Goal: Task Accomplishment & Management: Manage account settings

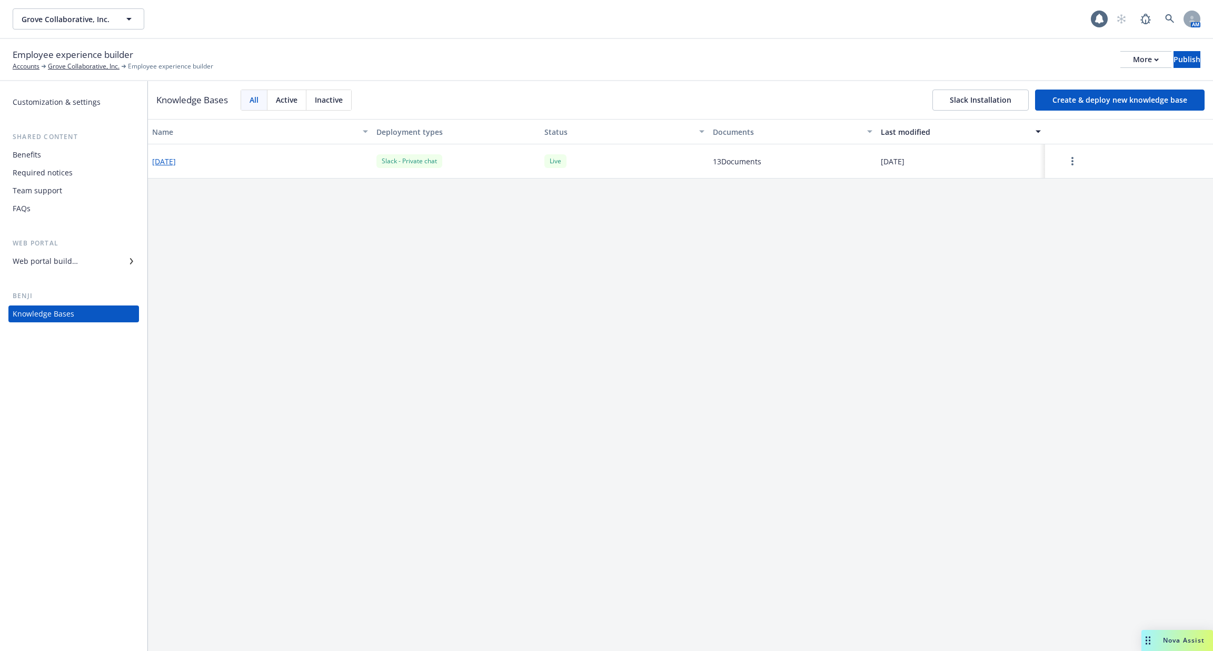
click at [176, 161] on button "[DATE]" at bounding box center [164, 161] width 24 height 11
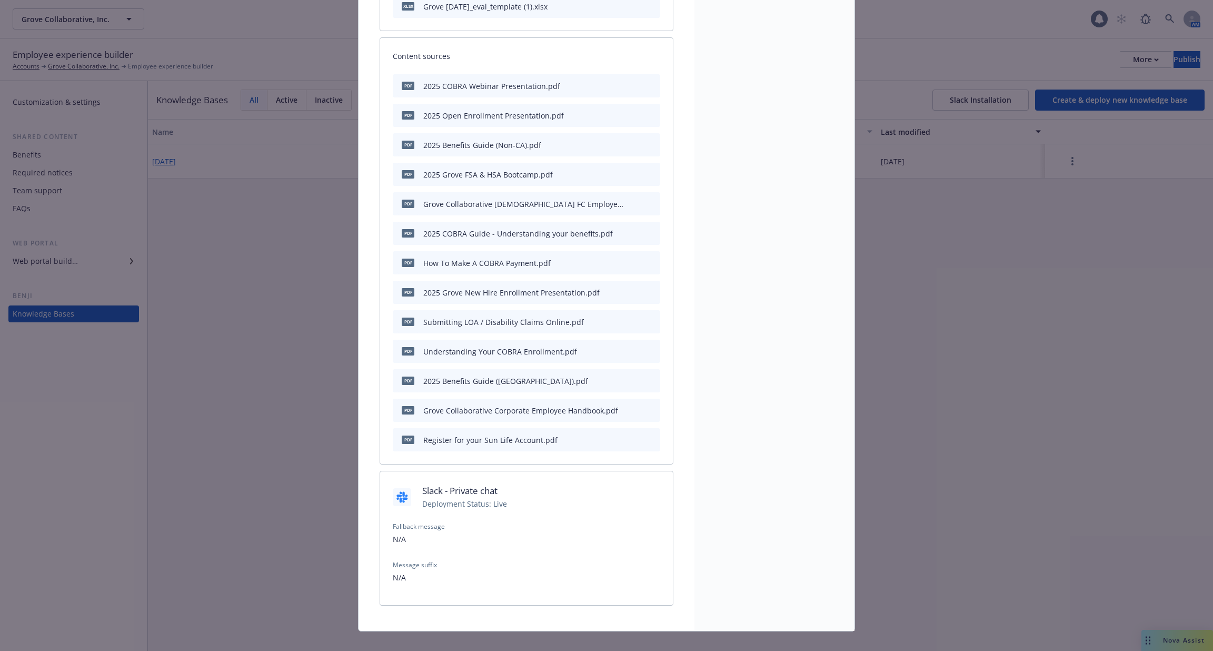
scroll to position [282, 0]
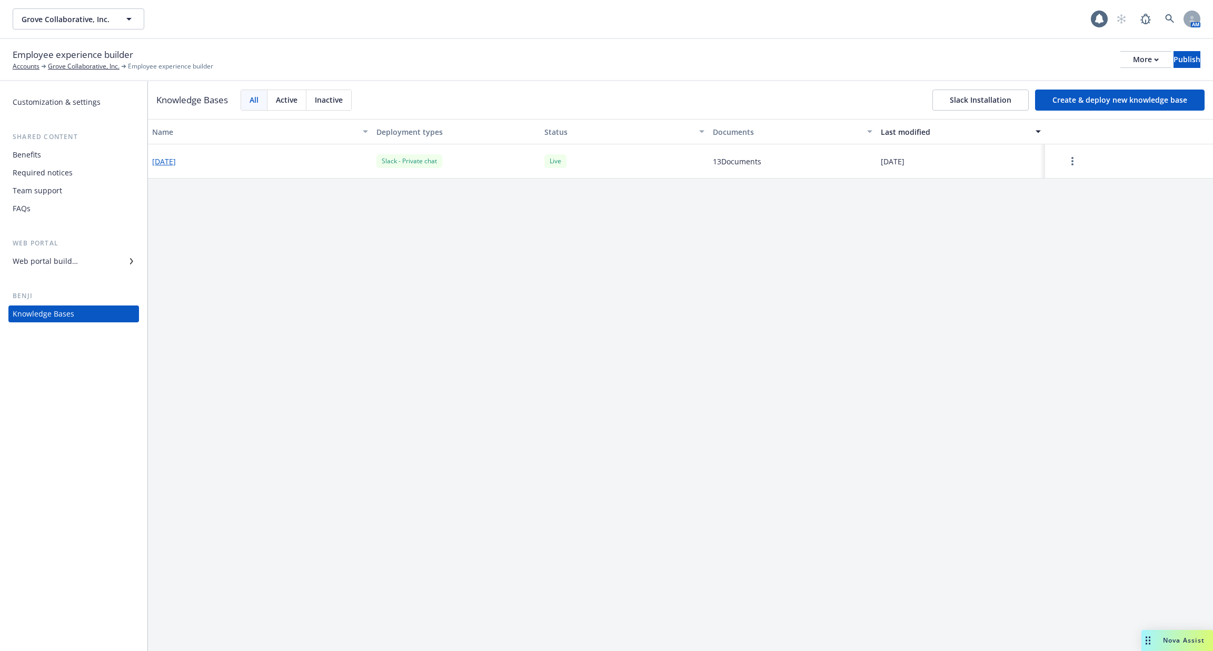
click at [939, 91] on button "Slack Installation" at bounding box center [981, 100] width 96 height 21
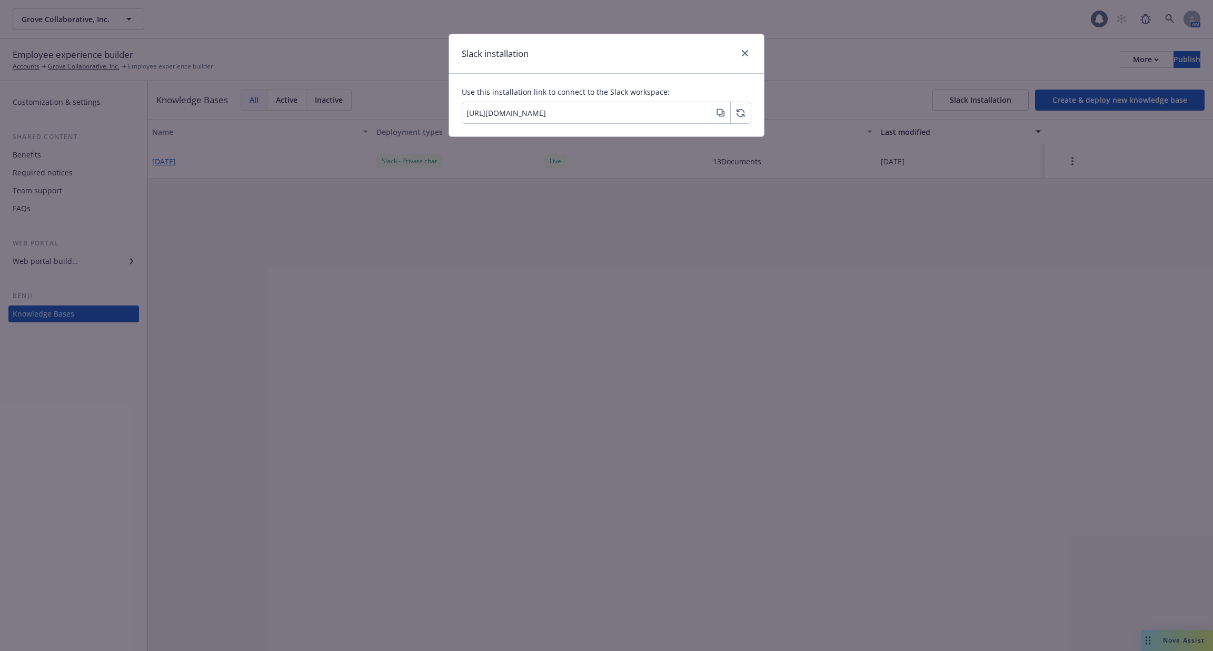
click at [722, 115] on icon "button" at bounding box center [721, 112] width 8 height 8
click at [723, 116] on icon "button" at bounding box center [721, 114] width 5 height 5
click at [748, 57] on link "close" at bounding box center [745, 53] width 13 height 13
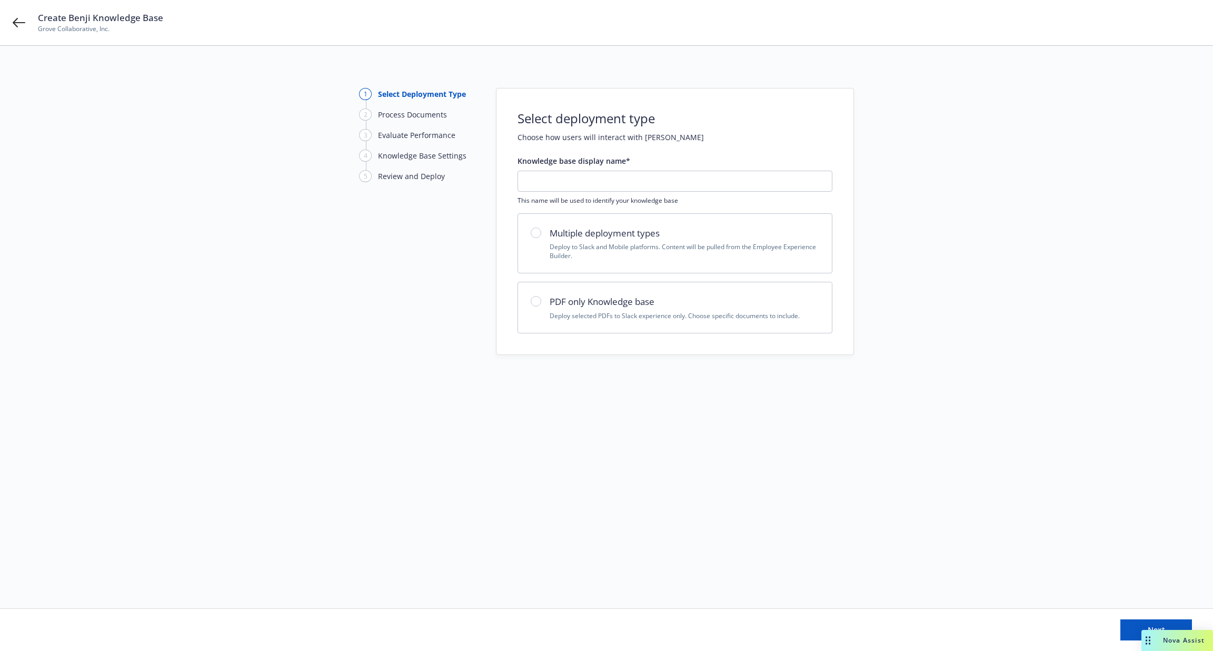
click at [599, 315] on p "Deploy selected PDFs to Slack experience only. Choose specific documents to inc…" at bounding box center [685, 315] width 270 height 9
radio input "true"
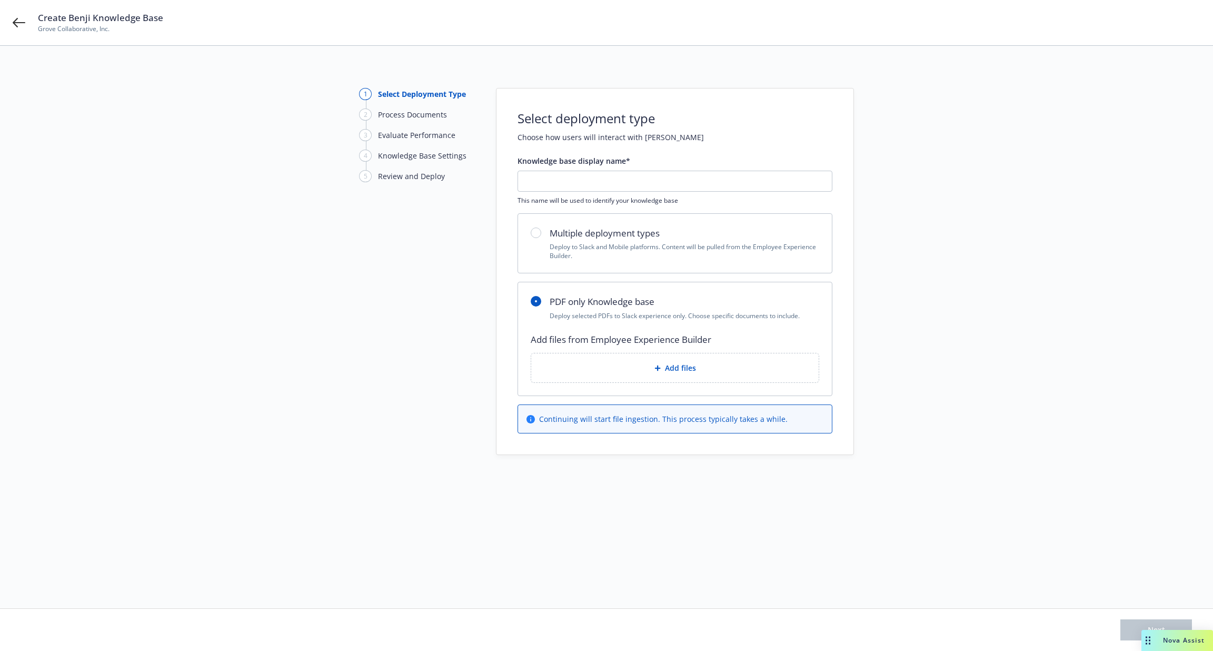
click at [625, 357] on div "Add files" at bounding box center [675, 367] width 288 height 29
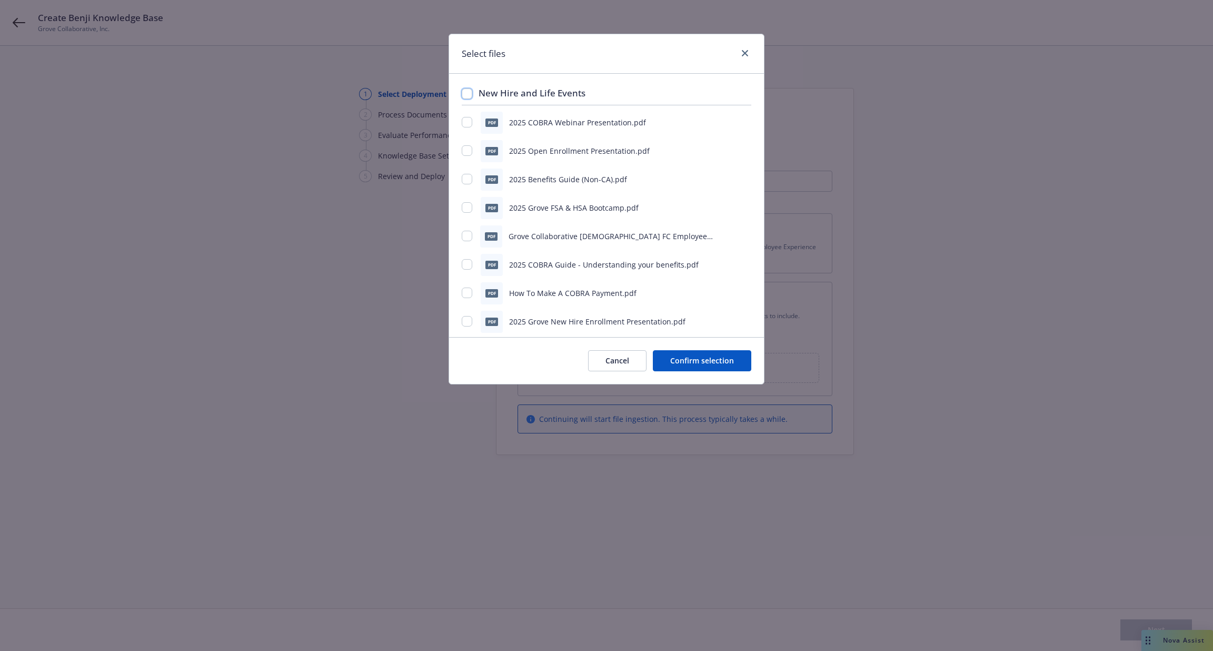
click at [470, 96] on input "checkbox" at bounding box center [467, 93] width 11 height 11
checkbox input "true"
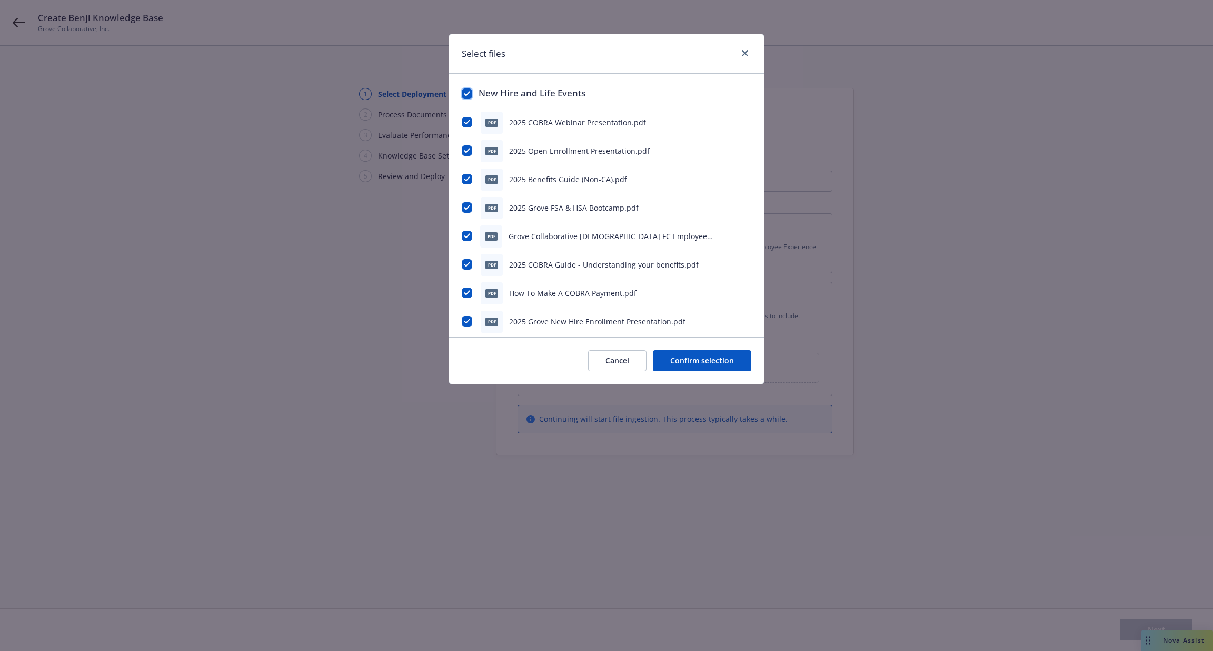
checkbox input "true"
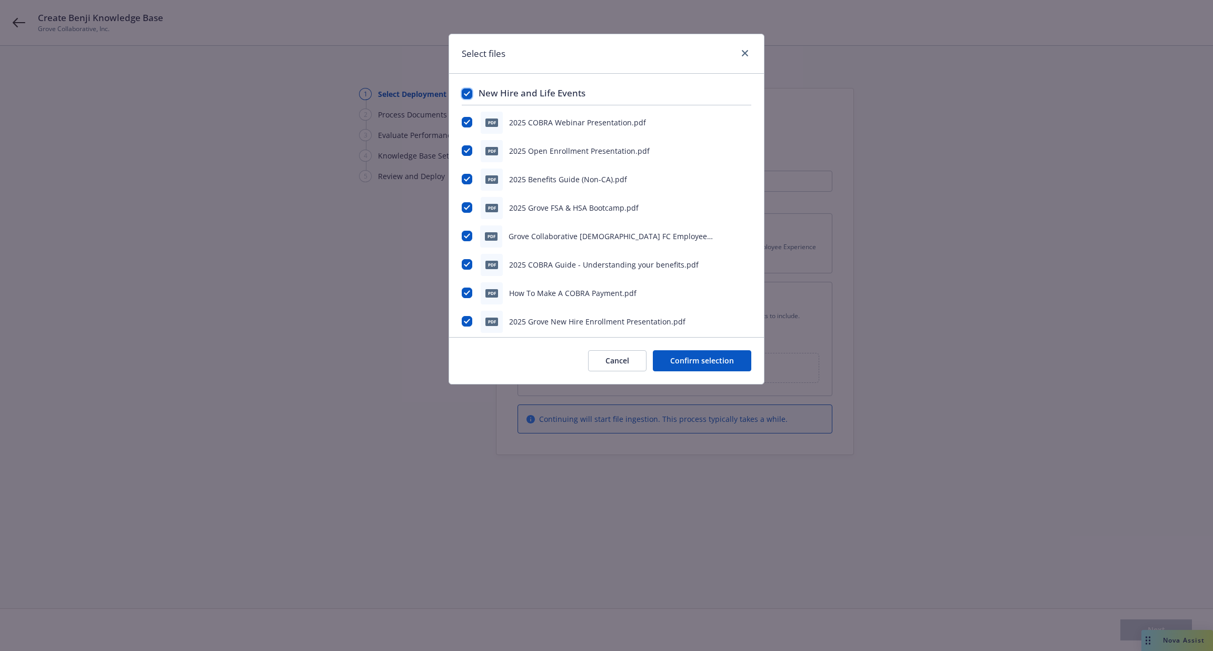
checkbox input "true"
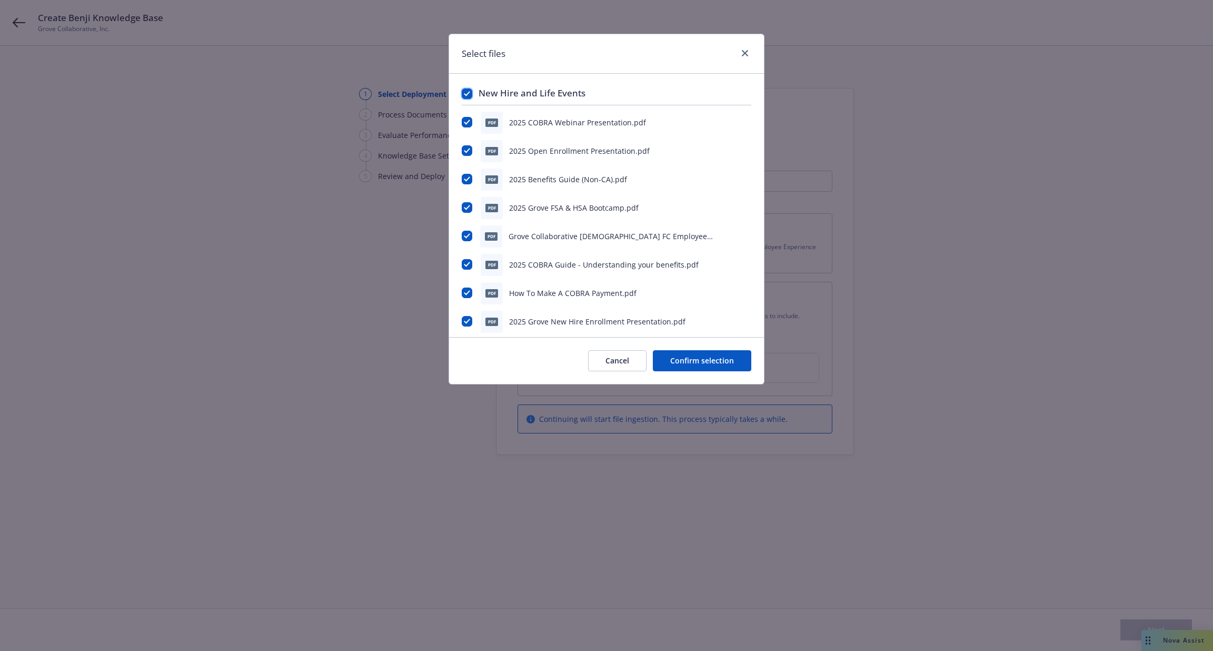
checkbox input "true"
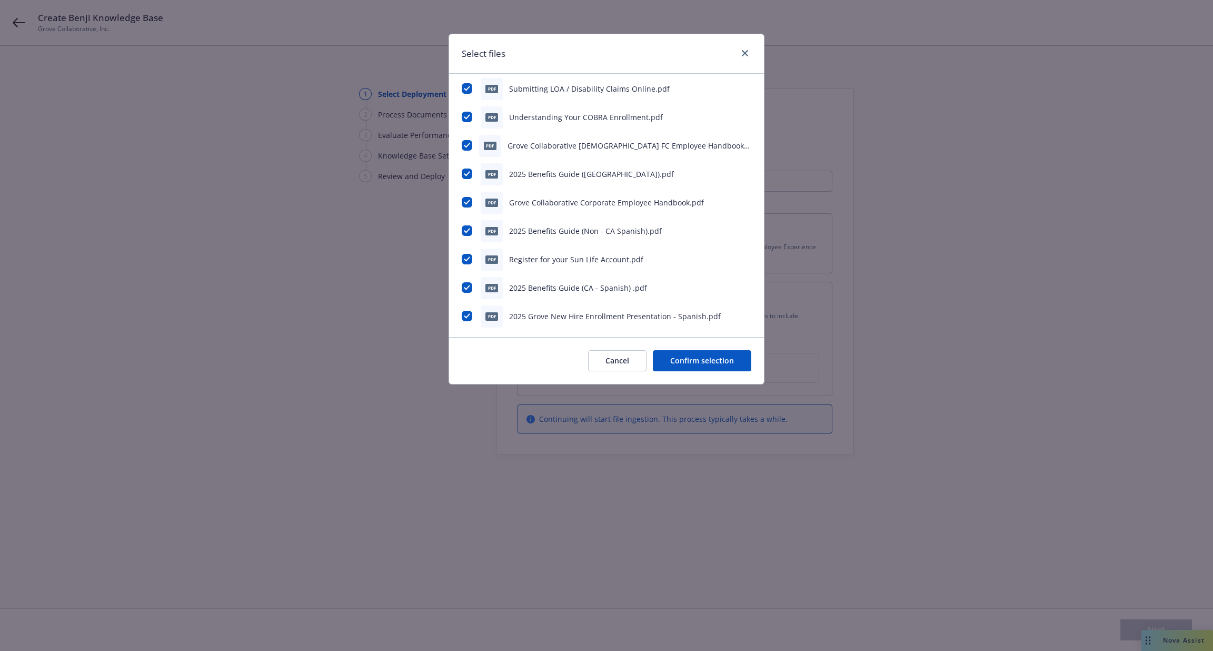
scroll to position [263, 0]
click at [463, 287] on input "checkbox" at bounding box center [467, 285] width 11 height 11
checkbox input "false"
click at [469, 317] on input "checkbox" at bounding box center [467, 314] width 11 height 11
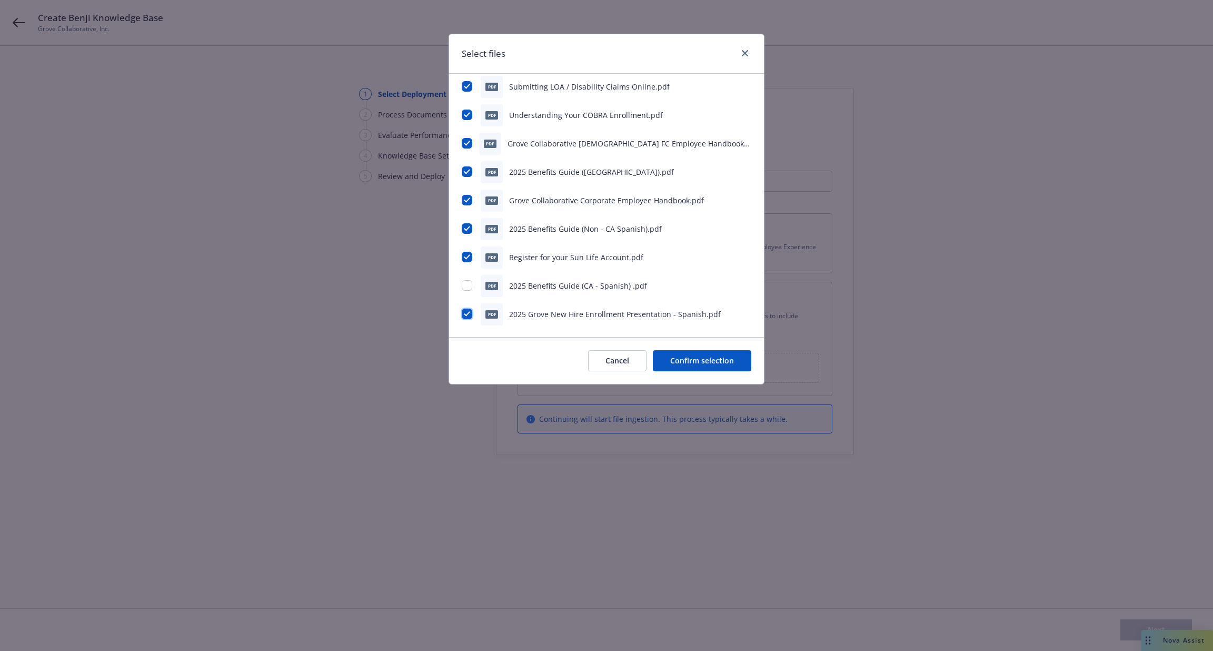
checkbox input "false"
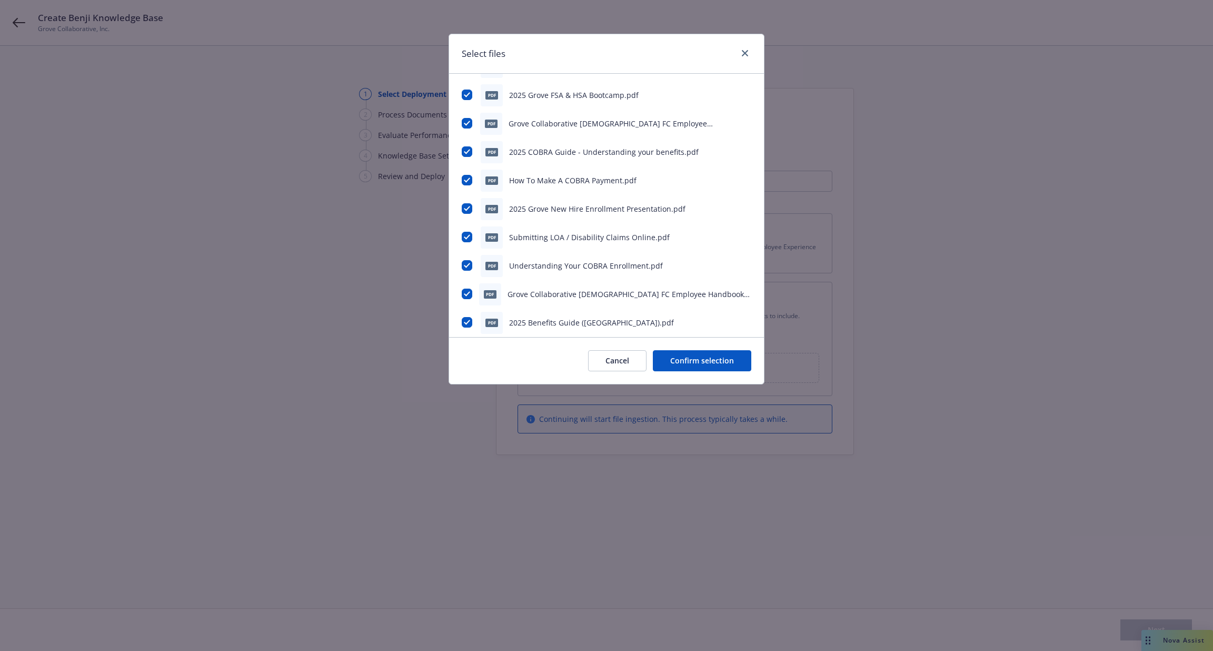
scroll to position [115, 0]
click at [462, 291] on input "checkbox" at bounding box center [467, 291] width 11 height 11
checkbox input "false"
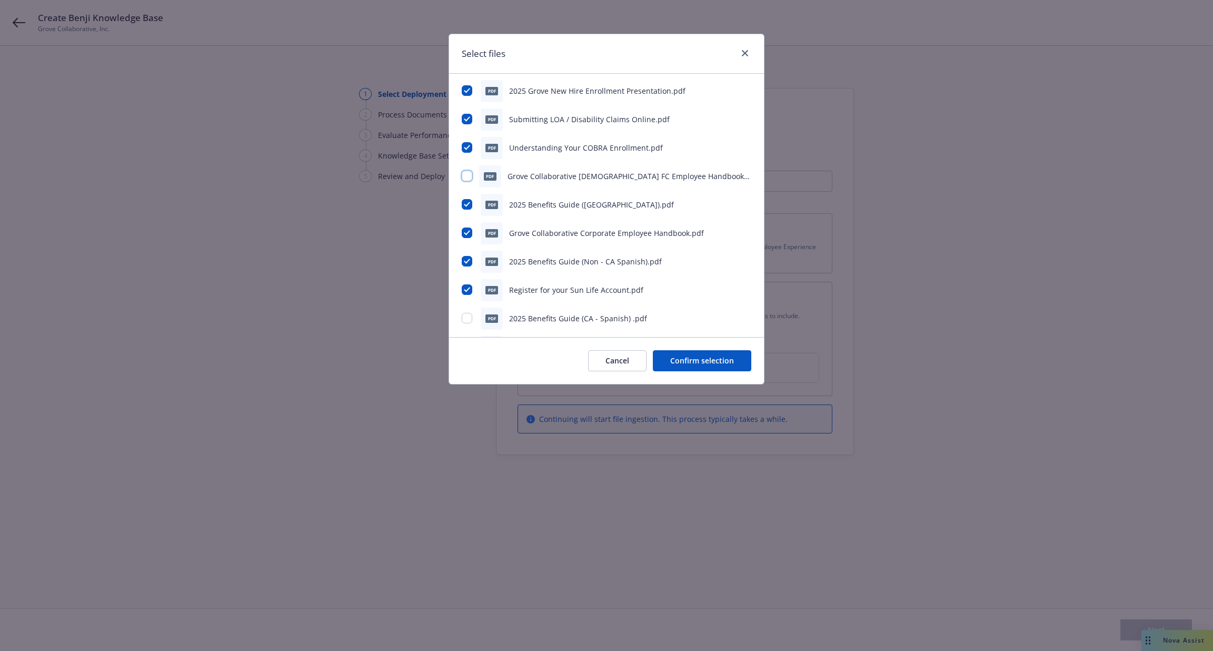
scroll to position [233, 0]
click at [470, 259] on input "checkbox" at bounding box center [467, 259] width 11 height 11
checkbox input "false"
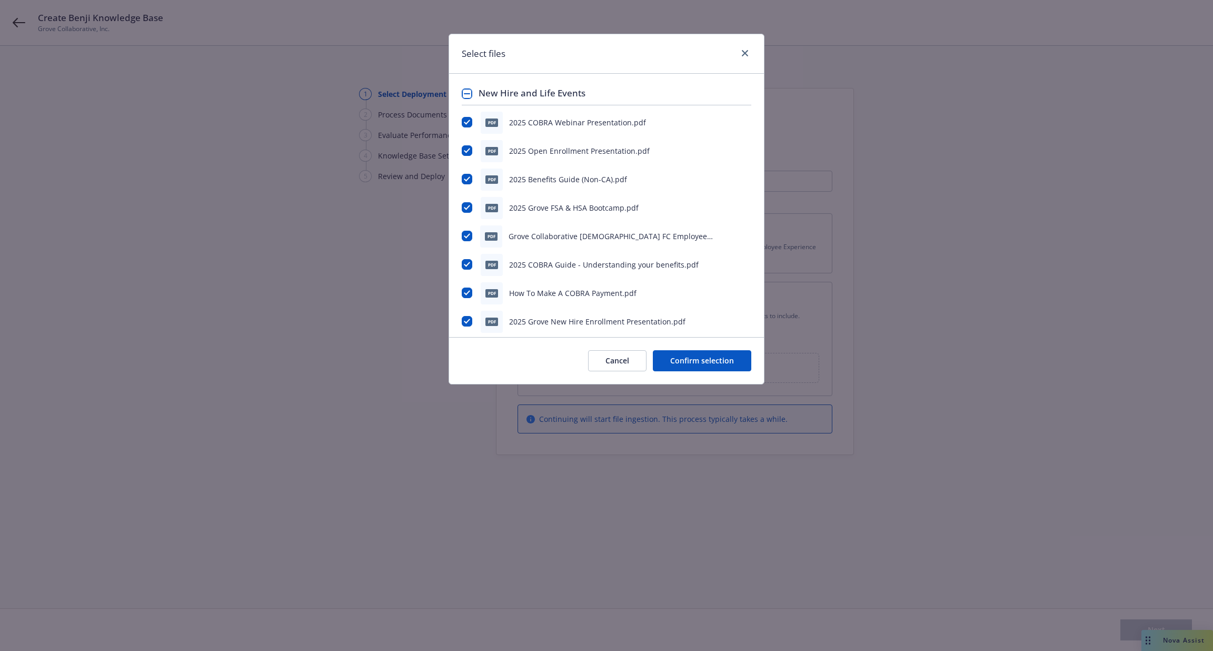
scroll to position [263, 0]
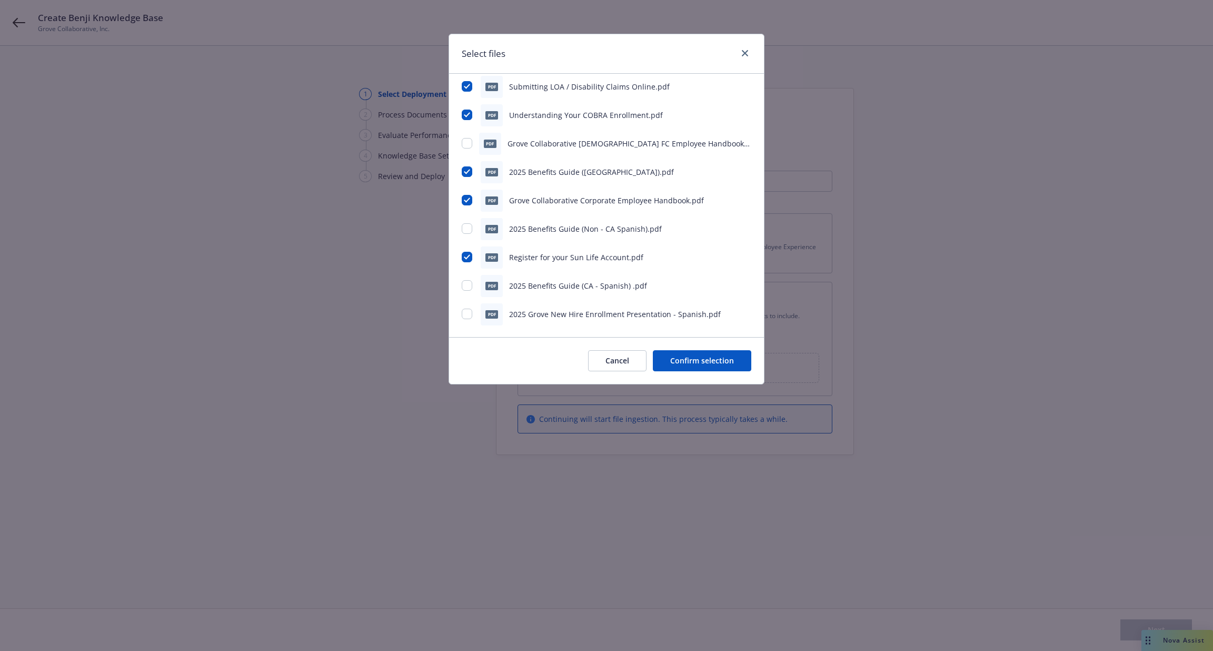
click at [701, 349] on div "Cancel Confirm selection" at bounding box center [606, 360] width 315 height 47
click at [701, 356] on button "Confirm selection" at bounding box center [702, 360] width 98 height 21
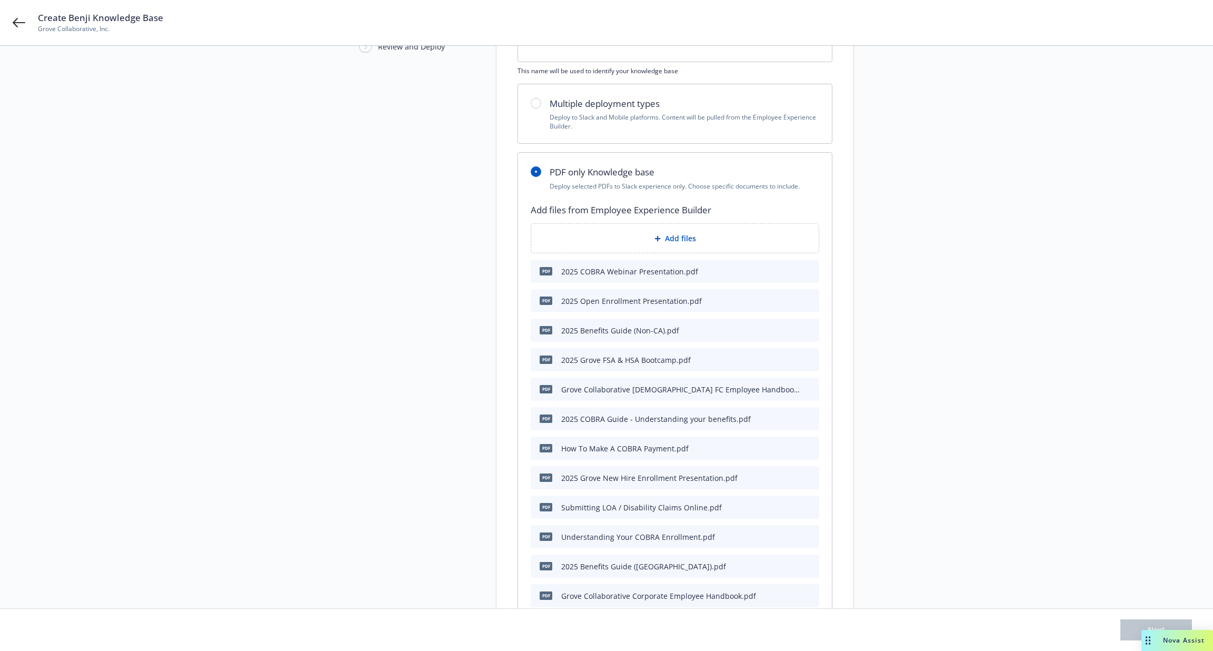
scroll to position [286, 0]
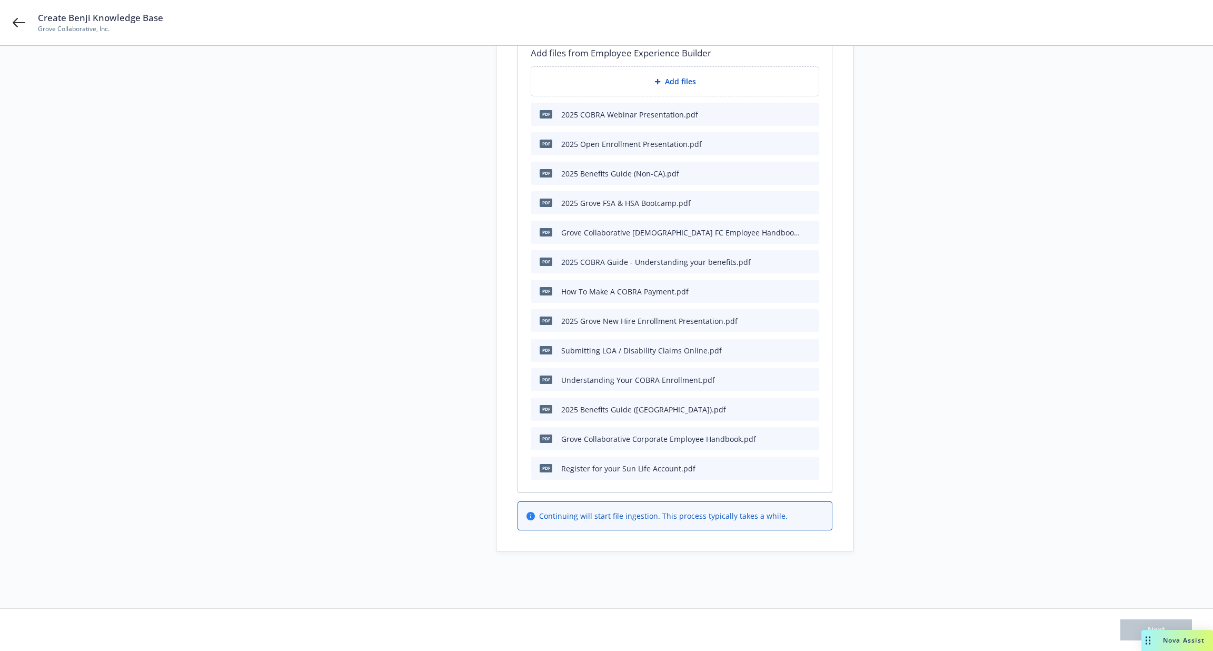
click at [1112, 592] on div "1 Select Deployment Type 2 Process Documents 3 Evaluate Performance 4 Knowledge…" at bounding box center [606, 332] width 1213 height 572
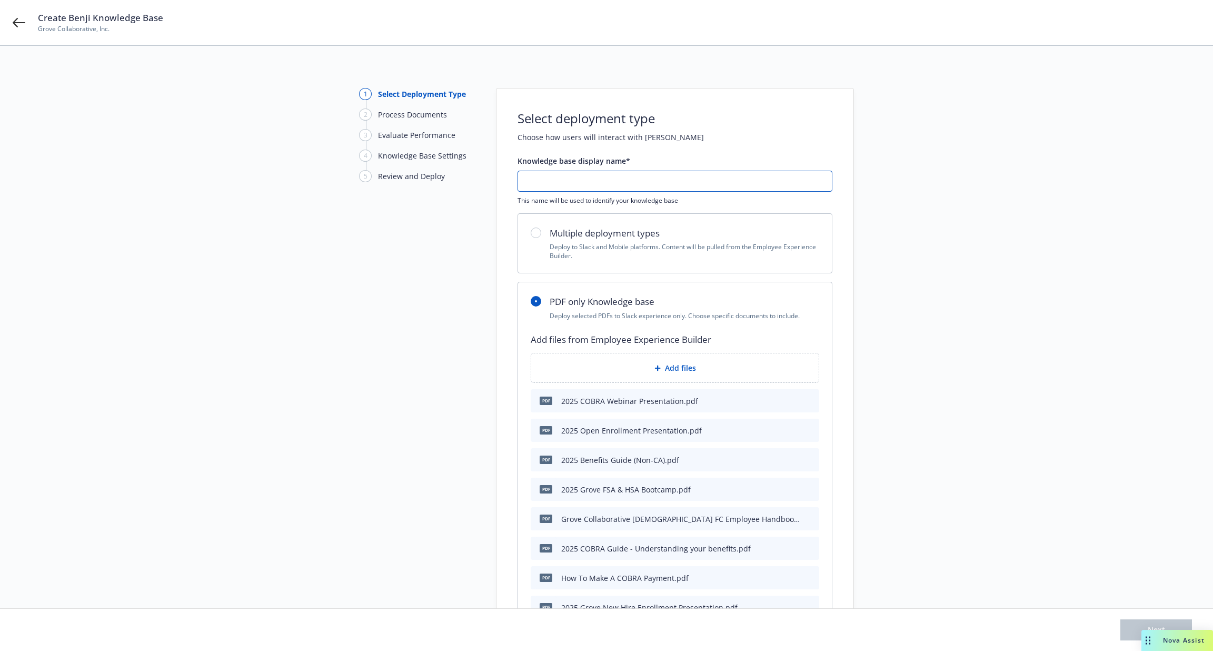
click at [722, 184] on input "text" at bounding box center [675, 181] width 314 height 20
click at [984, 250] on div "1 Select Deployment Type 2 Process Documents 3 Evaluate Performance 4 Knowledge…" at bounding box center [607, 463] width 1188 height 750
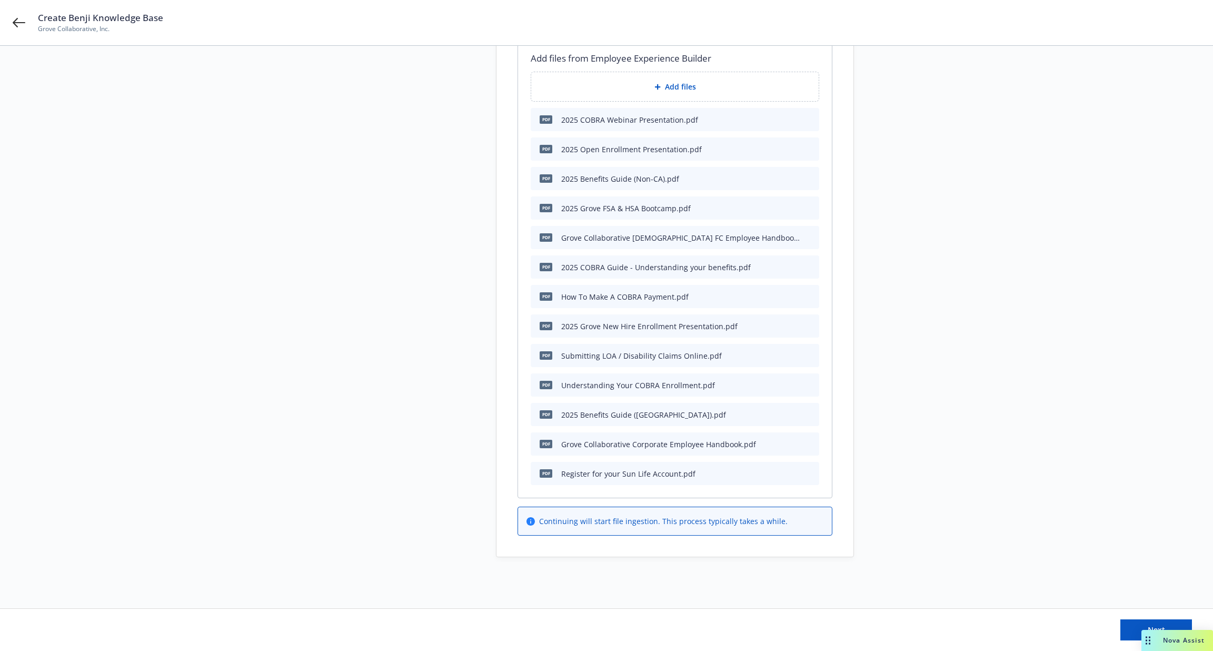
scroll to position [286, 0]
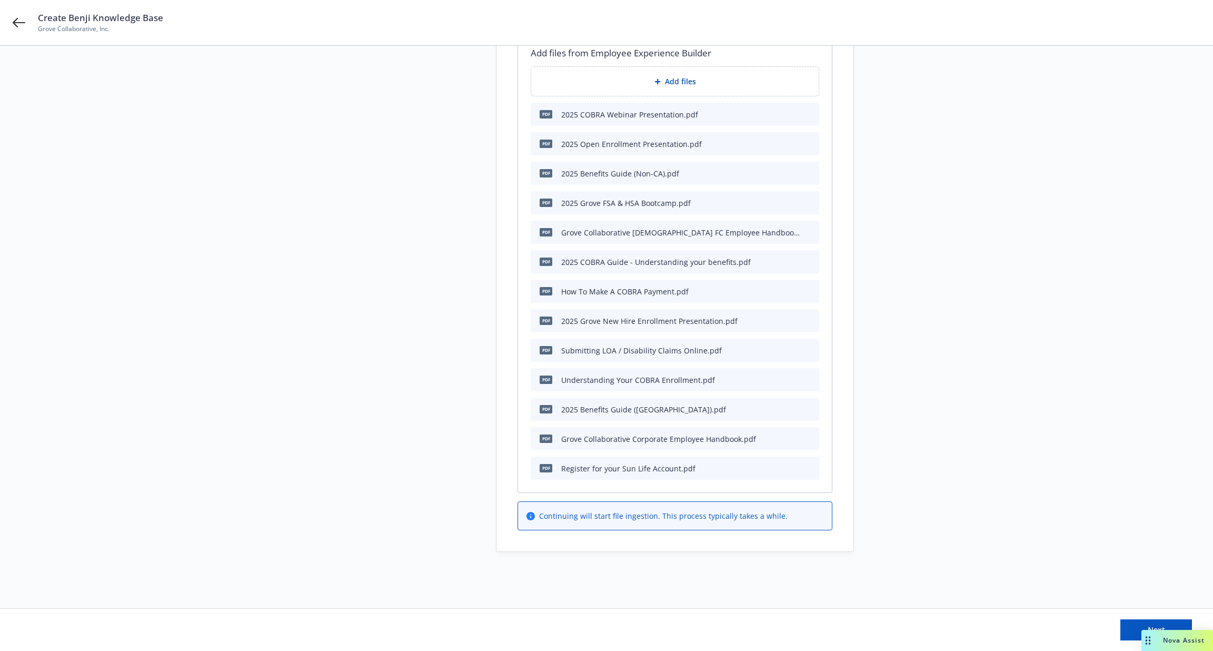
click at [1135, 616] on div "Next" at bounding box center [606, 630] width 1213 height 42
click at [1135, 619] on div "Next" at bounding box center [606, 630] width 1213 height 42
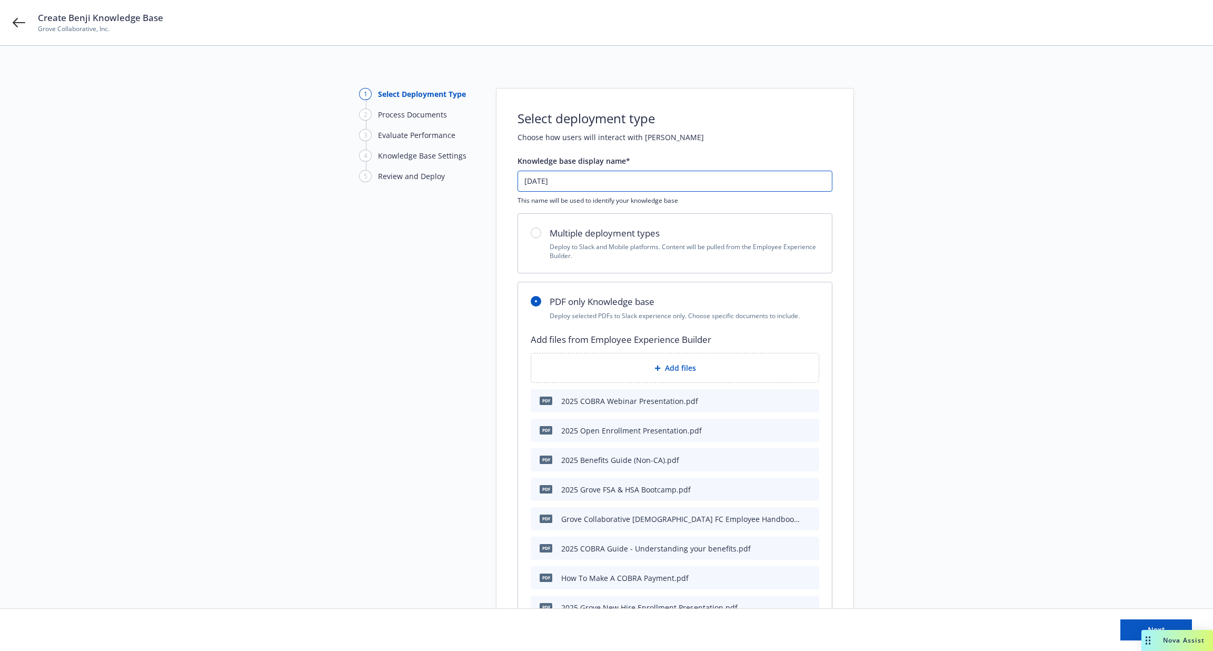
click at [556, 176] on input "2025.09.17" at bounding box center [675, 181] width 314 height 20
click at [551, 176] on input "2025.09.17" at bounding box center [675, 181] width 314 height 20
click at [541, 185] on input "2025.09-17" at bounding box center [675, 181] width 314 height 20
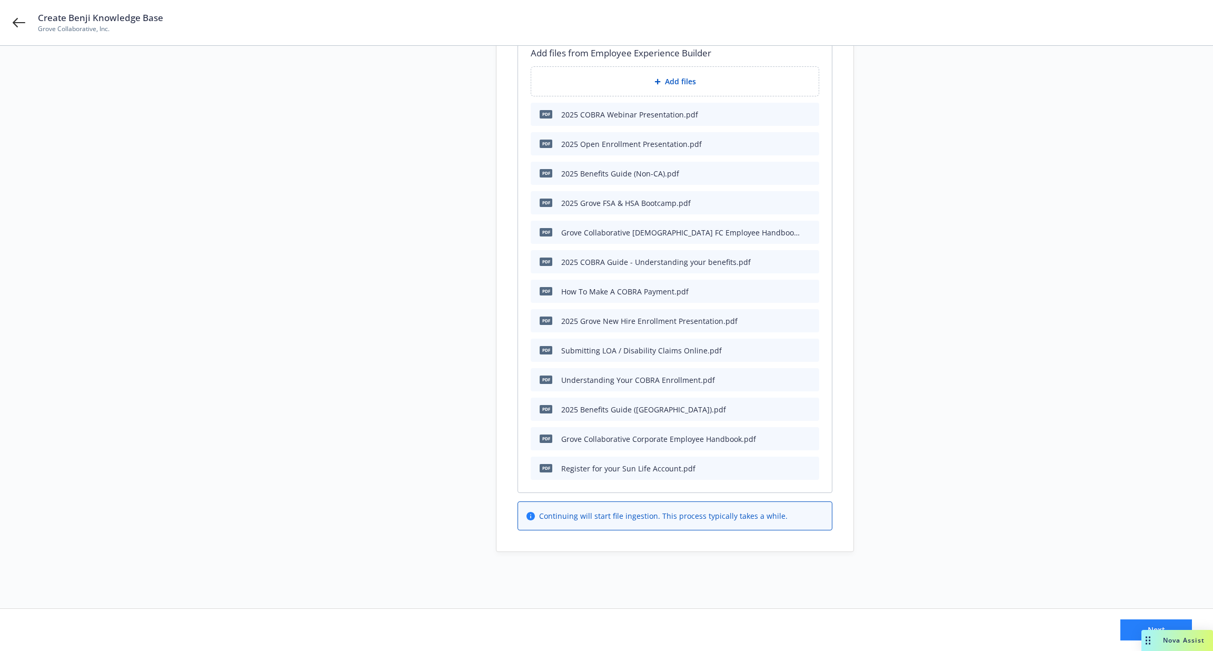
type input "2025-09-17"
click at [1122, 632] on button "Next" at bounding box center [1157, 629] width 72 height 21
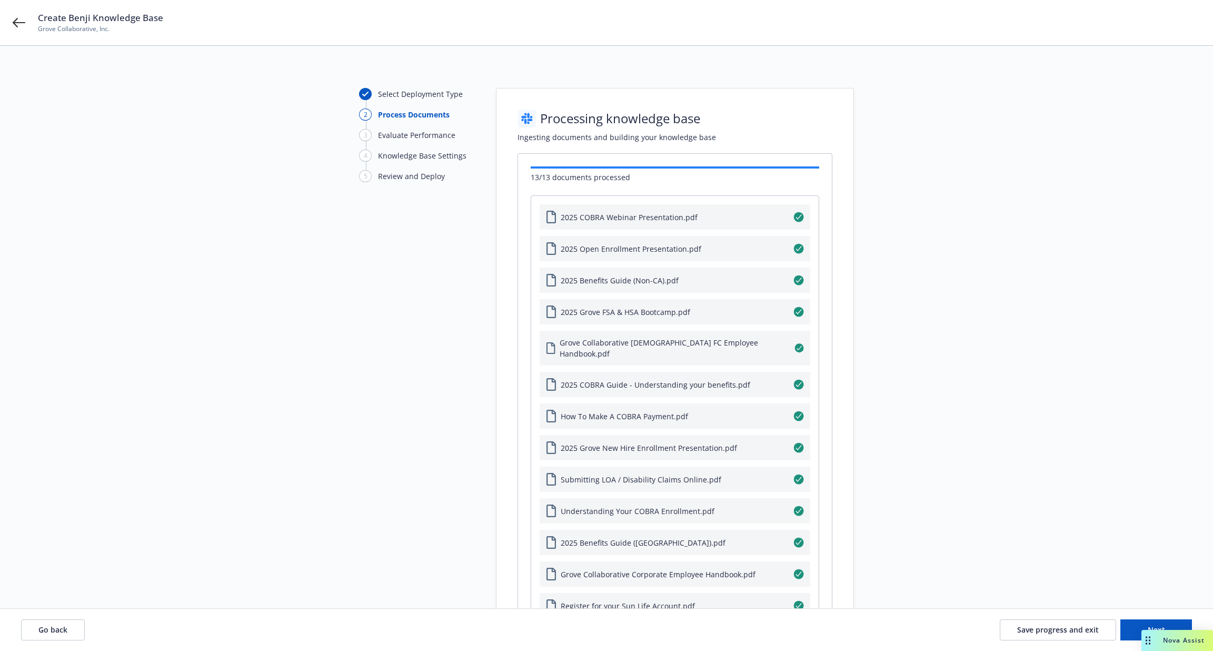
scroll to position [153, 0]
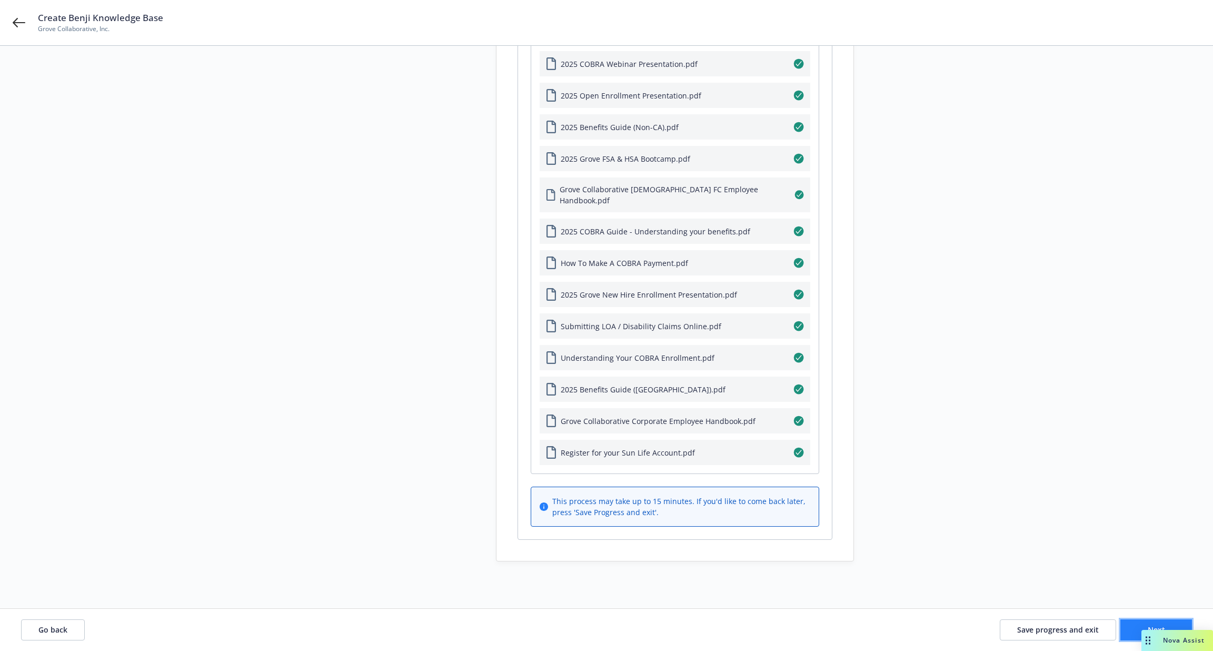
click at [1133, 626] on button "Next" at bounding box center [1157, 629] width 72 height 21
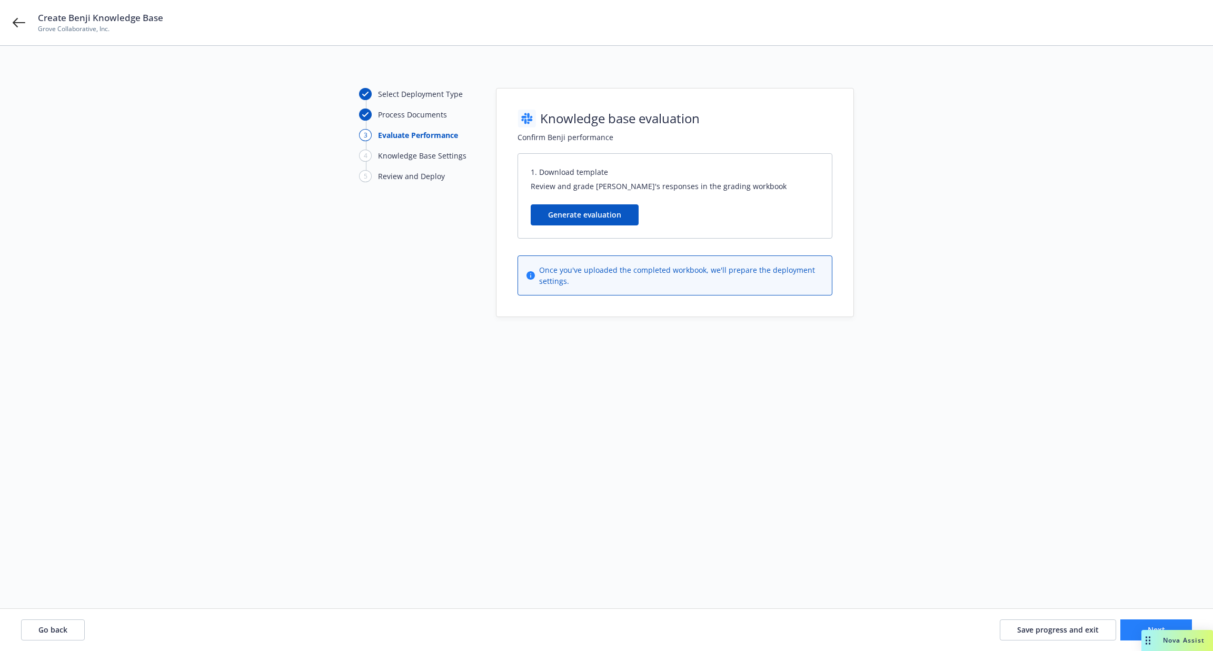
scroll to position [0, 0]
click at [1132, 624] on button "Next" at bounding box center [1157, 629] width 72 height 21
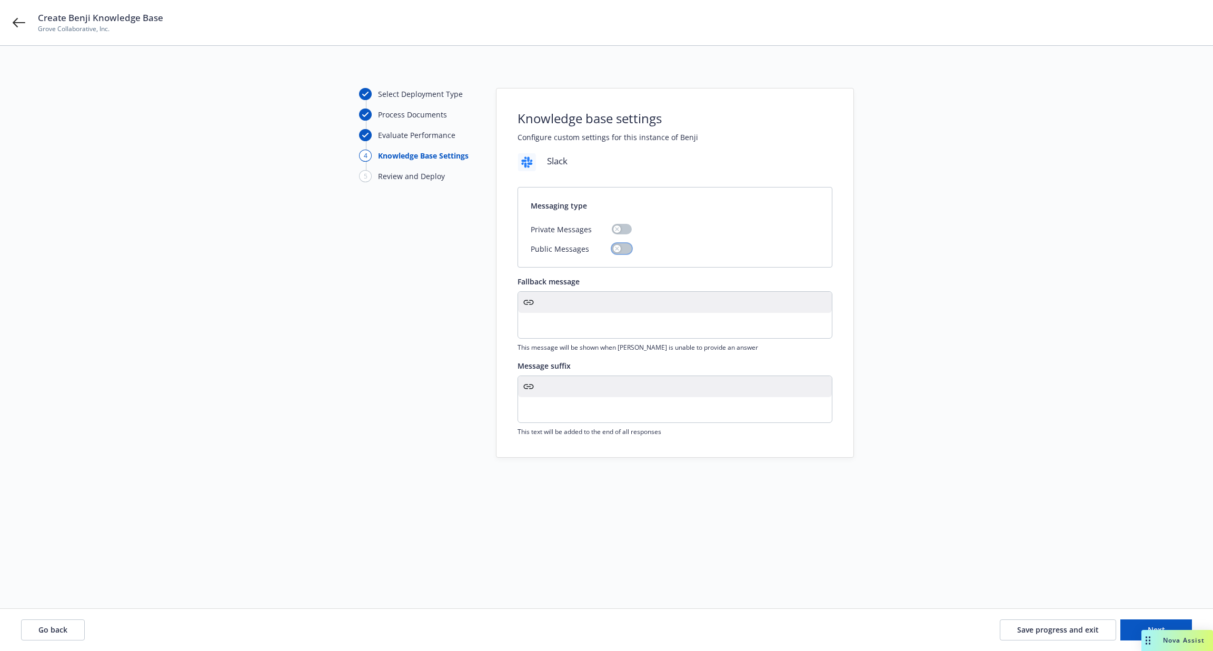
click at [618, 249] on icon "button" at bounding box center [617, 248] width 4 height 4
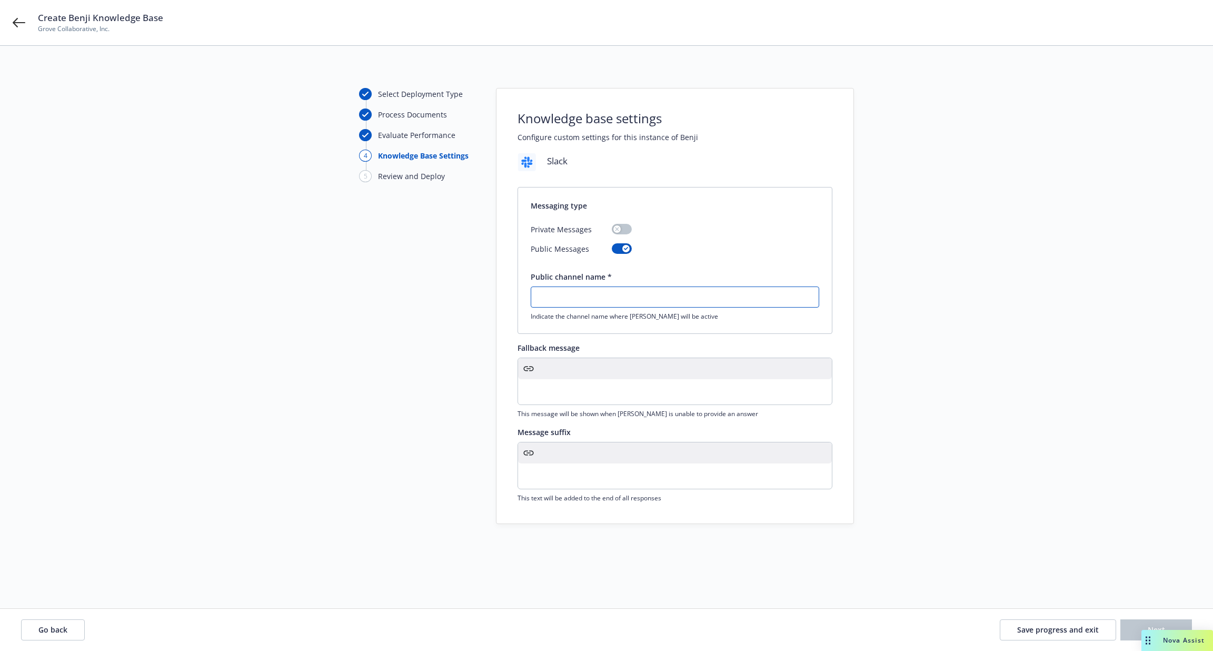
click at [611, 295] on input "text" at bounding box center [675, 297] width 288 height 20
paste input "#benefits-with-benji"
click at [542, 289] on input "#benefits-with-benji" at bounding box center [675, 297] width 288 height 20
type input "benefits-with-benji"
click at [633, 385] on p "editable markdown" at bounding box center [674, 391] width 301 height 13
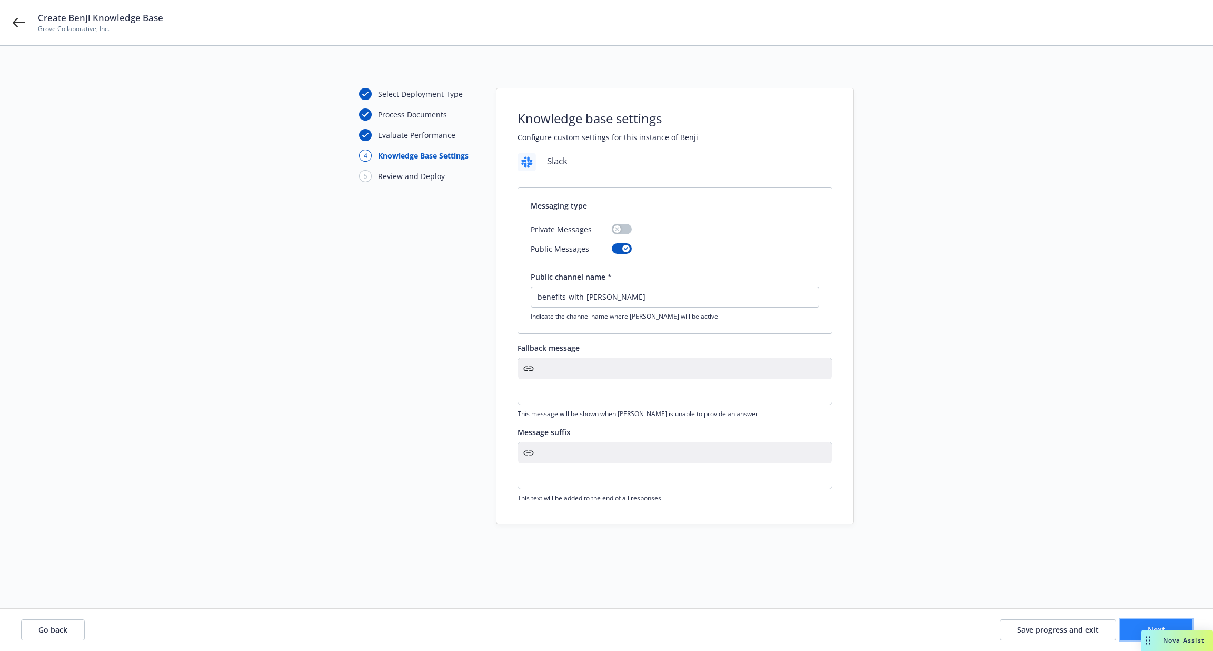
click at [1136, 627] on button "Next" at bounding box center [1157, 629] width 72 height 21
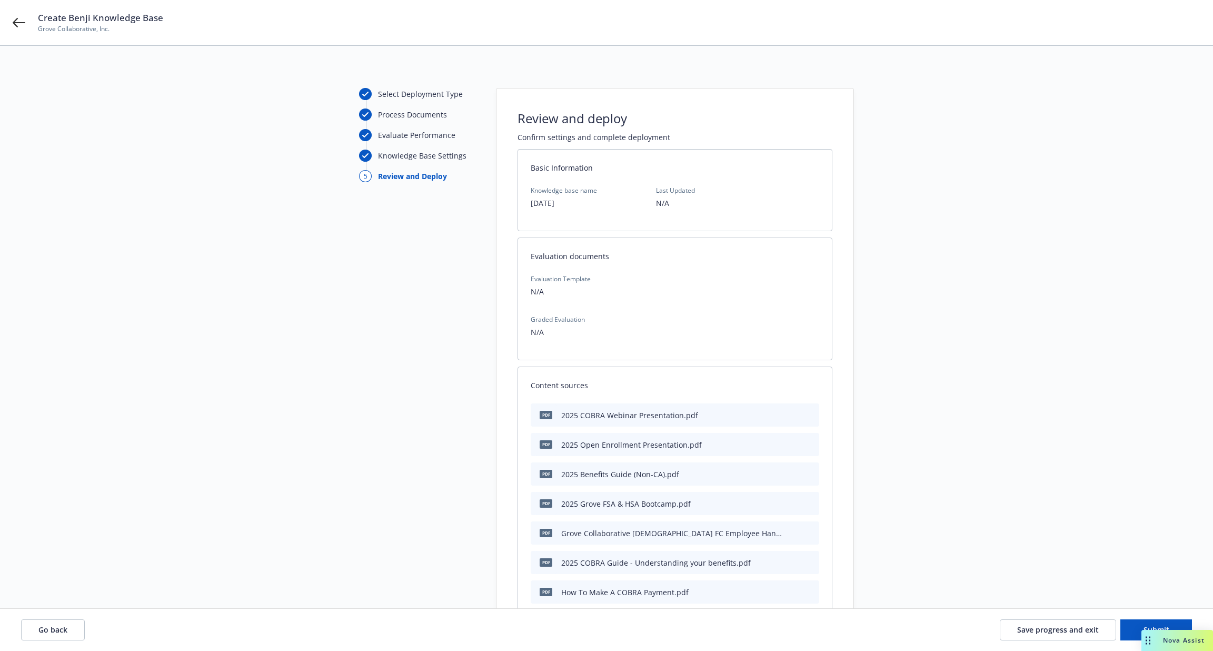
scroll to position [396, 0]
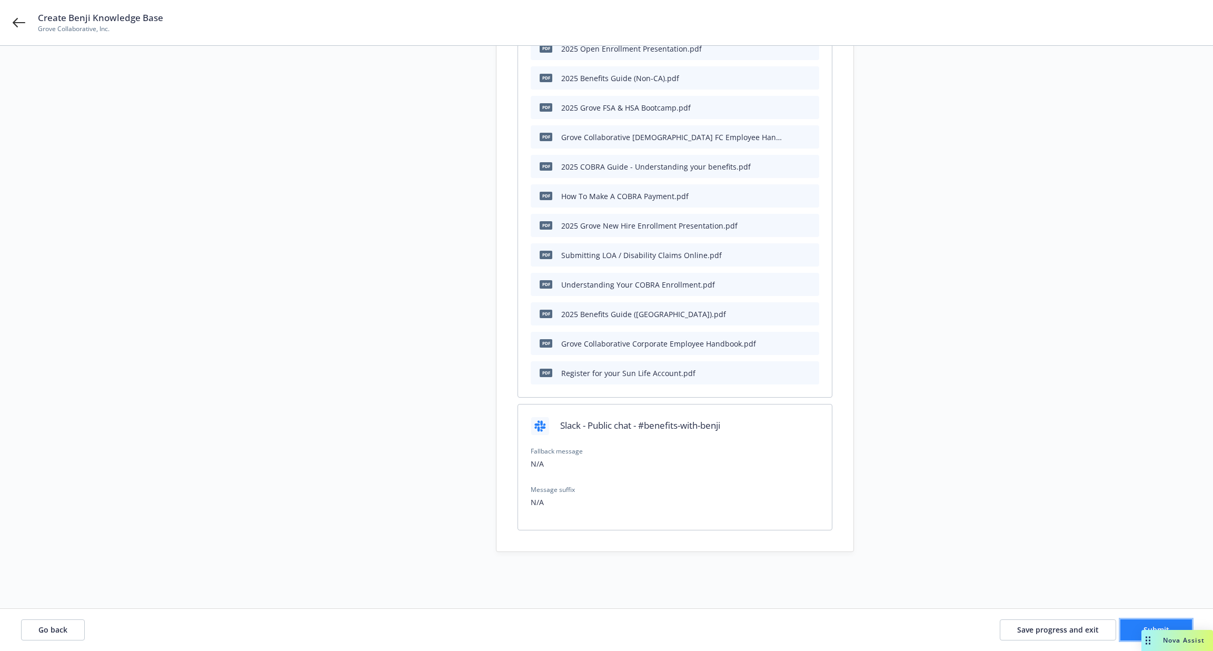
click at [1124, 627] on button "Submit" at bounding box center [1157, 629] width 72 height 21
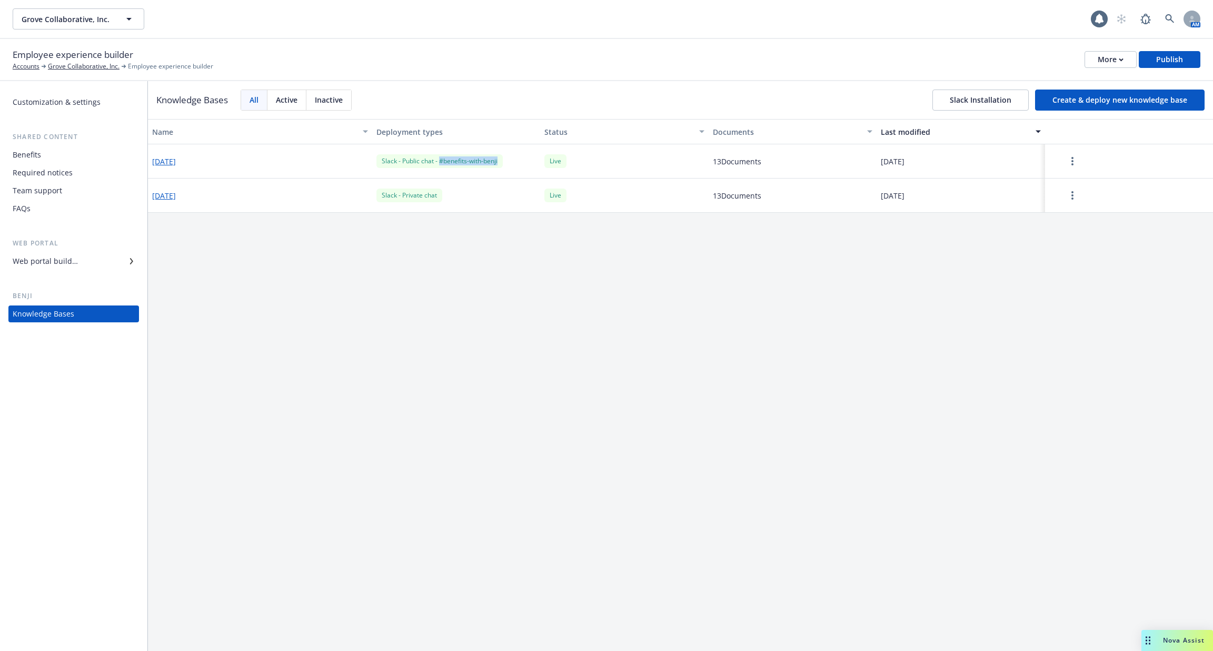
drag, startPoint x: 503, startPoint y: 164, endPoint x: 439, endPoint y: 165, distance: 64.2
click at [439, 165] on div "Slack - Public chat - #benefits-with-benji" at bounding box center [440, 160] width 126 height 13
copy div "#benefits-with-benji"
click at [1082, 104] on button "Create & deploy new knowledge base" at bounding box center [1120, 100] width 170 height 21
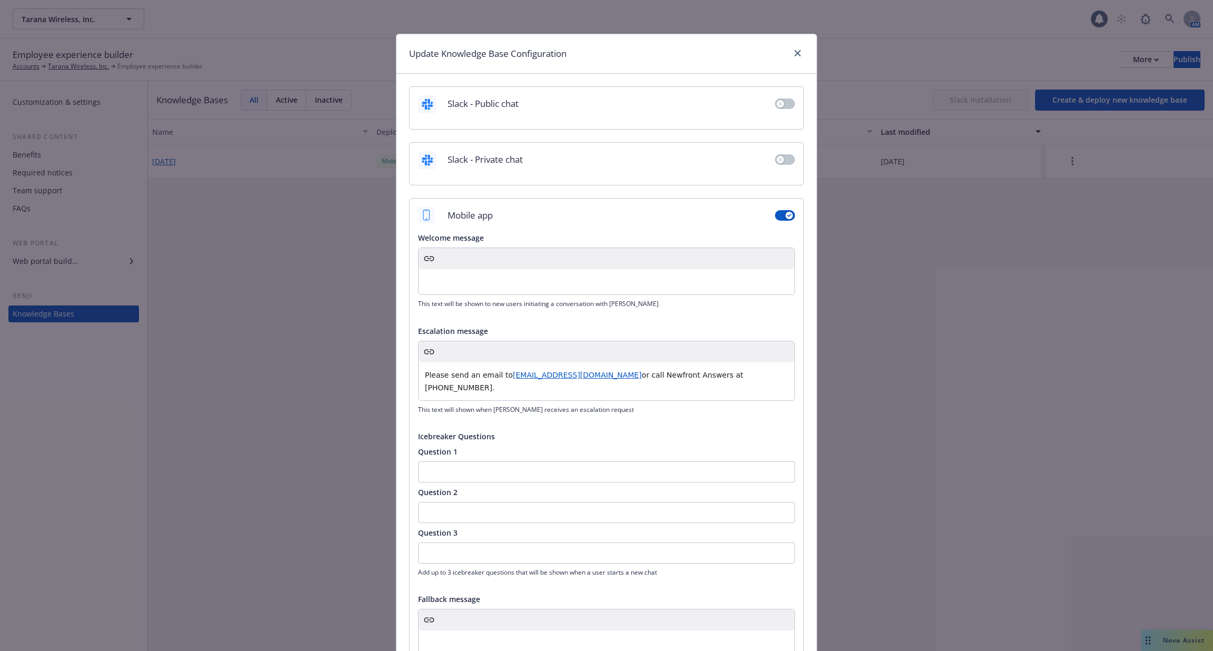
scroll to position [260, 0]
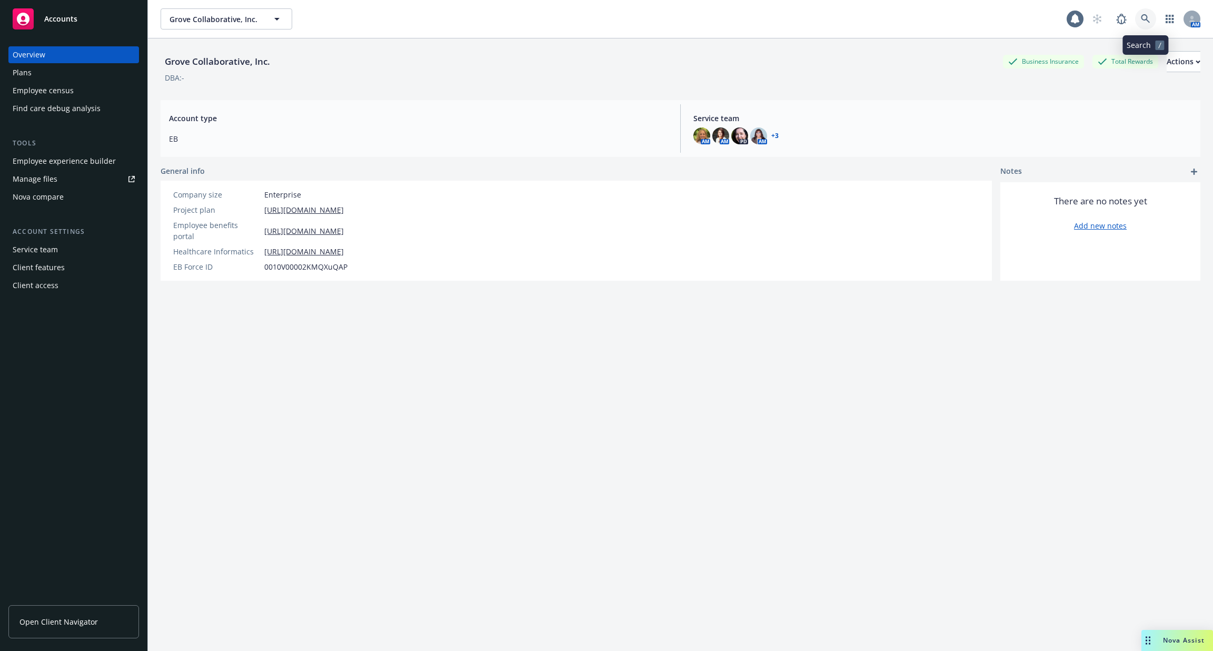
click at [1151, 19] on link at bounding box center [1145, 18] width 21 height 21
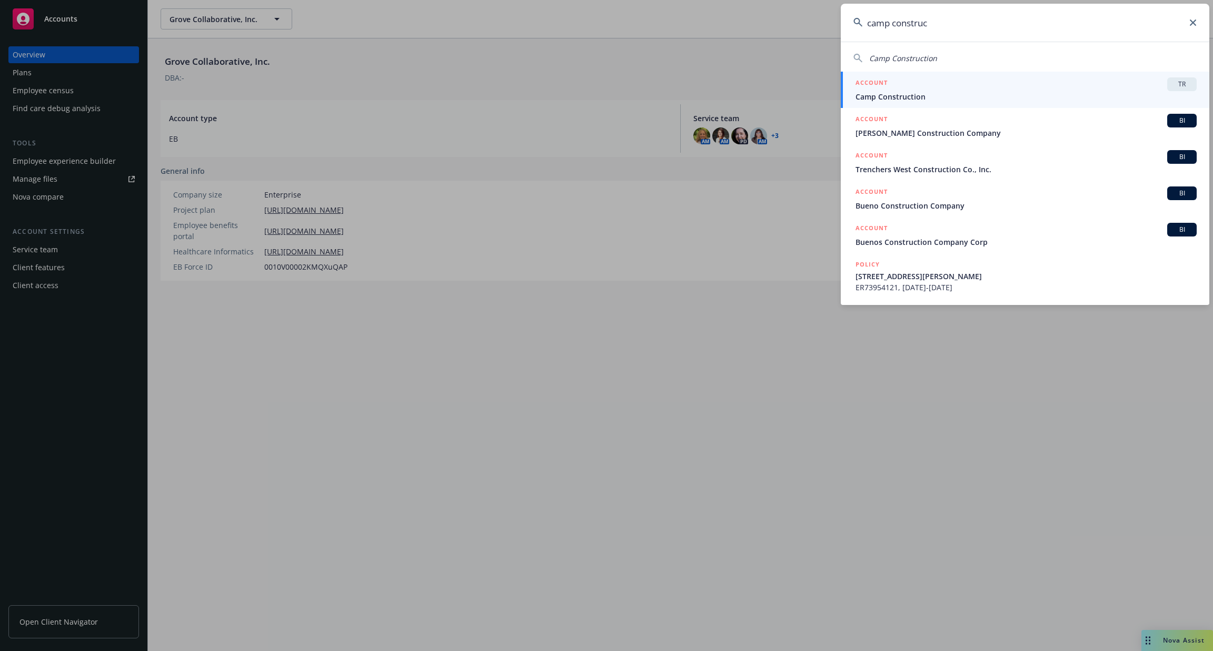
type input "camp construc"
click at [917, 95] on span "Camp Construction" at bounding box center [1026, 96] width 341 height 11
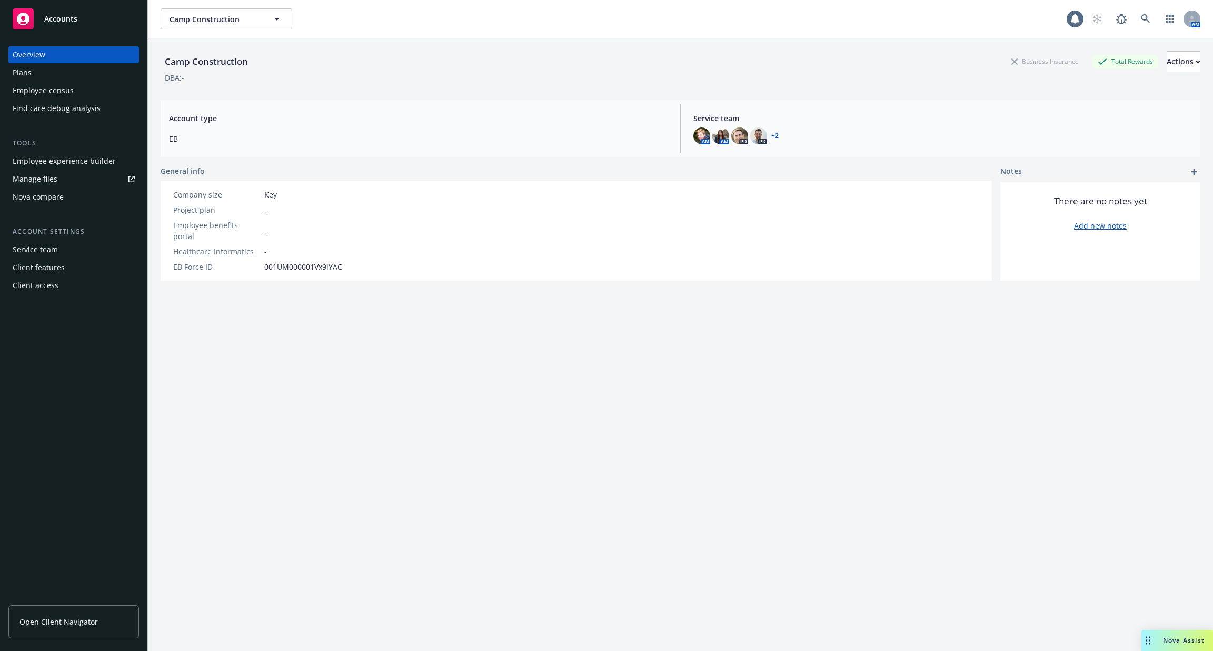
click at [86, 88] on div "Employee census" at bounding box center [74, 90] width 122 height 17
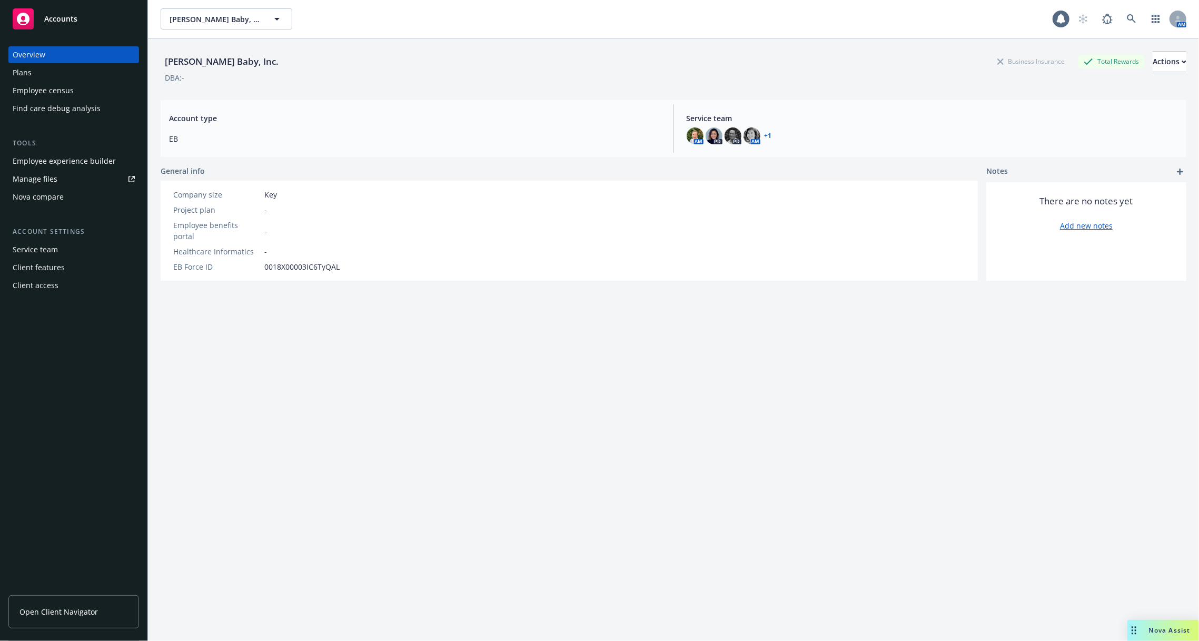
click at [35, 166] on div "Employee experience builder" at bounding box center [64, 161] width 103 height 17
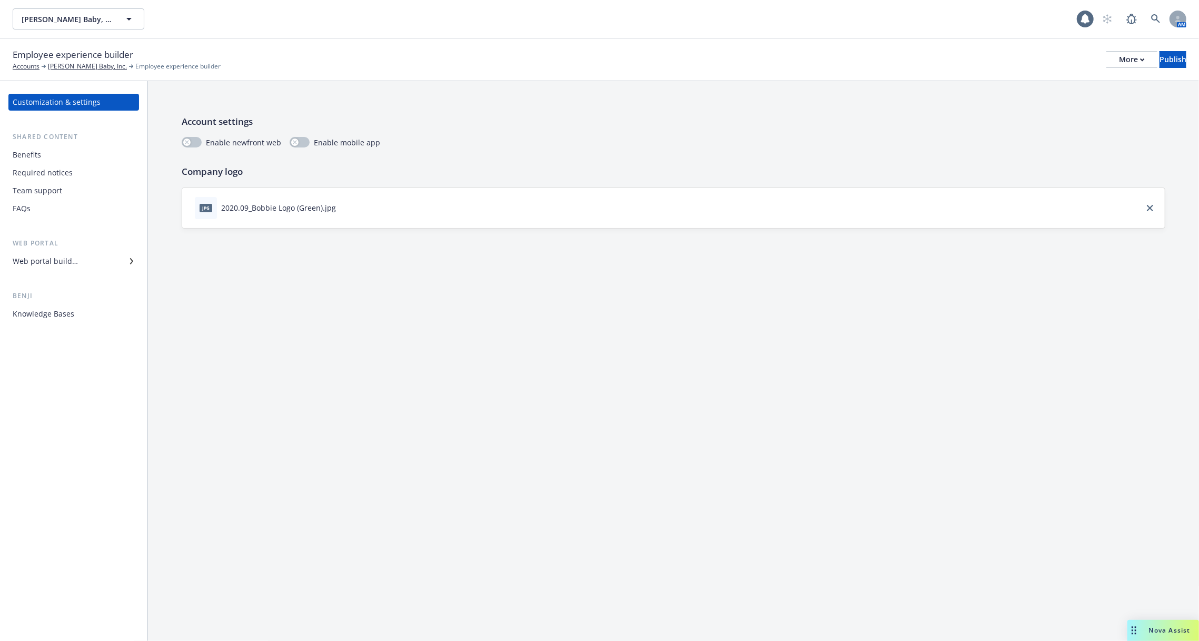
click at [74, 254] on div "Web portal builder" at bounding box center [45, 261] width 65 height 17
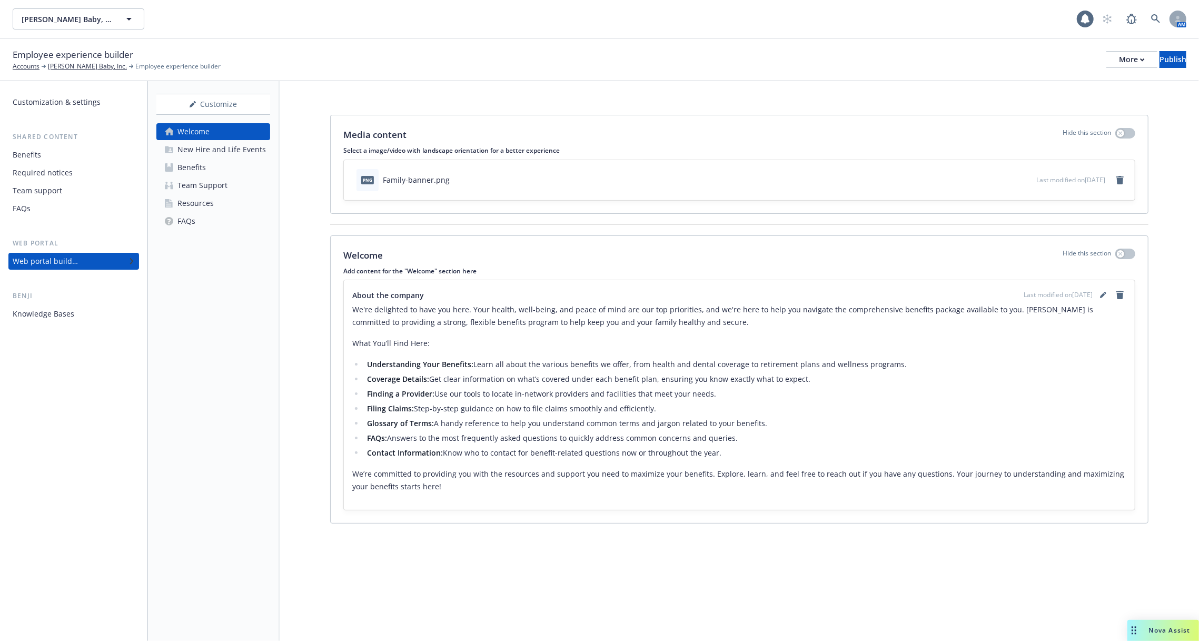
click at [197, 149] on div "New Hire and Life Events" at bounding box center [221, 149] width 88 height 17
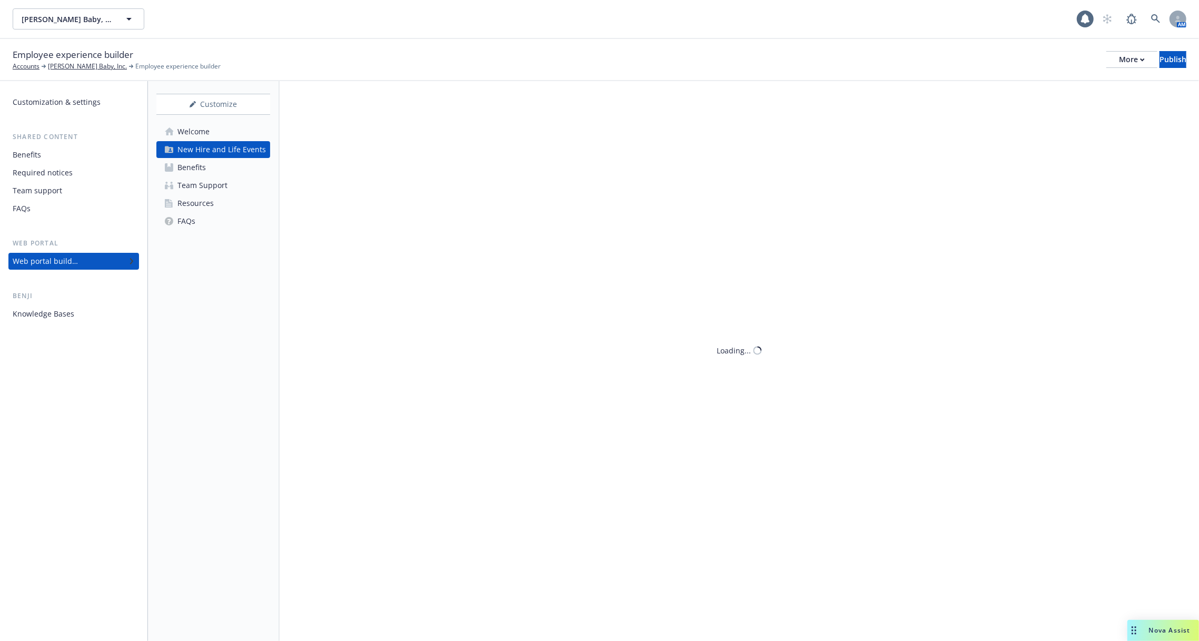
click at [197, 149] on div "New Hire and Life Events" at bounding box center [221, 149] width 88 height 17
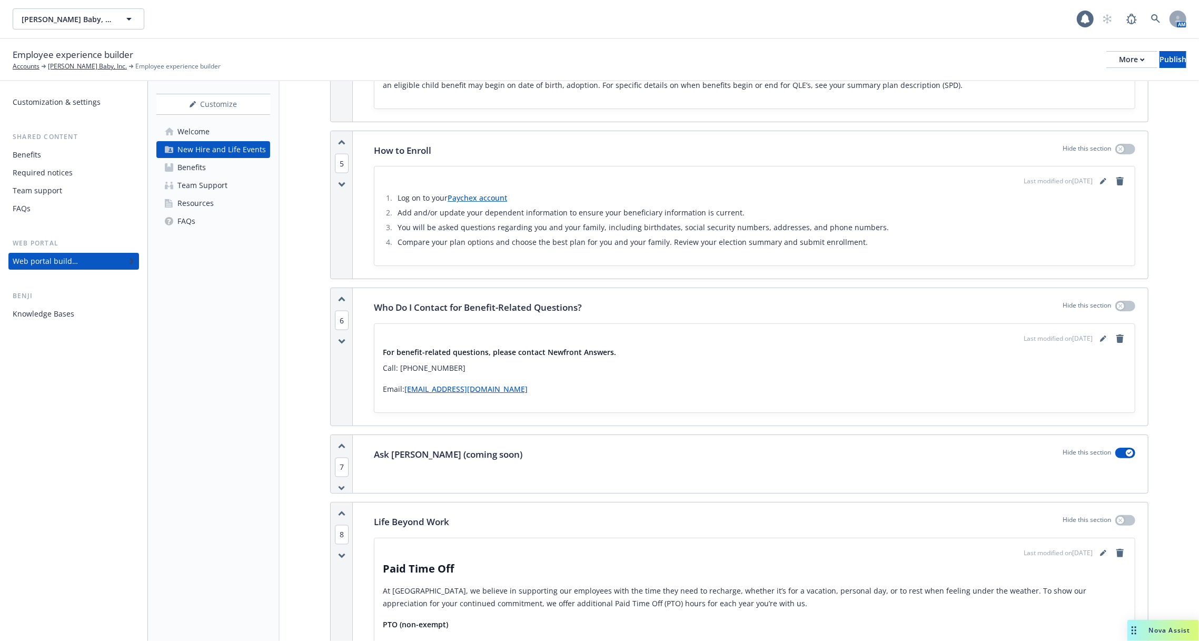
scroll to position [1423, 0]
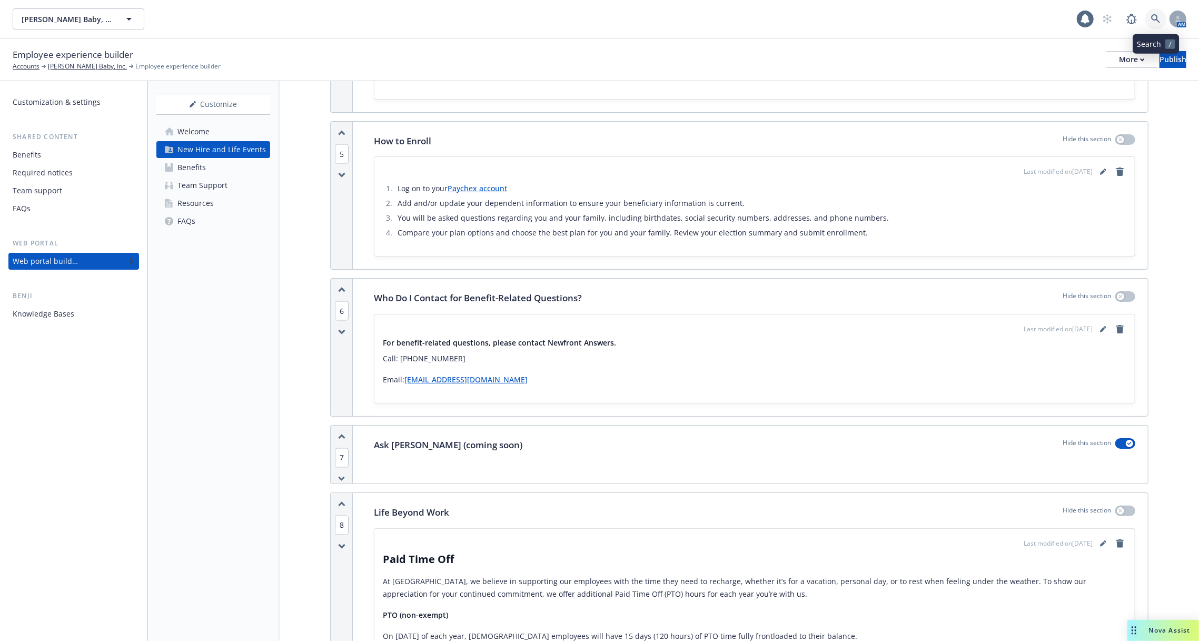
click at [1160, 22] on icon at bounding box center [1155, 18] width 9 height 9
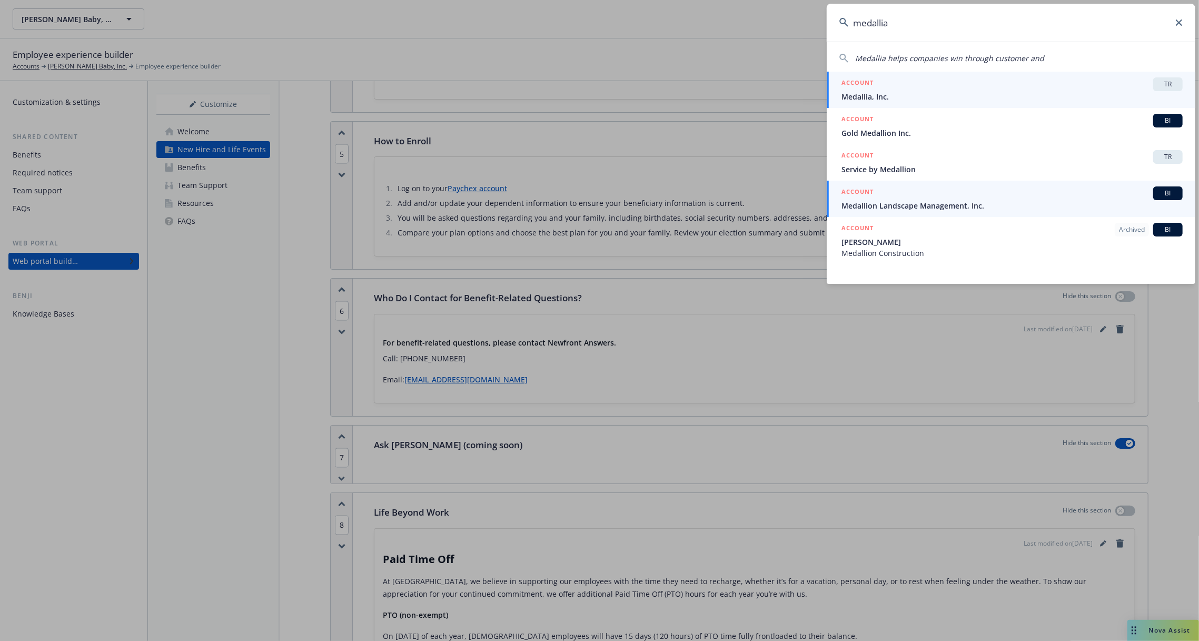
type input "medallia"
click at [1131, 84] on div "ACCOUNT TR" at bounding box center [1011, 84] width 341 height 14
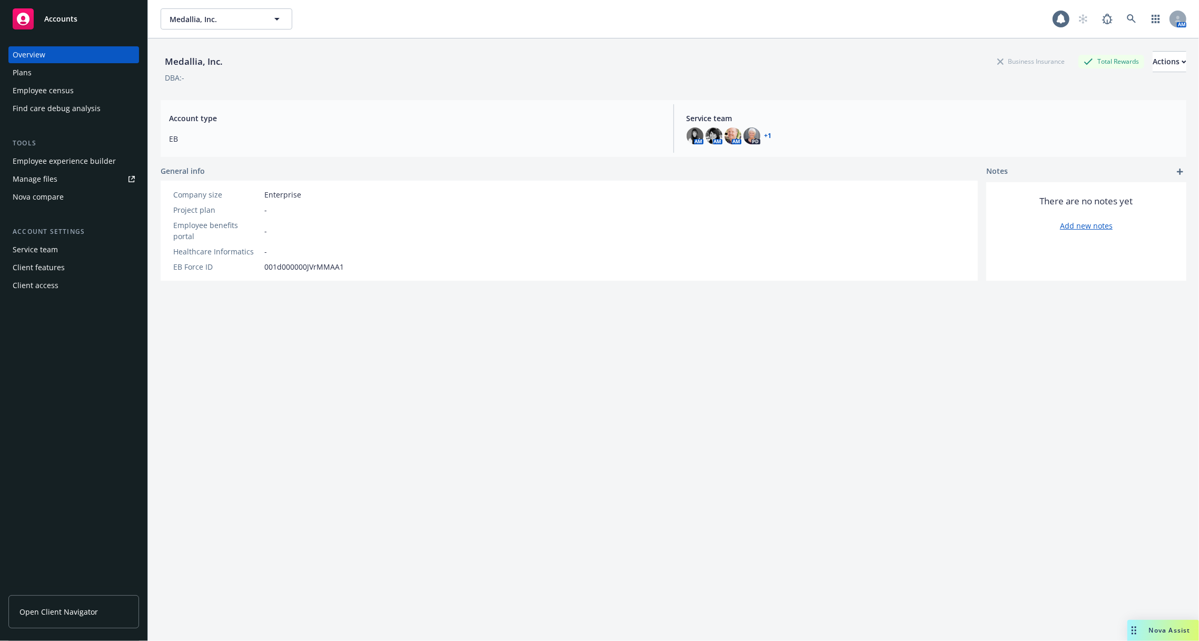
click at [90, 159] on div "Employee experience builder" at bounding box center [64, 161] width 103 height 17
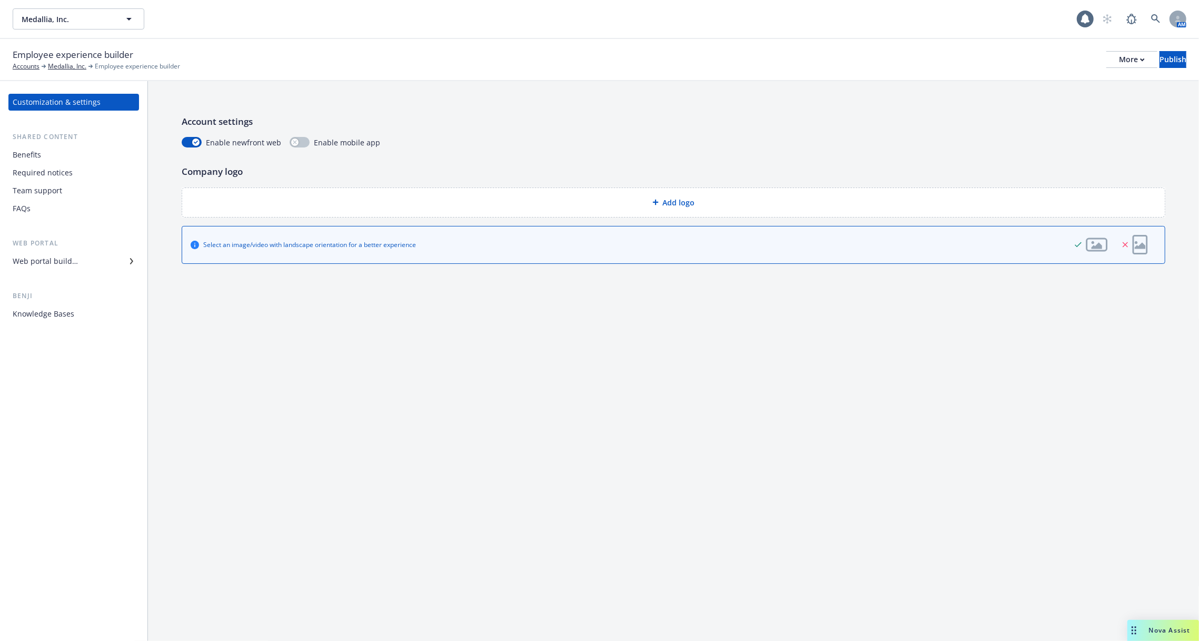
click at [90, 175] on div "Required notices" at bounding box center [74, 172] width 122 height 17
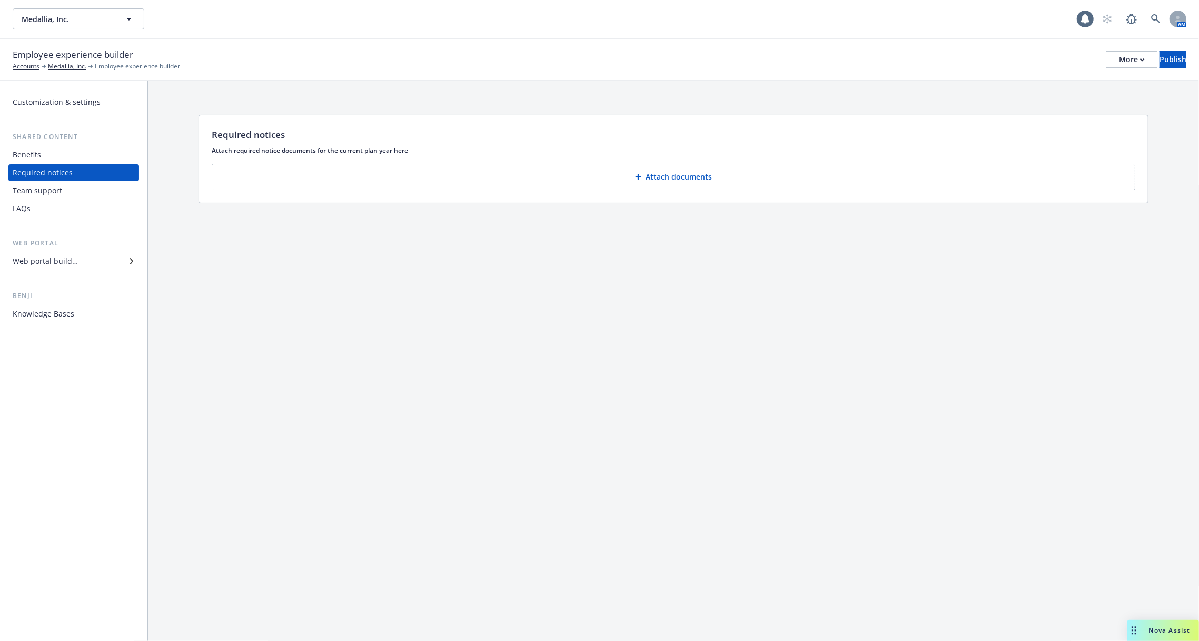
click at [76, 192] on div "Team support" at bounding box center [74, 190] width 122 height 17
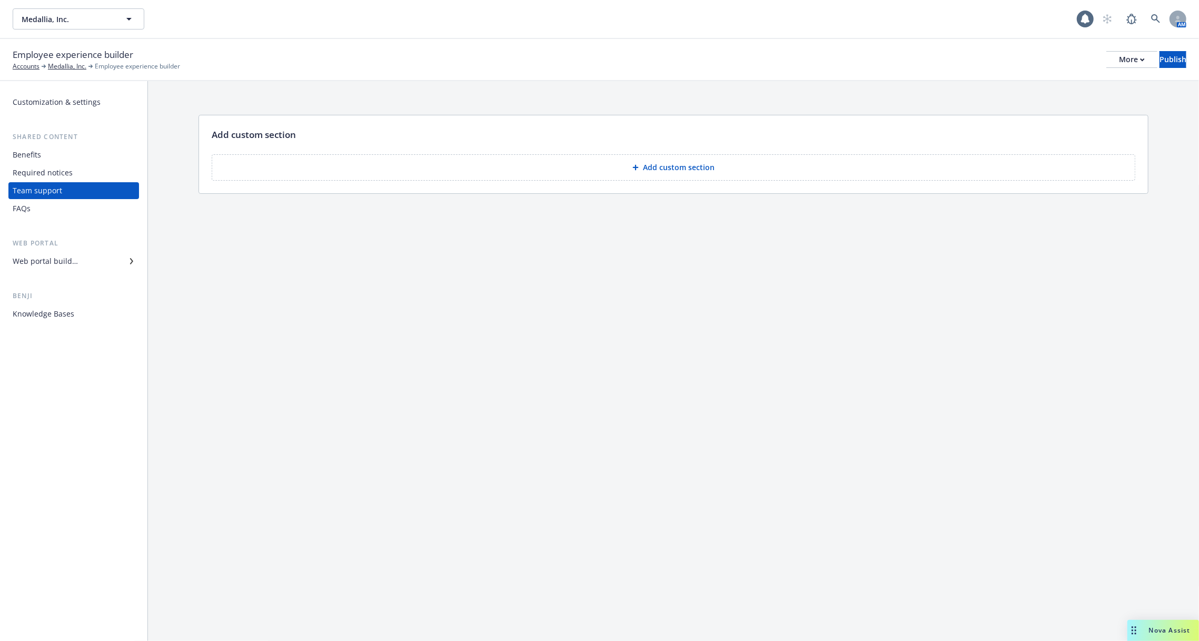
click at [67, 206] on div "FAQs" at bounding box center [74, 208] width 122 height 17
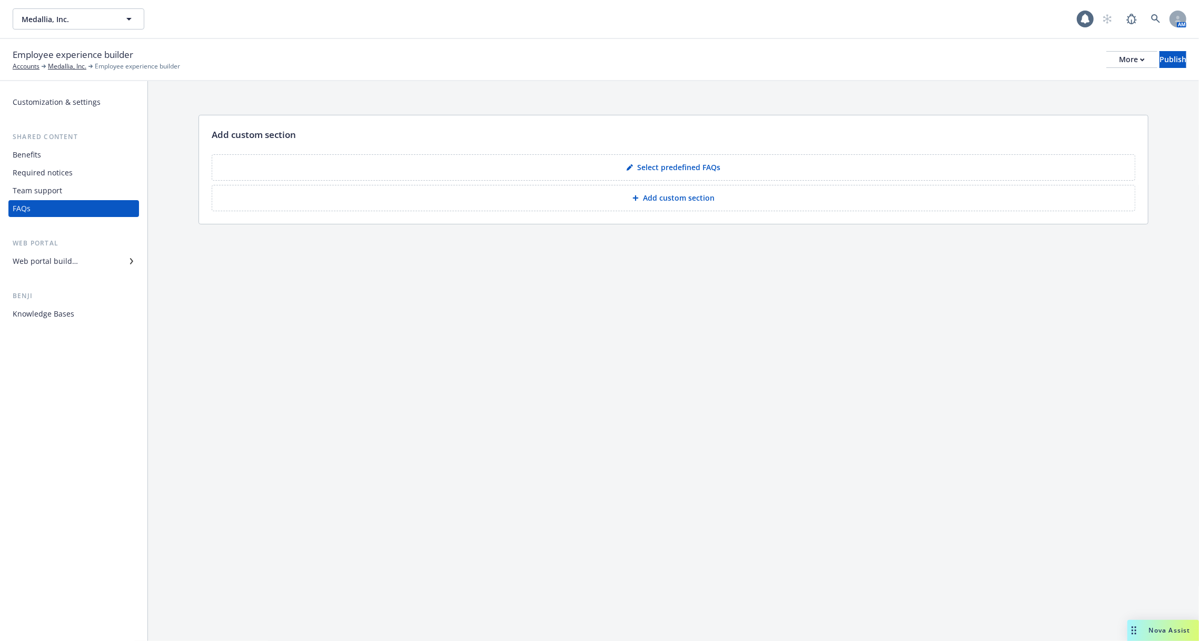
click at [65, 263] on div "Web portal builder" at bounding box center [45, 261] width 65 height 17
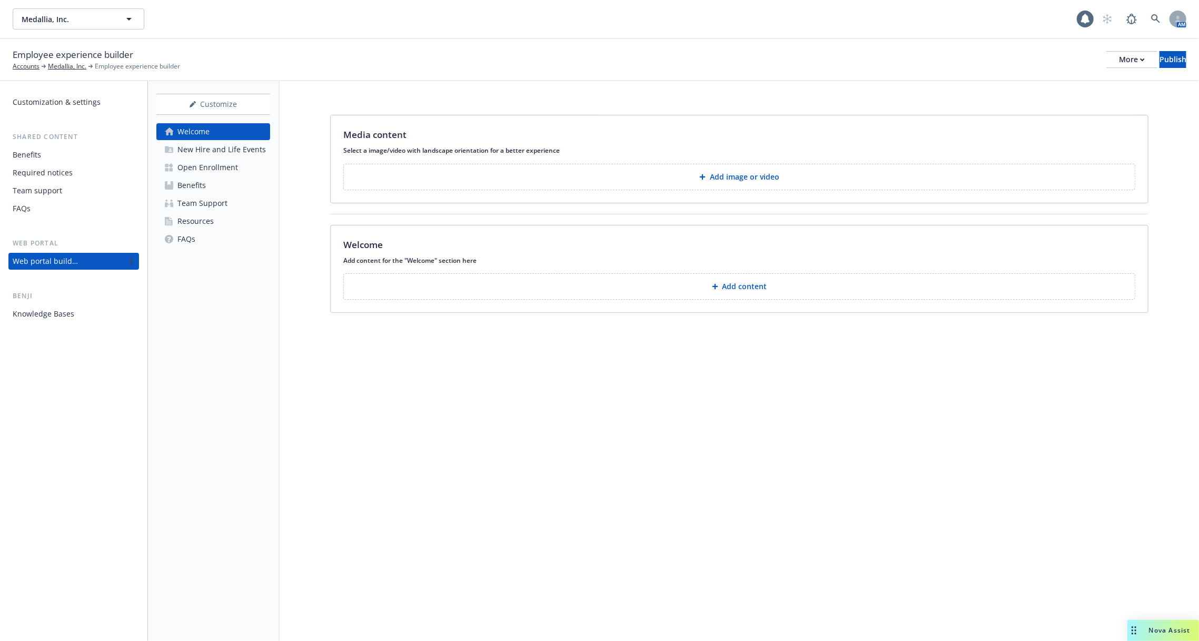
click at [232, 150] on div "New Hire and Life Events" at bounding box center [221, 149] width 88 height 17
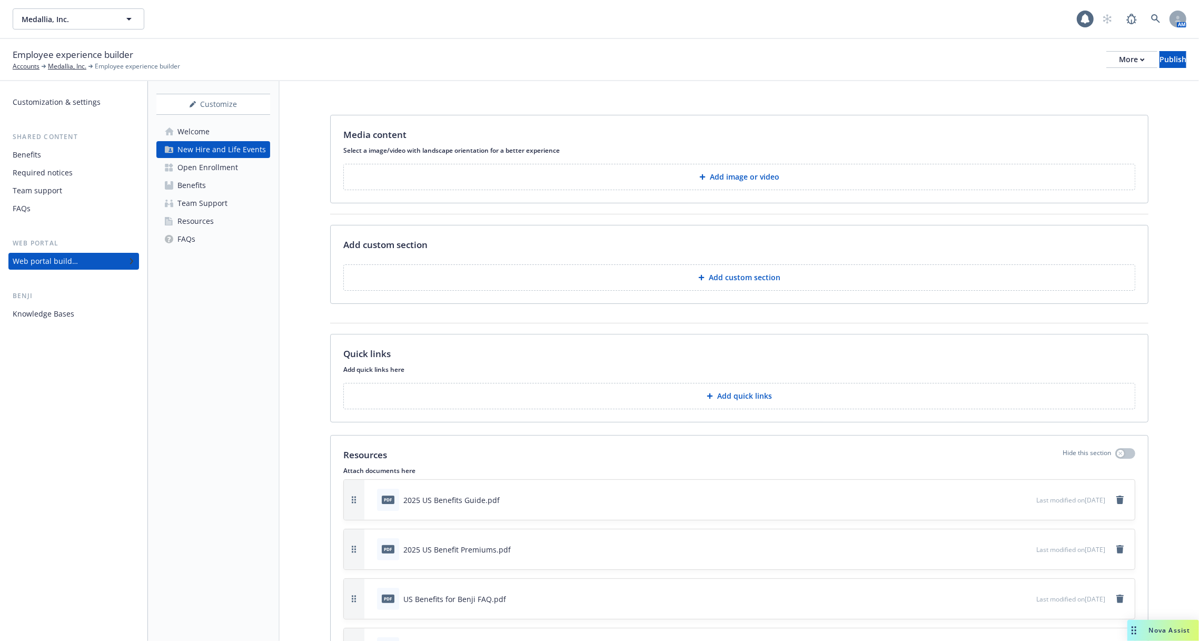
scroll to position [154, 0]
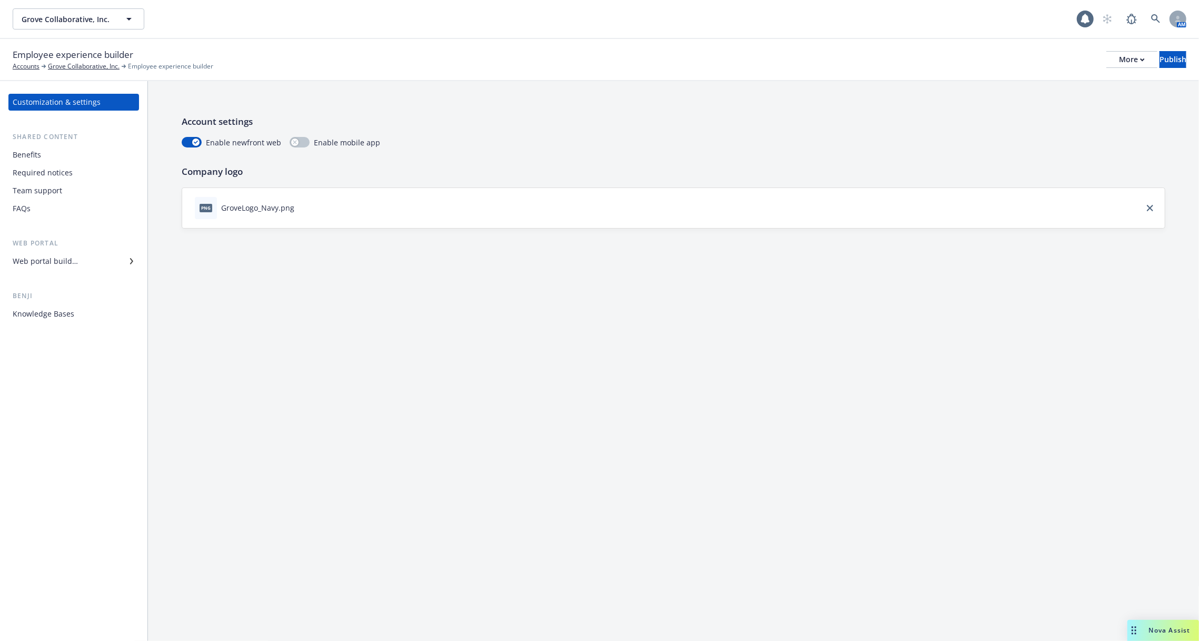
click at [70, 154] on div "Benefits" at bounding box center [74, 154] width 122 height 17
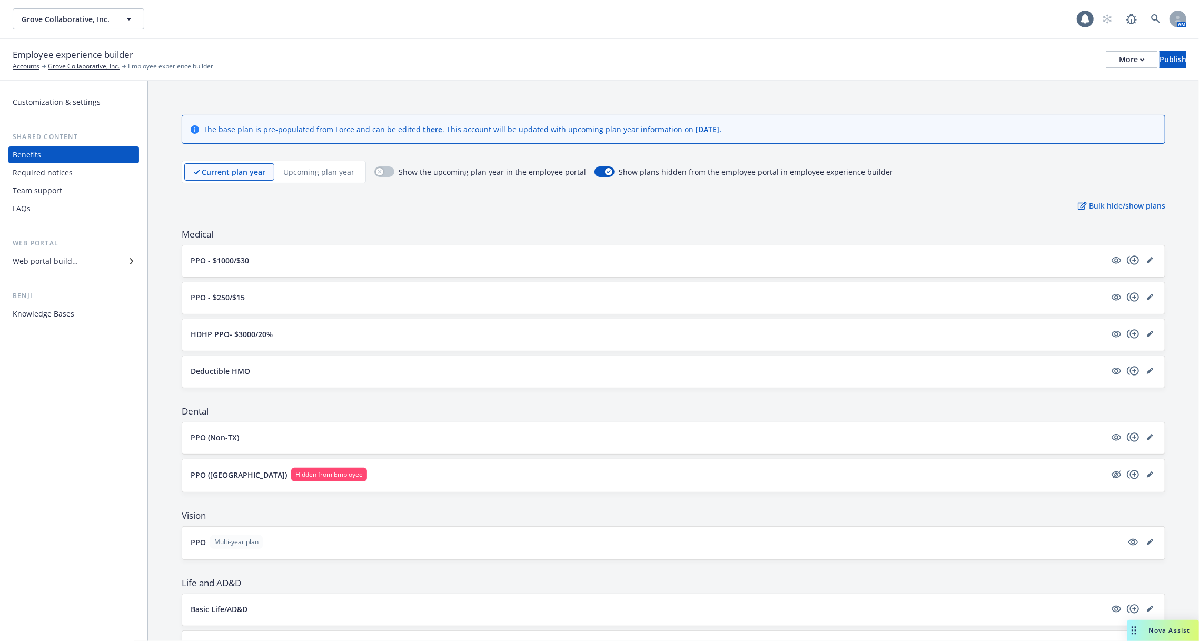
click at [98, 172] on div "Required notices" at bounding box center [74, 172] width 122 height 17
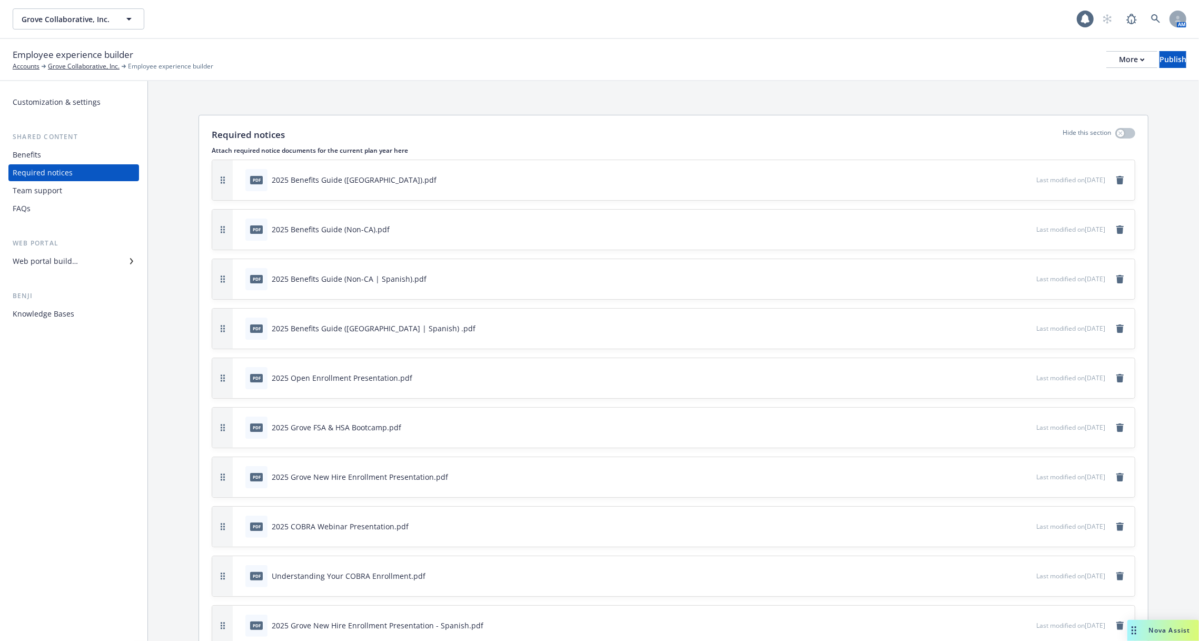
click at [76, 155] on div "Benefits" at bounding box center [74, 154] width 122 height 17
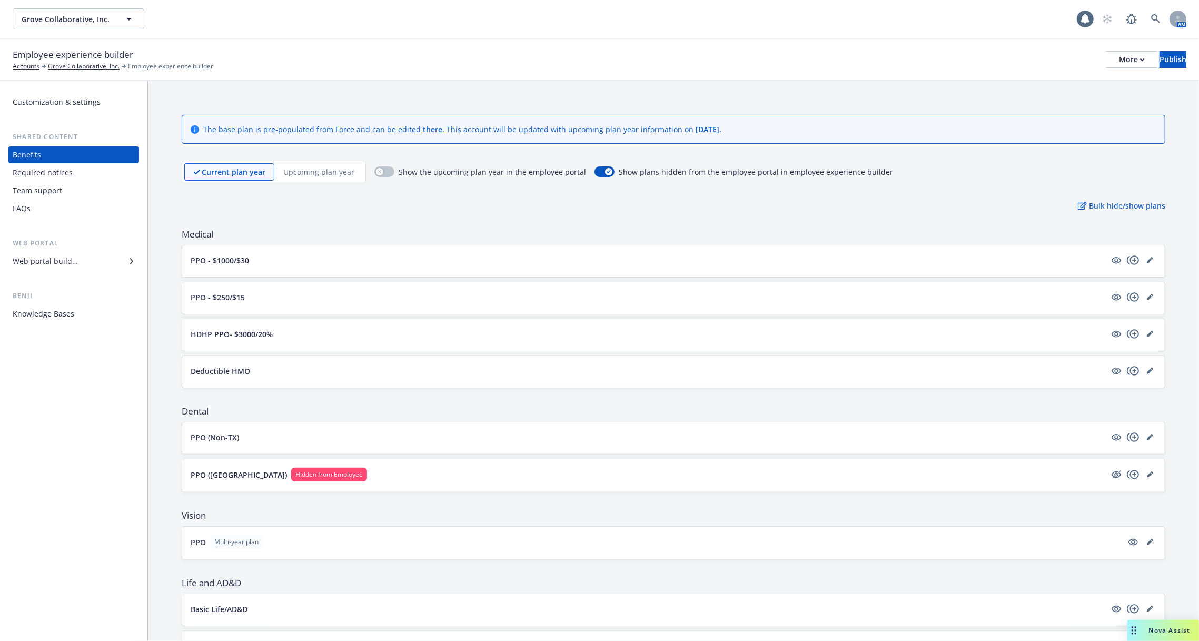
click at [92, 316] on div "Knowledge Bases" at bounding box center [74, 313] width 122 height 17
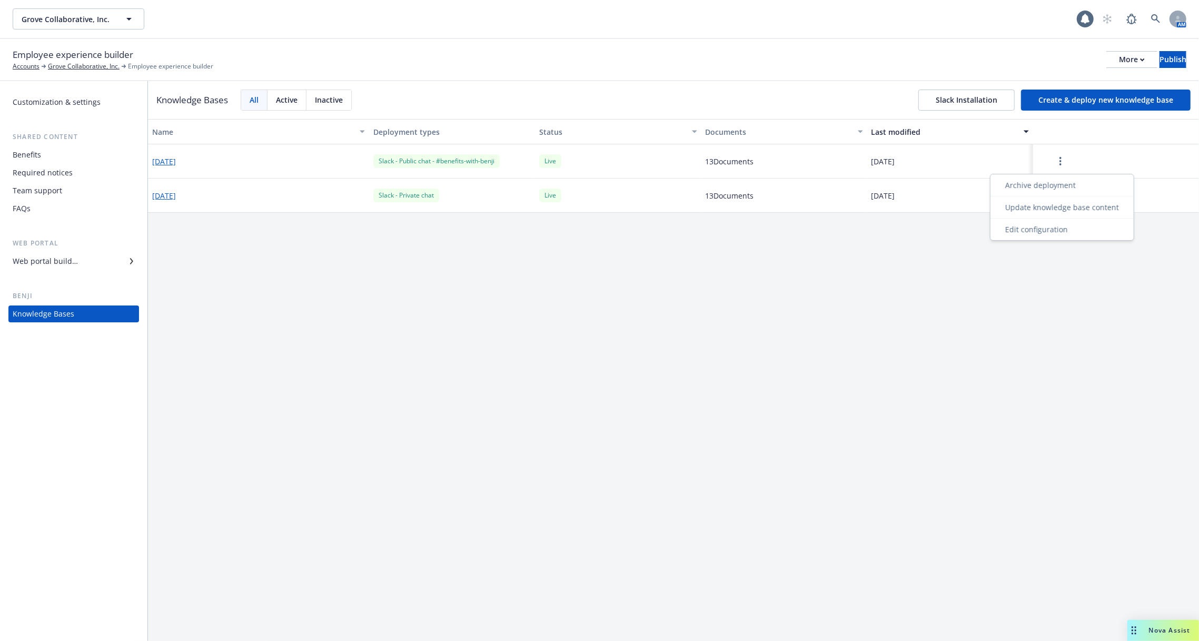
click at [1066, 158] on button "button" at bounding box center [1060, 161] width 46 height 21
click at [1058, 231] on div "Edit configuration" at bounding box center [1062, 229] width 139 height 17
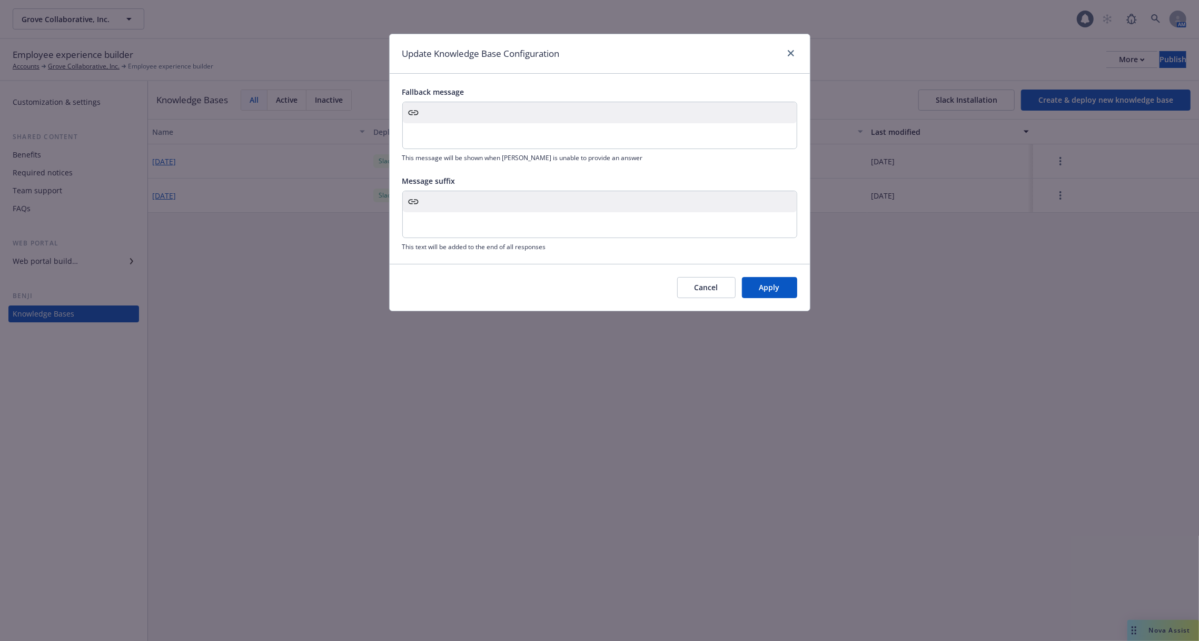
click at [516, 233] on div "editable markdown" at bounding box center [600, 224] width 394 height 25
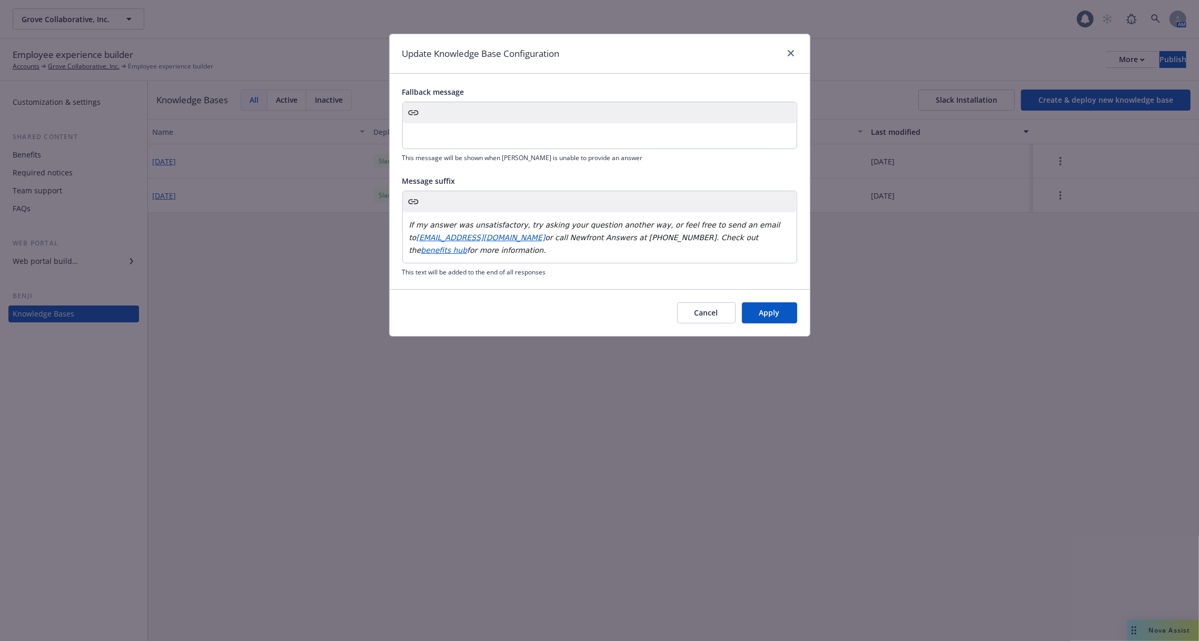
drag, startPoint x: 486, startPoint y: 246, endPoint x: 383, endPoint y: 224, distance: 104.9
click at [383, 225] on div "Update Knowledge Base Configuration Fallback message This message will be shown…" at bounding box center [599, 320] width 1199 height 641
click at [617, 237] on span "or call Newfront Answers at (866) 329-4278. Check out the" at bounding box center [585, 243] width 352 height 21
click at [572, 253] on p "If my answer was unsatisfactory, try asking your question another way, or feel …" at bounding box center [599, 238] width 381 height 38
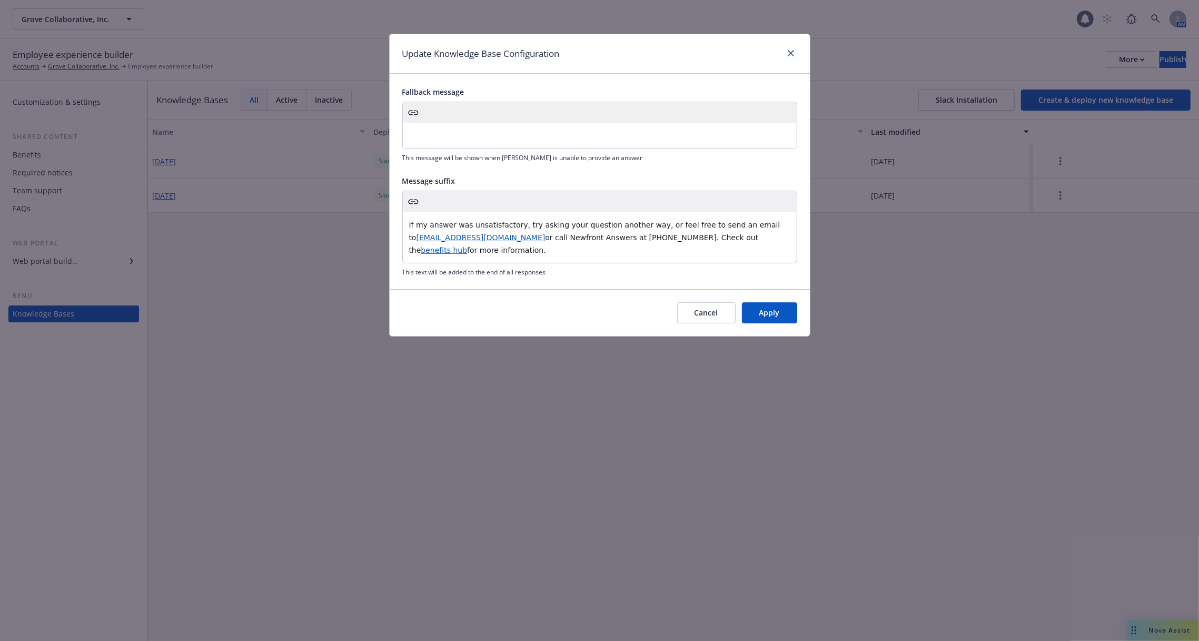
click at [572, 253] on p "If my answer was unsatisfactory, try asking your question another way, or feel …" at bounding box center [599, 238] width 381 height 38
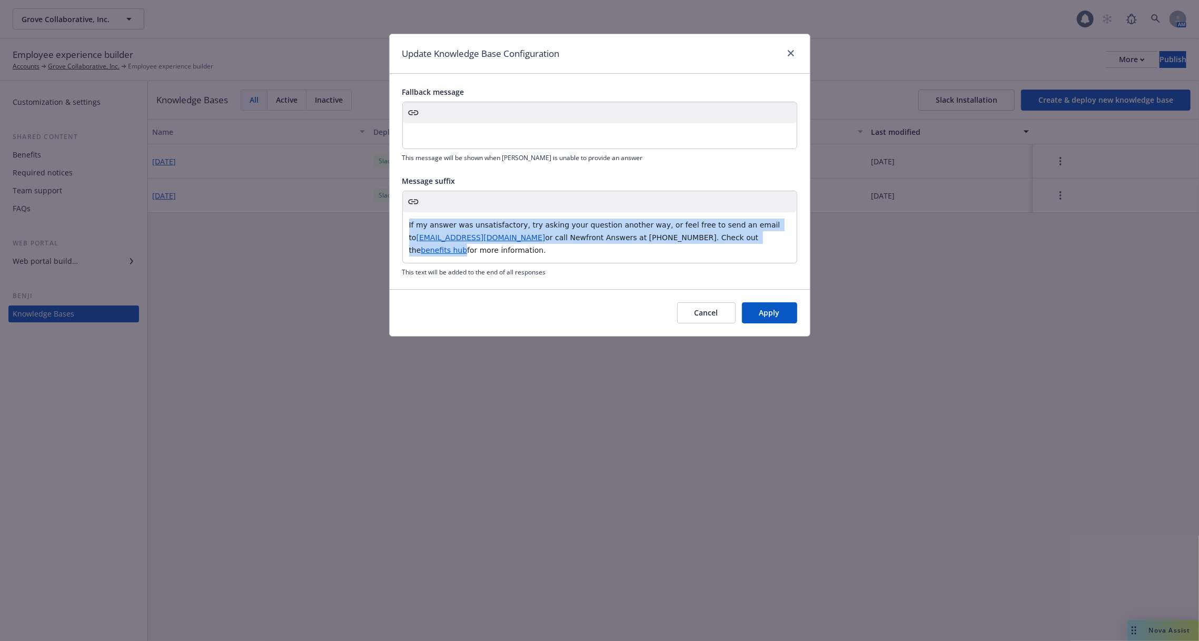
copy p "If my answer was unsatisfactory, try asking your question another way, or feel …"
click at [754, 304] on button "Apply" at bounding box center [769, 312] width 55 height 21
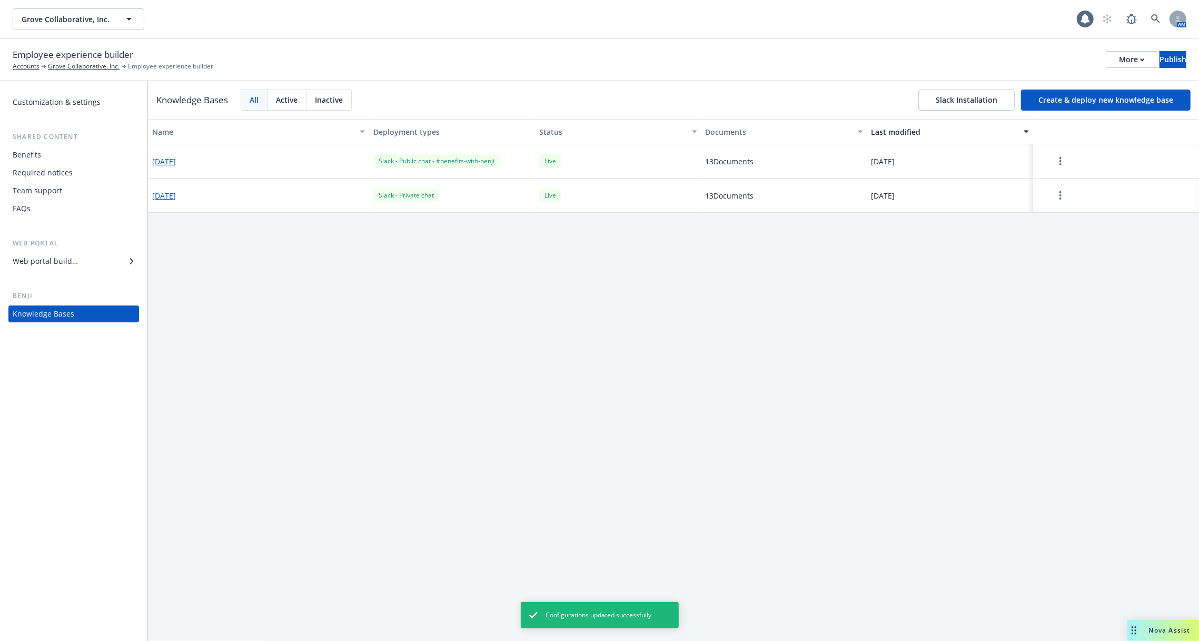
click at [1055, 200] on button "button" at bounding box center [1060, 195] width 46 height 21
click at [1043, 267] on div "Edit configuration" at bounding box center [1062, 263] width 139 height 17
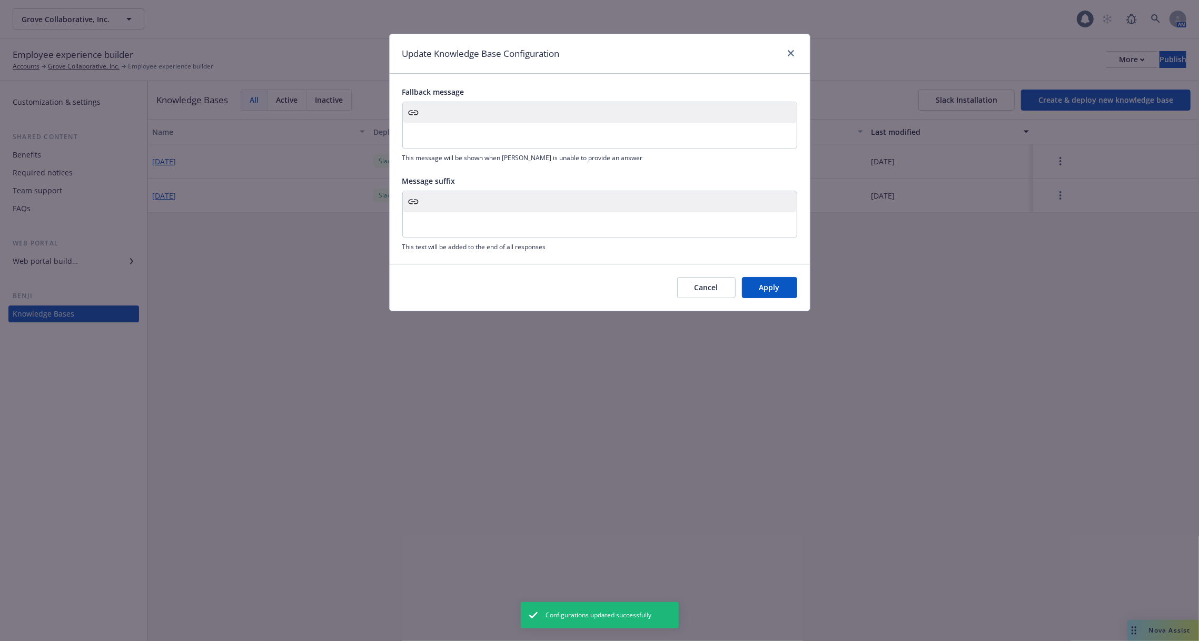
click at [569, 221] on p "editable markdown" at bounding box center [599, 225] width 381 height 13
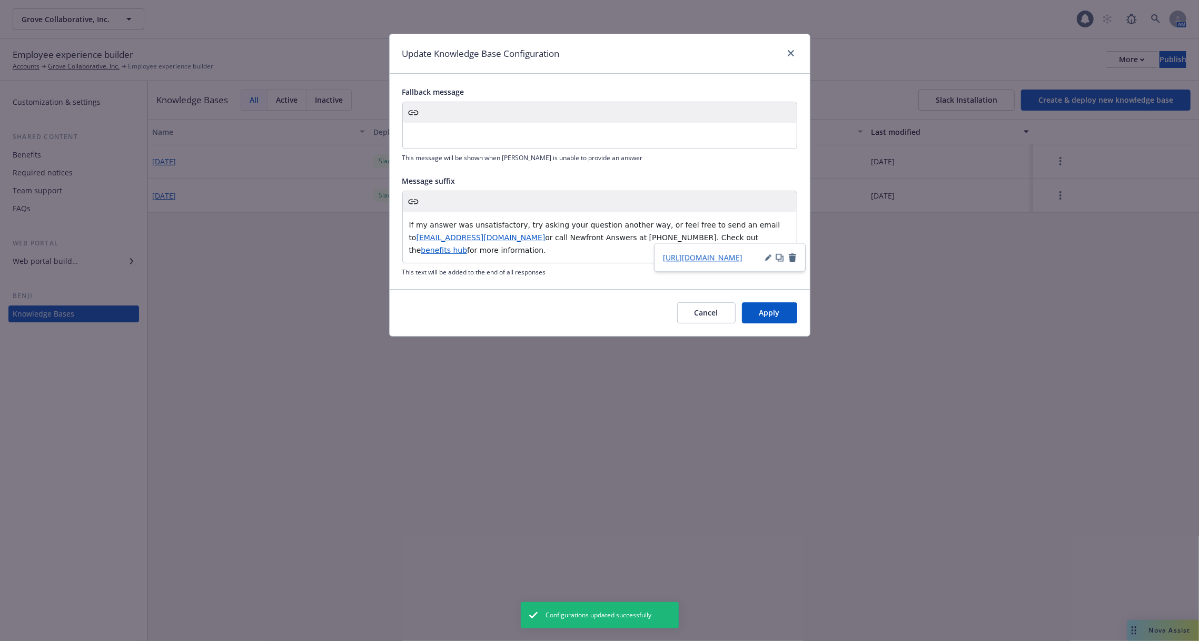
click at [467, 246] on span "benefits hub" at bounding box center [444, 250] width 46 height 8
click at [719, 254] on span "https://app.newfront.com/employee/44a7c418-6646-4e30-894e-d6d40fcb6b1b/overview" at bounding box center [703, 257] width 80 height 10
click at [552, 244] on p "If my answer was unsatisfactory, try asking your question another way, or feel …" at bounding box center [599, 238] width 381 height 38
click at [783, 320] on button "Apply" at bounding box center [769, 312] width 55 height 21
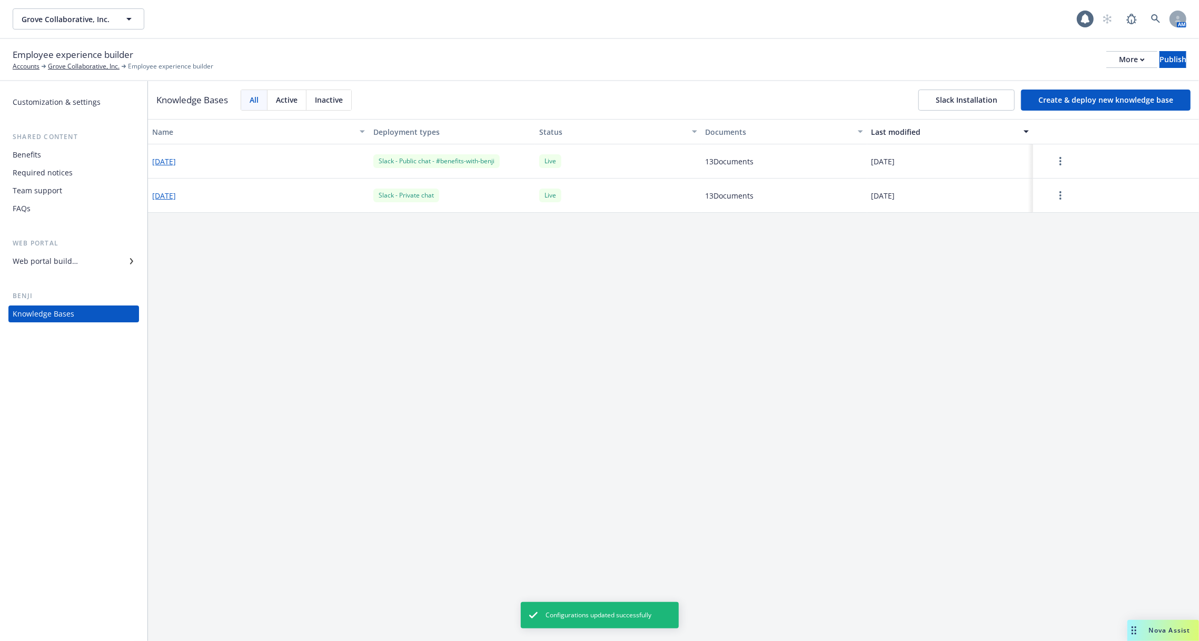
click at [166, 164] on button "2025-09-17" at bounding box center [164, 161] width 24 height 11
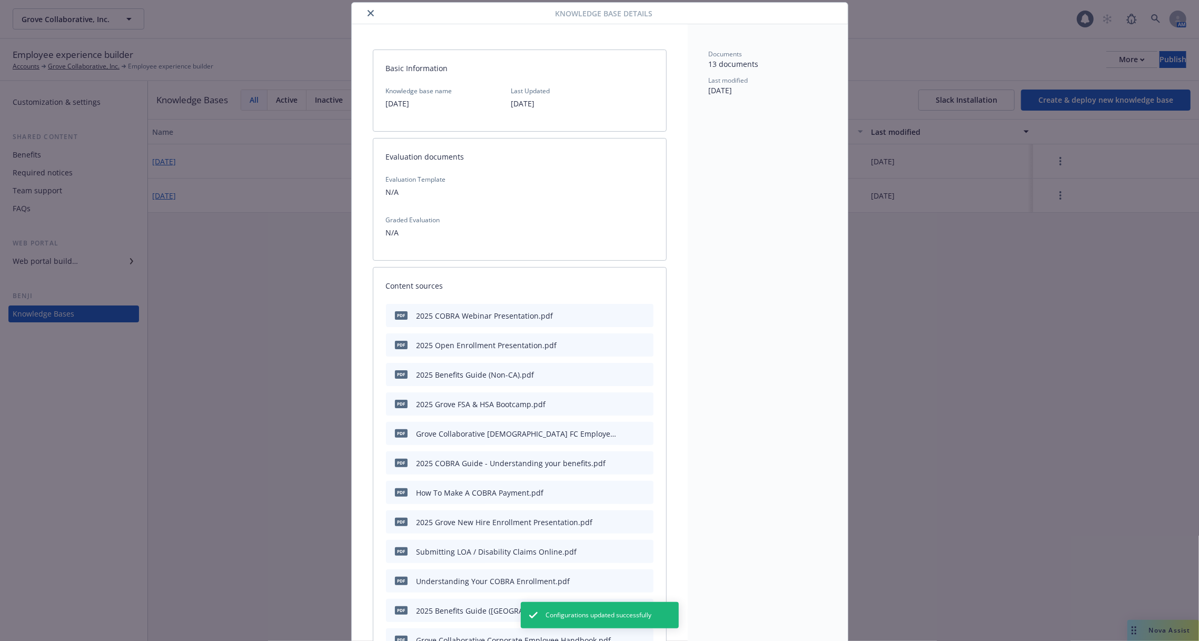
scroll to position [309, 0]
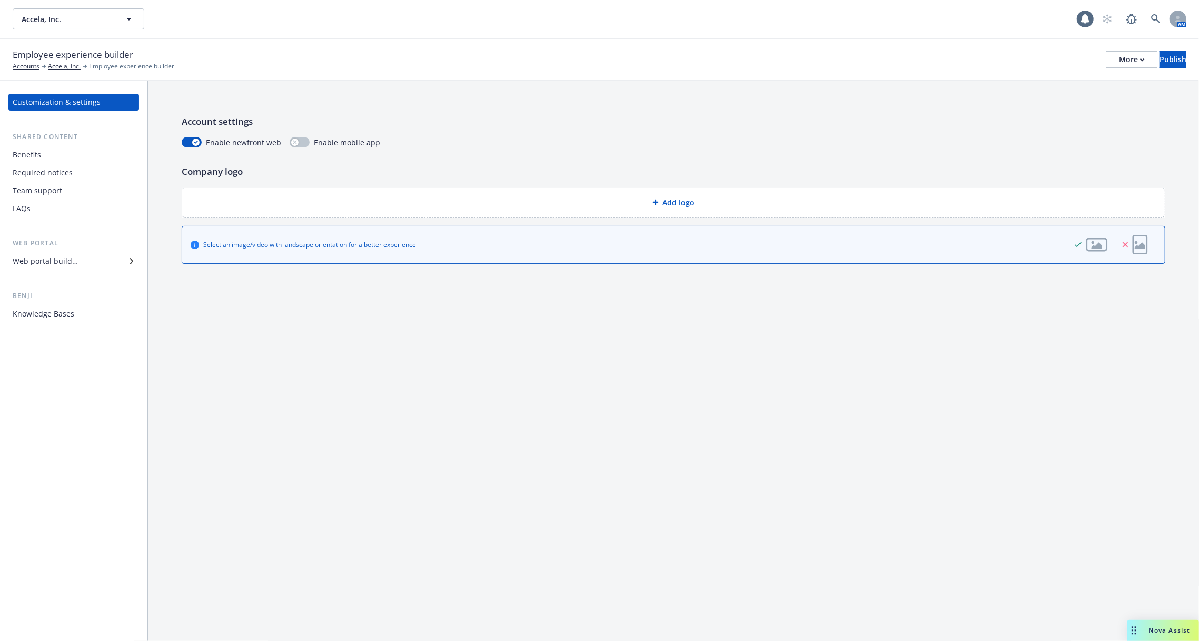
click at [65, 312] on div "Knowledge Bases" at bounding box center [44, 313] width 62 height 17
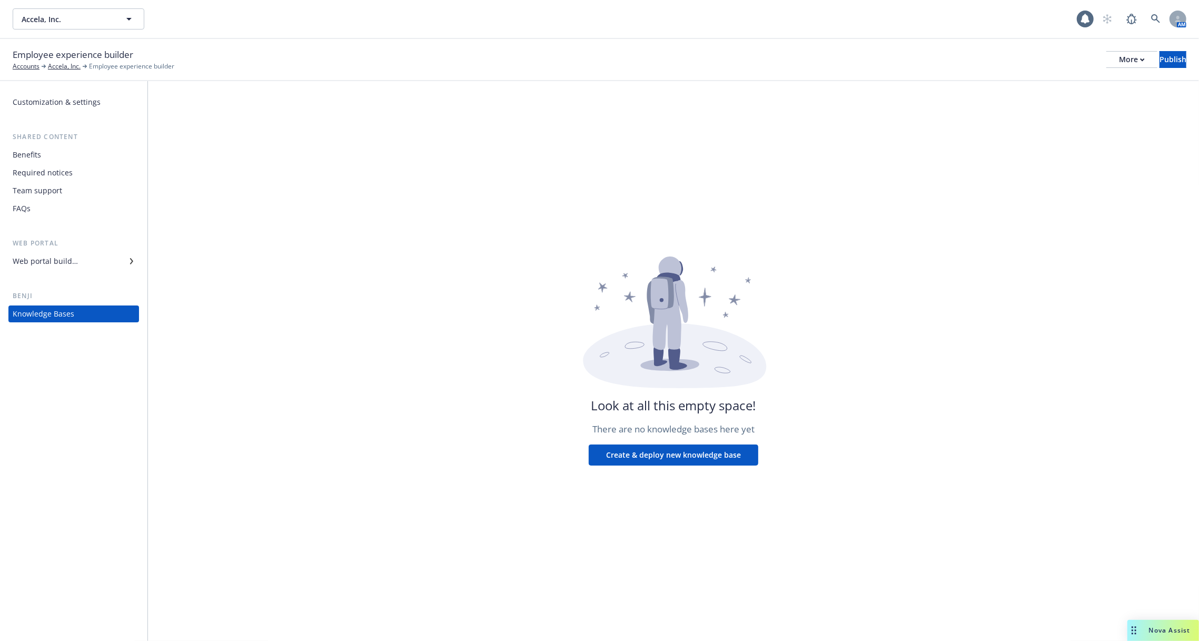
click at [67, 164] on div "Required notices" at bounding box center [43, 172] width 60 height 17
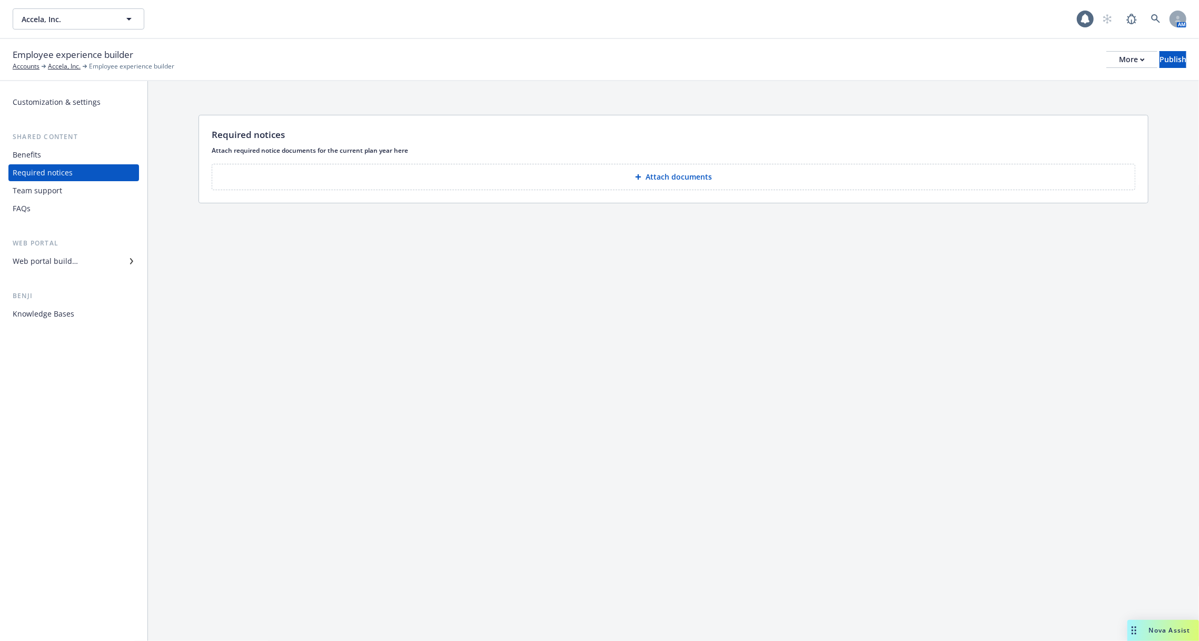
click at [58, 150] on div "Benefits" at bounding box center [74, 154] width 122 height 17
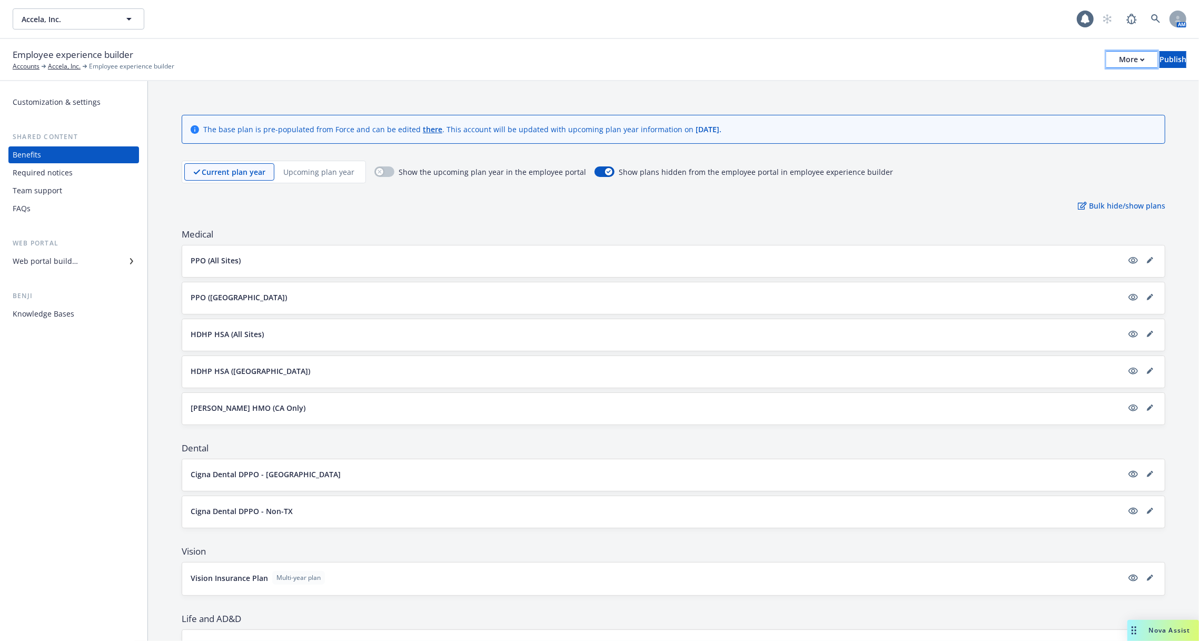
click at [1119, 63] on div "More" at bounding box center [1132, 60] width 26 height 16
click at [1083, 100] on link "Copy portal link" at bounding box center [1045, 104] width 156 height 21
click at [1164, 18] on link at bounding box center [1155, 18] width 21 height 21
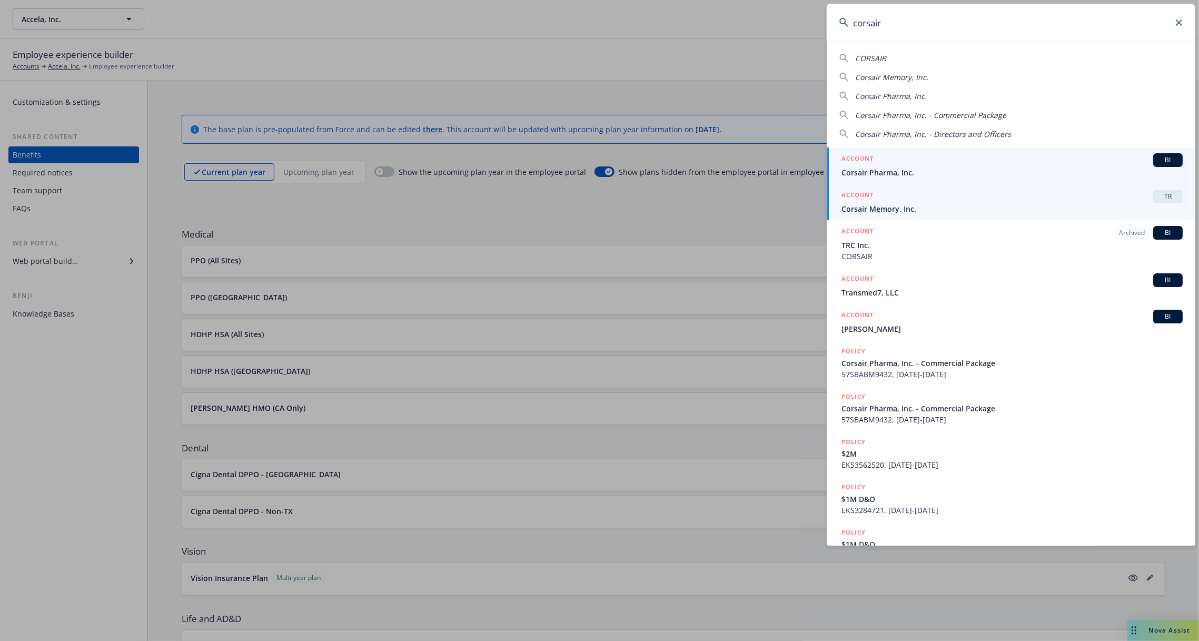
type input "corsair"
click at [920, 207] on span "Corsair Memory, Inc." at bounding box center [1011, 208] width 341 height 11
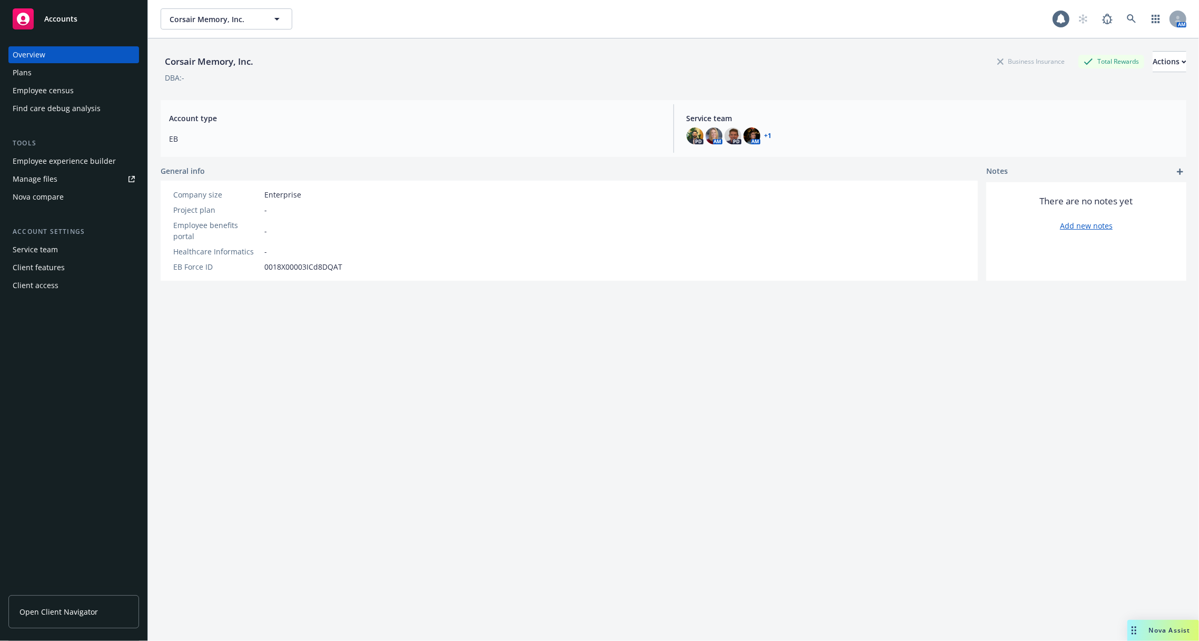
click at [89, 163] on div "Employee experience builder" at bounding box center [64, 161] width 103 height 17
click at [110, 155] on div "Employee experience builder" at bounding box center [64, 161] width 103 height 17
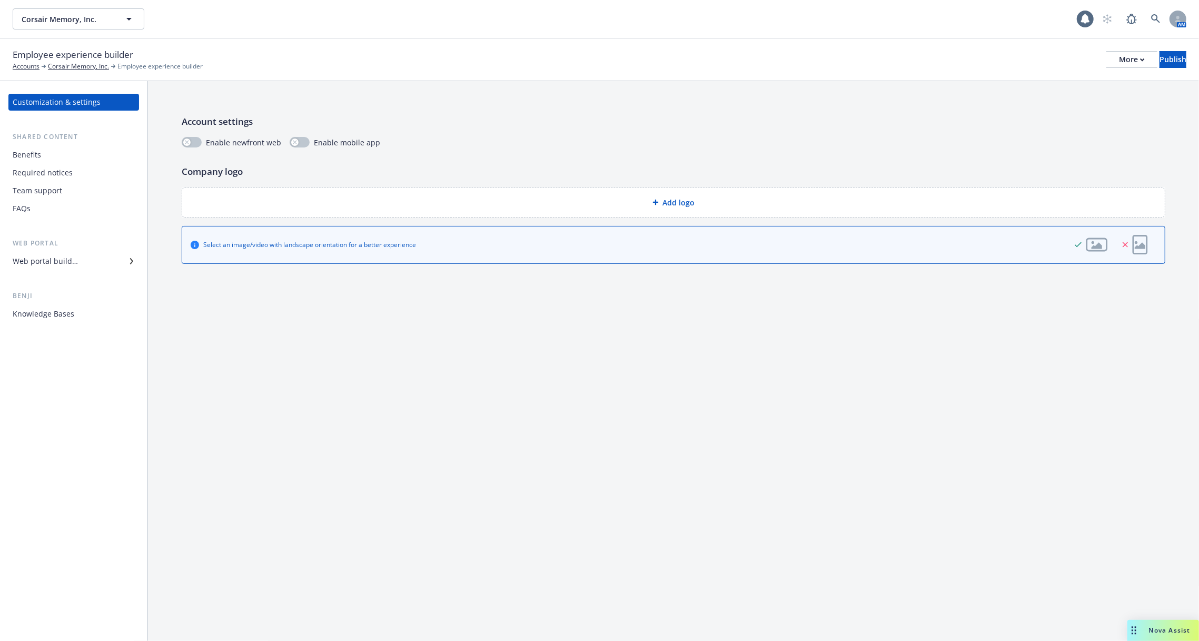
click at [67, 157] on div "Benefits" at bounding box center [74, 154] width 122 height 17
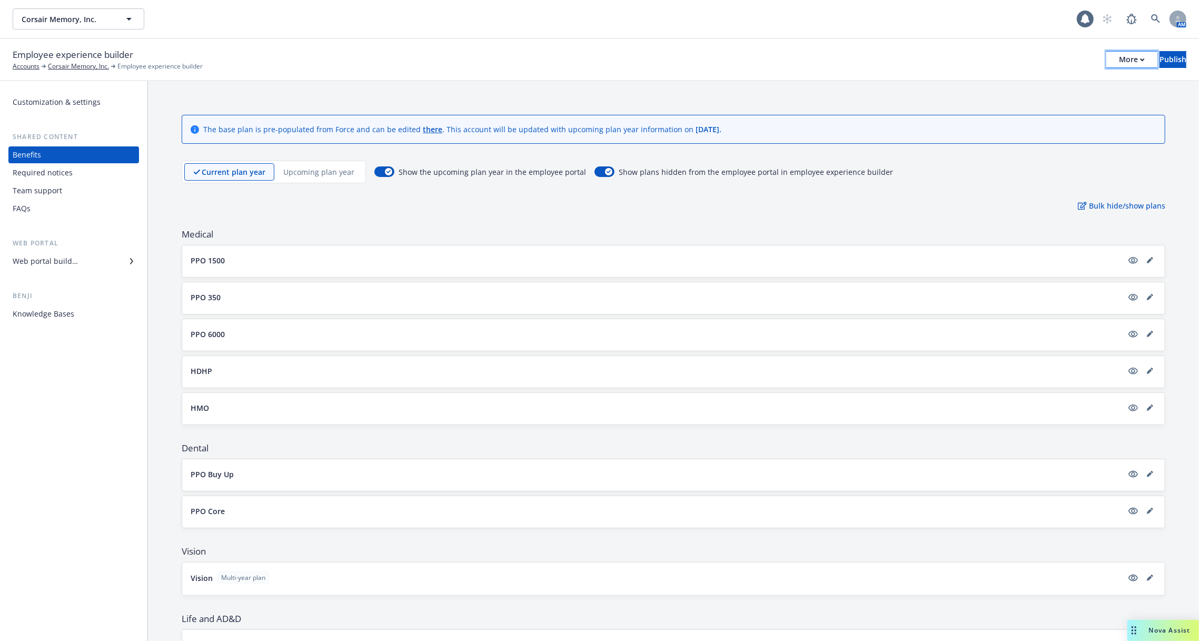
click at [1106, 62] on button "More" at bounding box center [1131, 59] width 51 height 17
click at [789, 161] on div "Show the upcoming plan year in the employee portal Show plans hidden from the e…" at bounding box center [633, 172] width 519 height 23
click at [657, 255] on button "PPO 1500" at bounding box center [657, 260] width 932 height 11
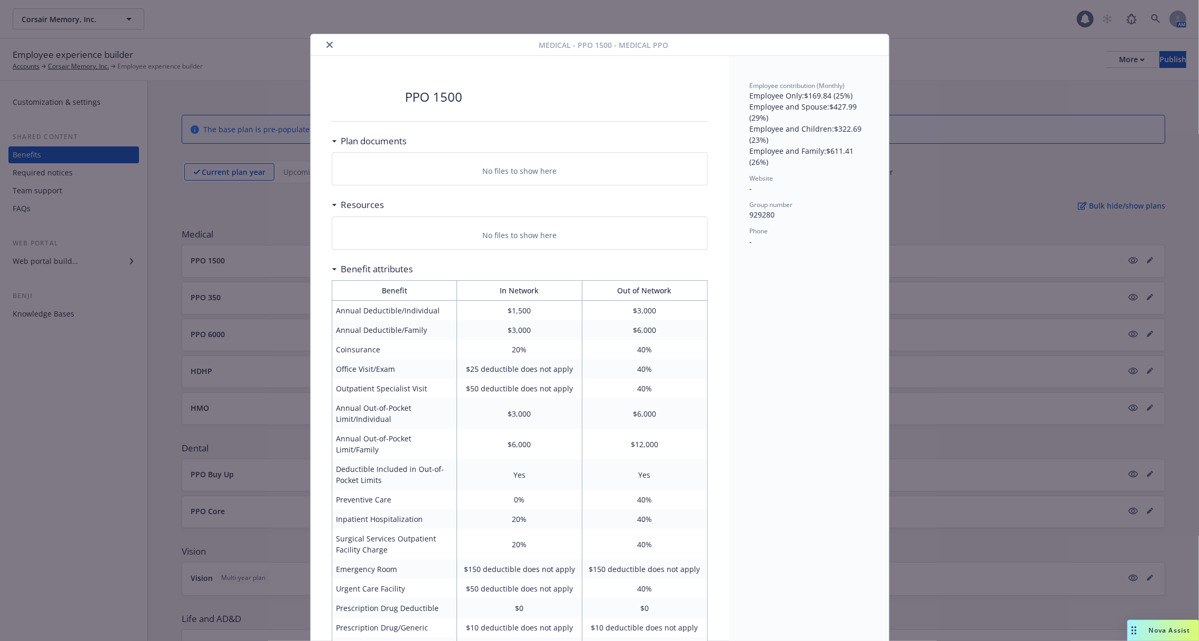
scroll to position [32, 0]
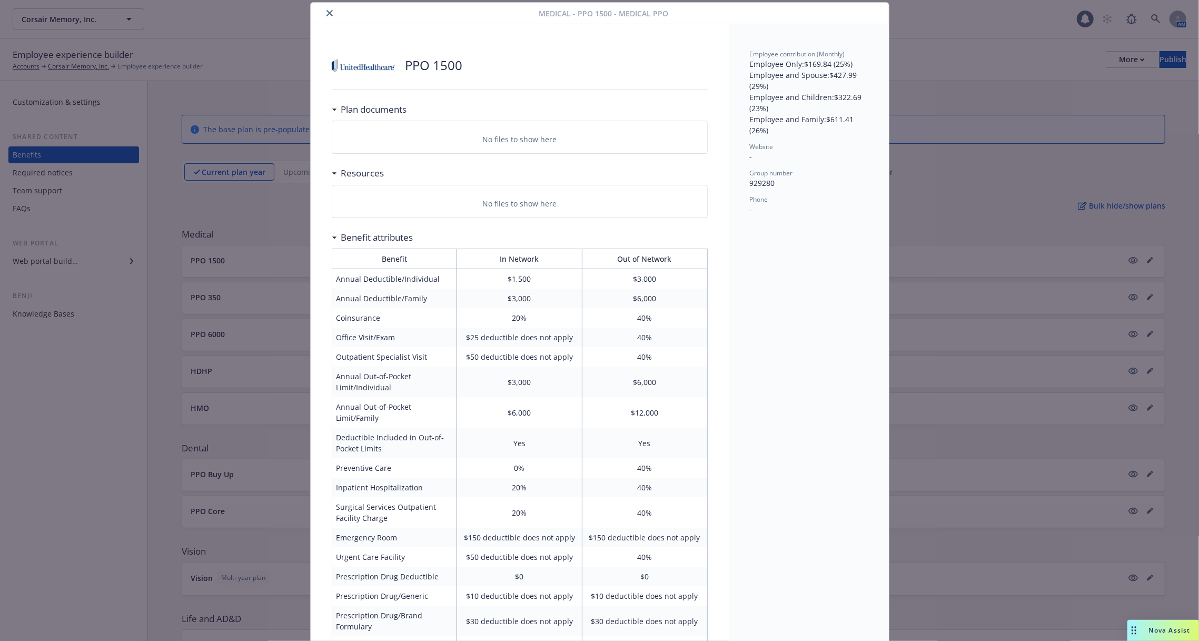
click at [266, 299] on div "Medical - PPO 1500 - Medical PPO PPO 1500 Plan documents No files to show here …" at bounding box center [599, 320] width 1199 height 641
click at [327, 12] on icon "close" at bounding box center [329, 13] width 6 height 6
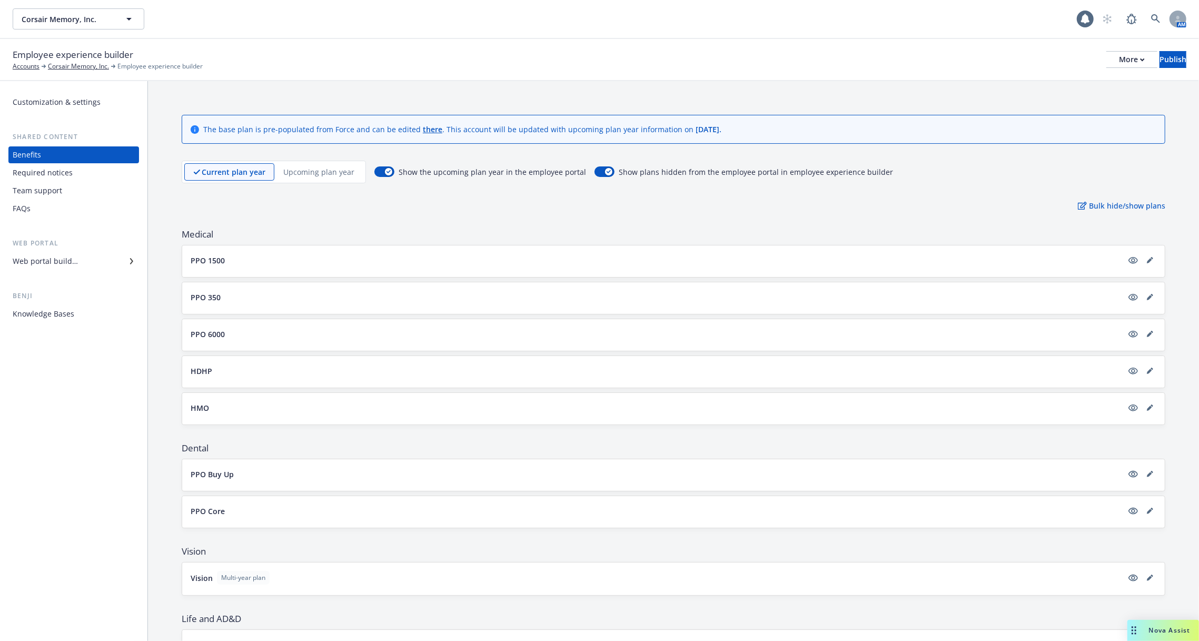
click at [219, 292] on p "PPO 350" at bounding box center [206, 297] width 30 height 11
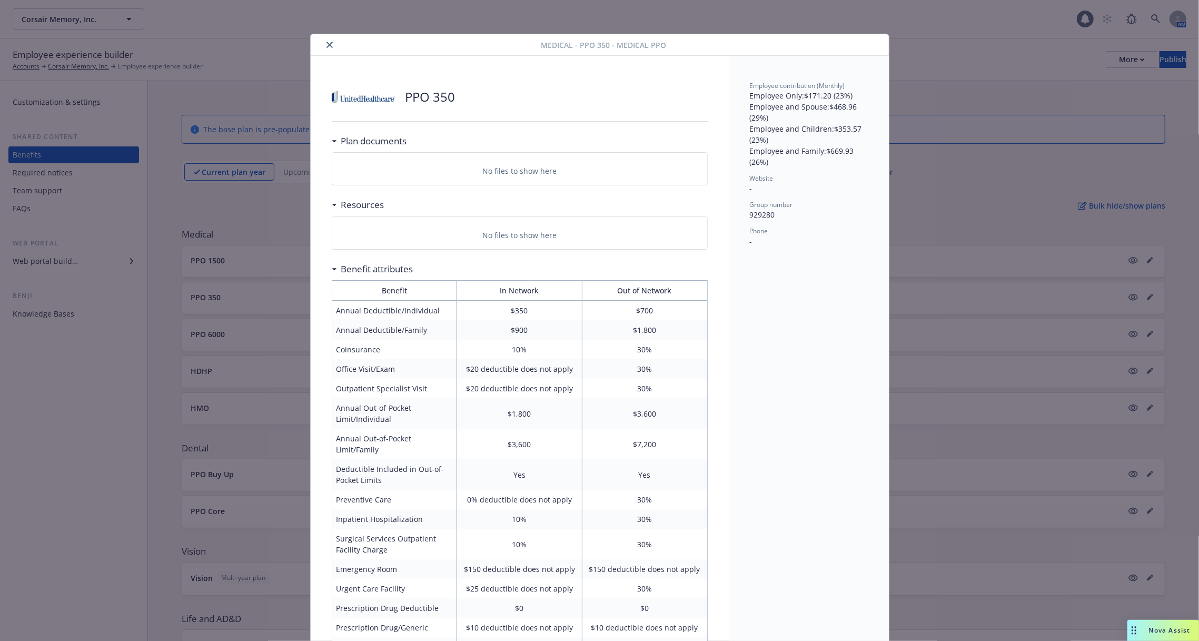
scroll to position [32, 0]
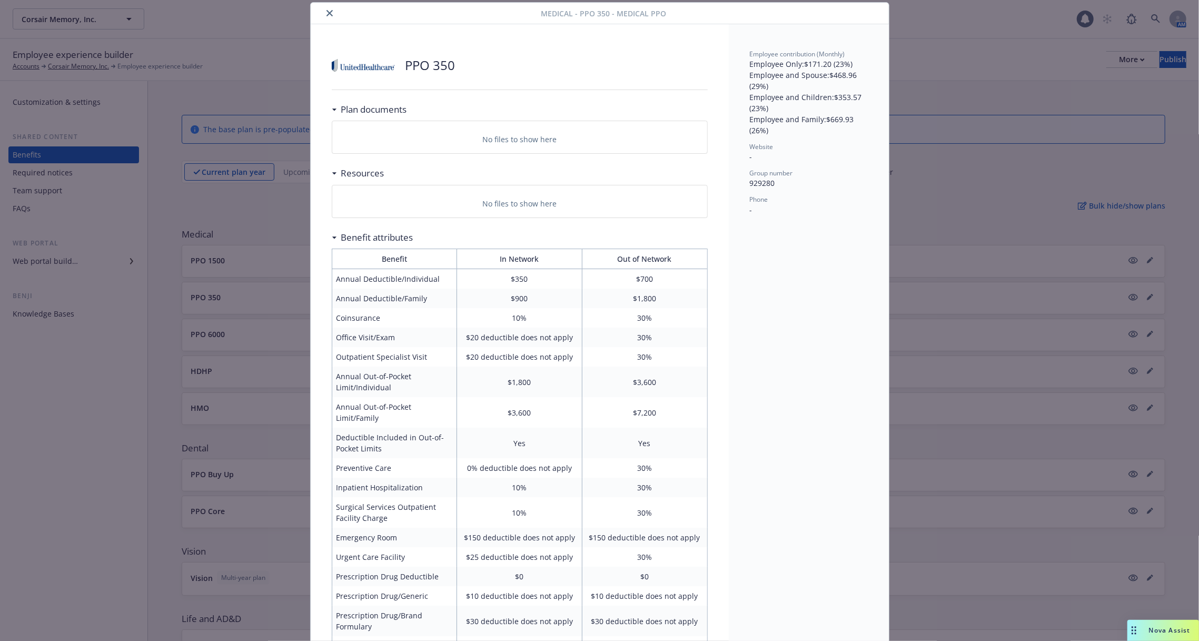
click at [324, 4] on div "Medical - PPO 350 - Medical PPO" at bounding box center [600, 14] width 578 height 22
click at [329, 13] on icon "close" at bounding box center [329, 13] width 6 height 6
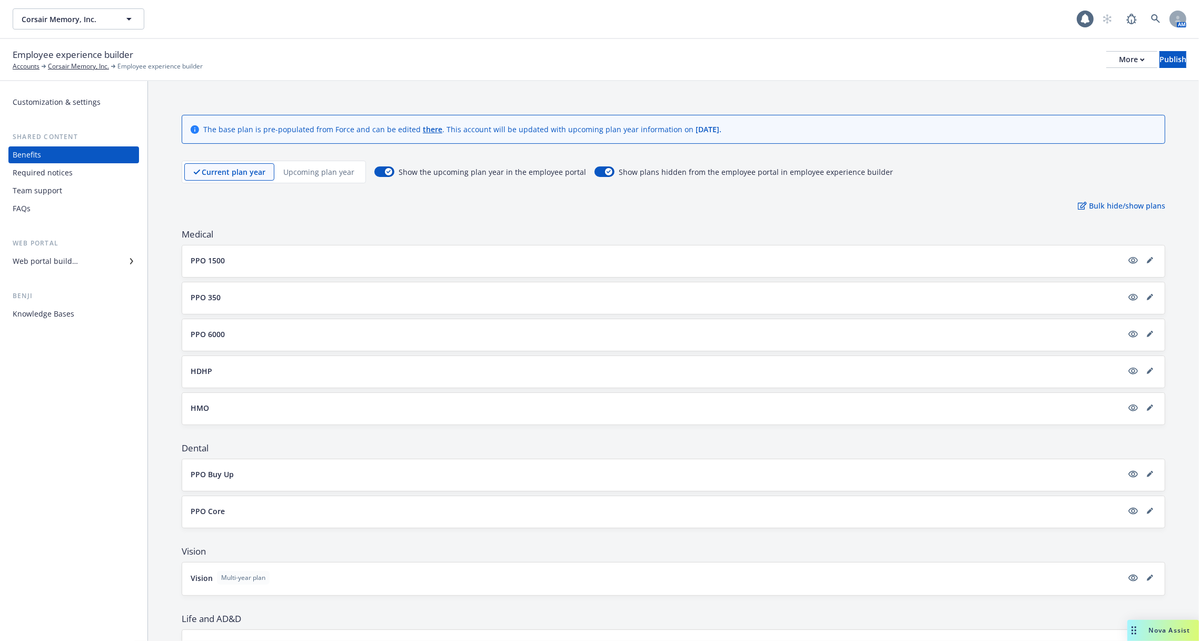
click at [277, 329] on button "PPO 6000" at bounding box center [657, 334] width 932 height 11
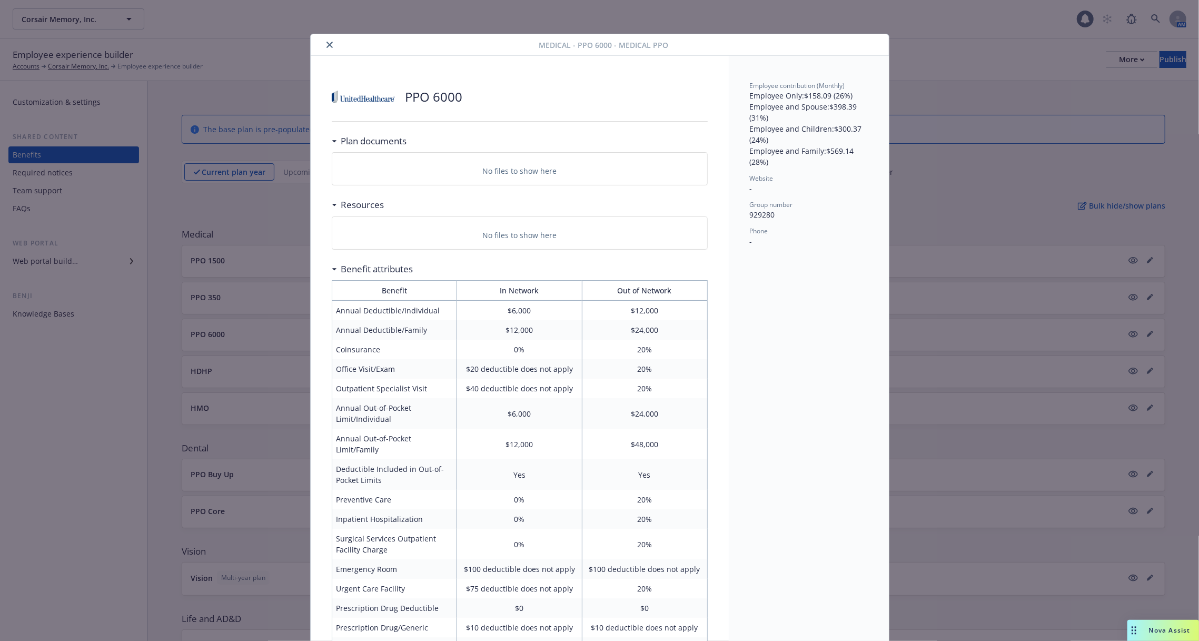
scroll to position [32, 0]
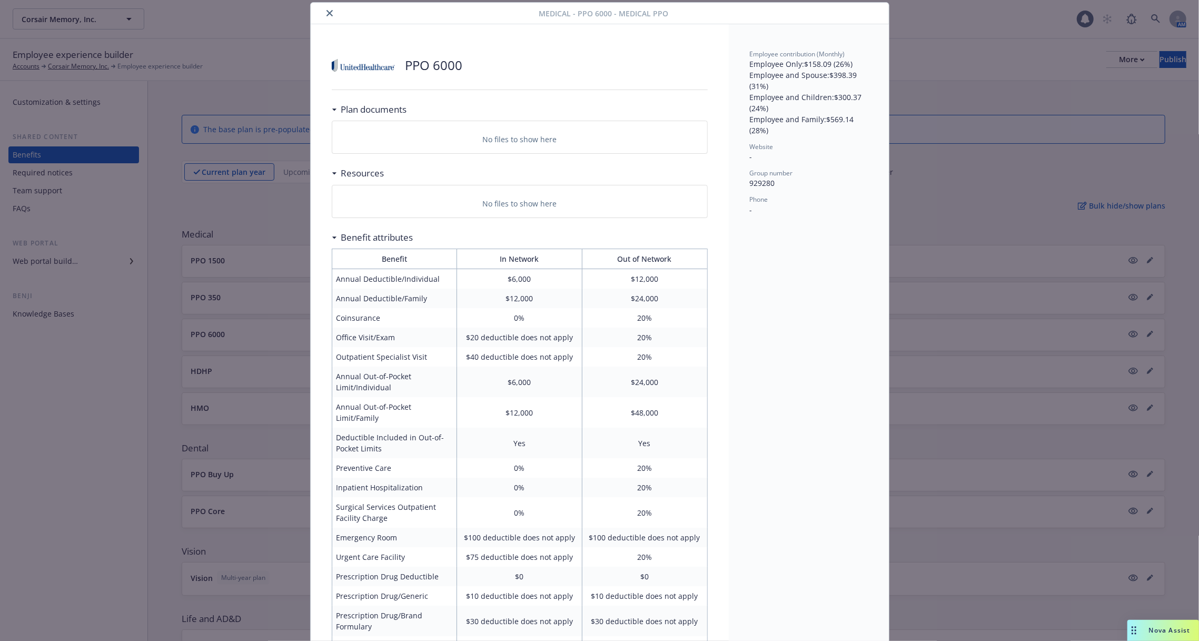
click at [336, 20] on div "Medical - PPO 6000 - Medical PPO" at bounding box center [600, 14] width 578 height 22
click at [329, 12] on icon "close" at bounding box center [329, 13] width 6 height 6
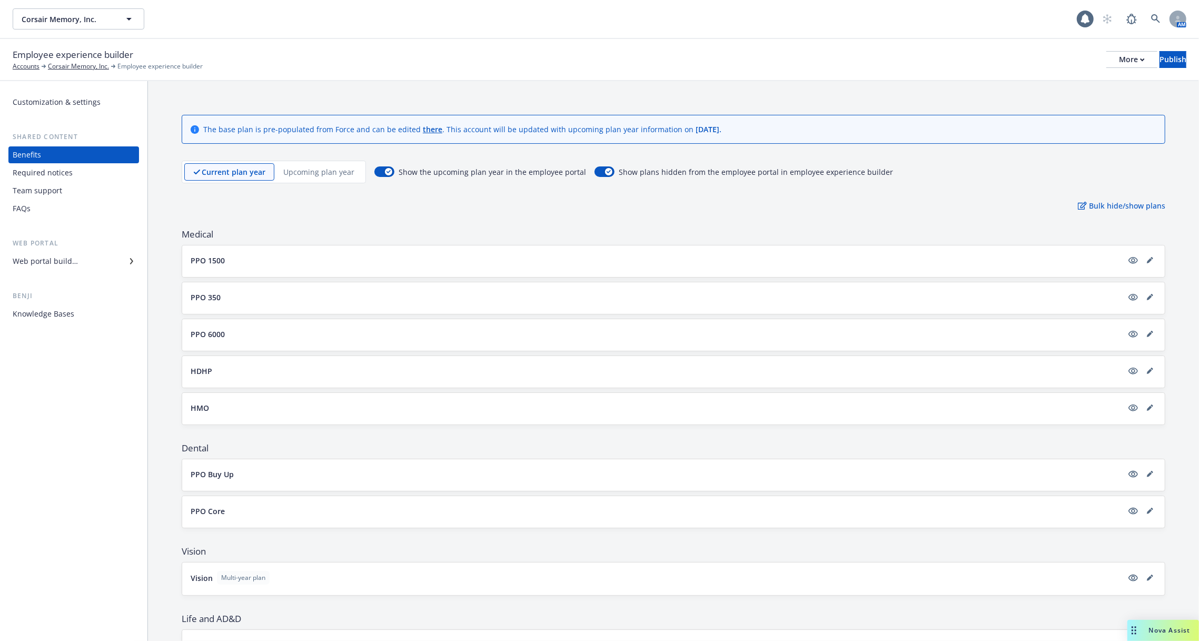
click at [296, 382] on div "HDHP" at bounding box center [673, 372] width 983 height 32
click at [303, 364] on div "HDHP" at bounding box center [674, 370] width 966 height 13
click at [304, 369] on button "HDHP" at bounding box center [657, 370] width 932 height 11
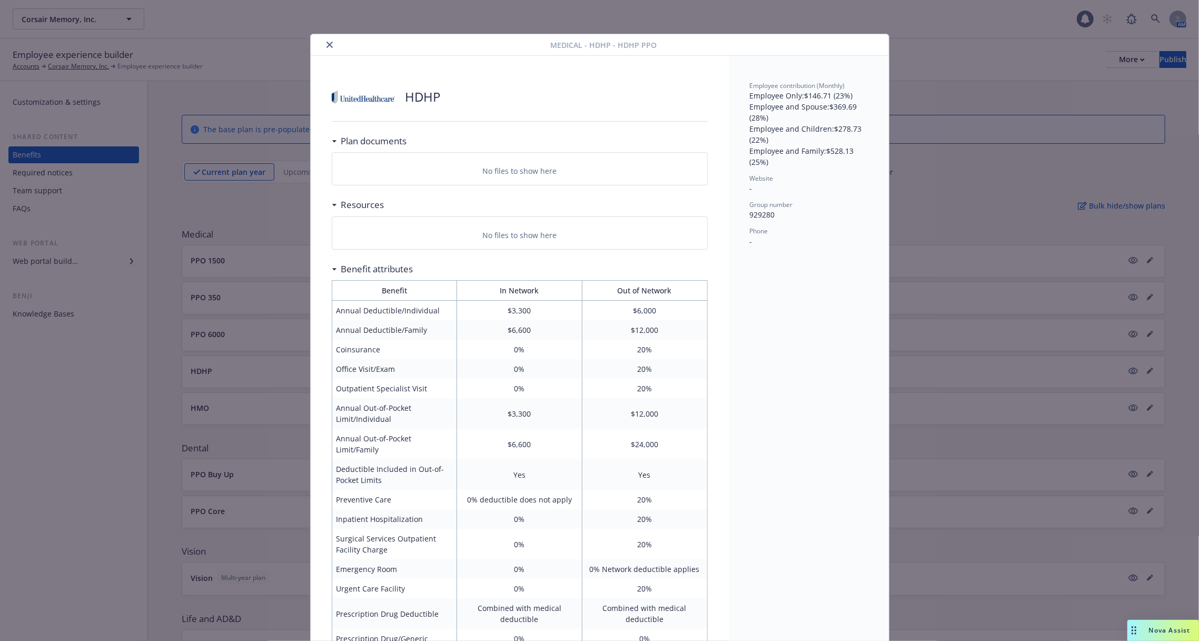
scroll to position [32, 0]
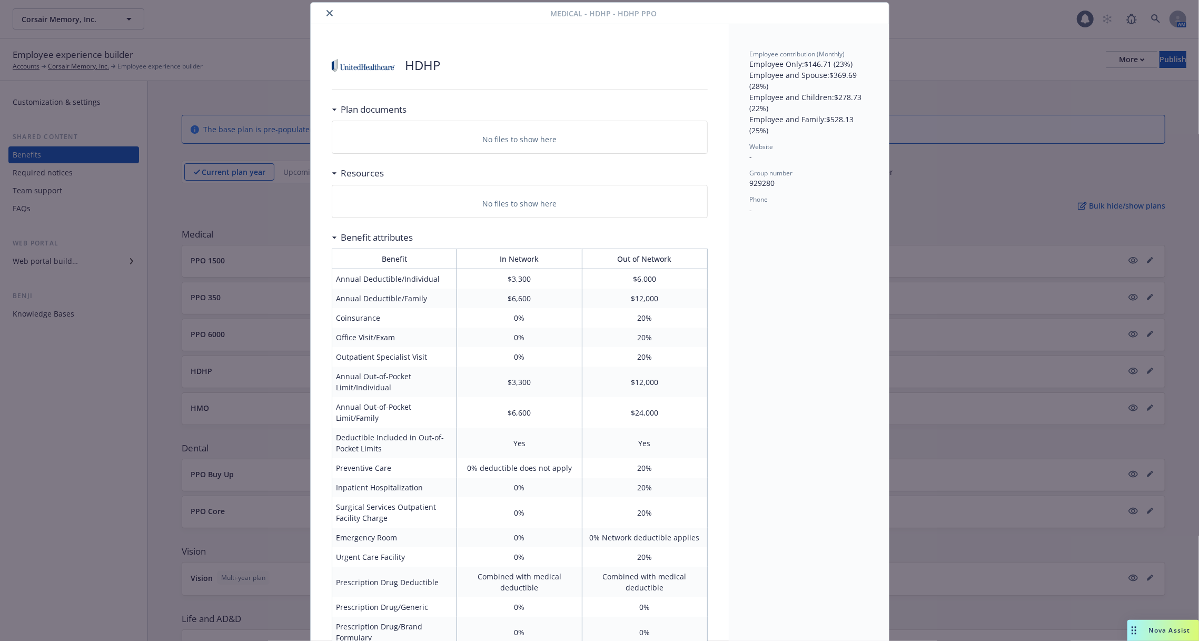
click at [334, 22] on div "Medical - HDHP - HDHP PPO" at bounding box center [600, 14] width 578 height 22
click at [331, 15] on icon "close" at bounding box center [329, 13] width 6 height 6
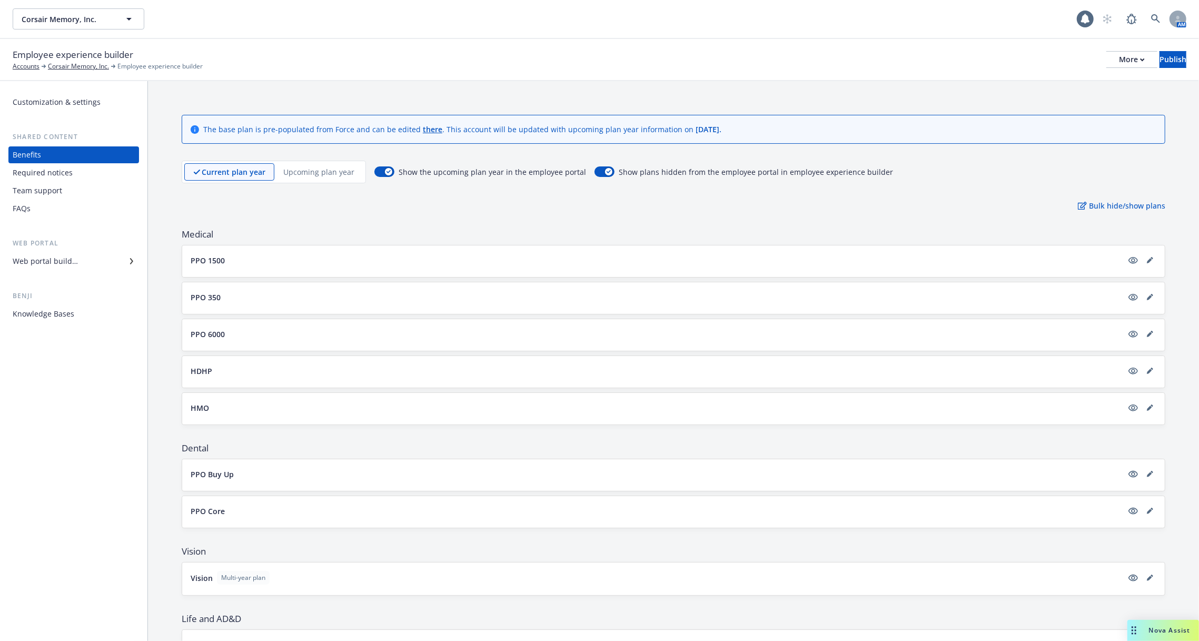
click at [320, 411] on div "HMO" at bounding box center [674, 407] width 966 height 13
click at [310, 402] on button "HMO" at bounding box center [657, 407] width 932 height 11
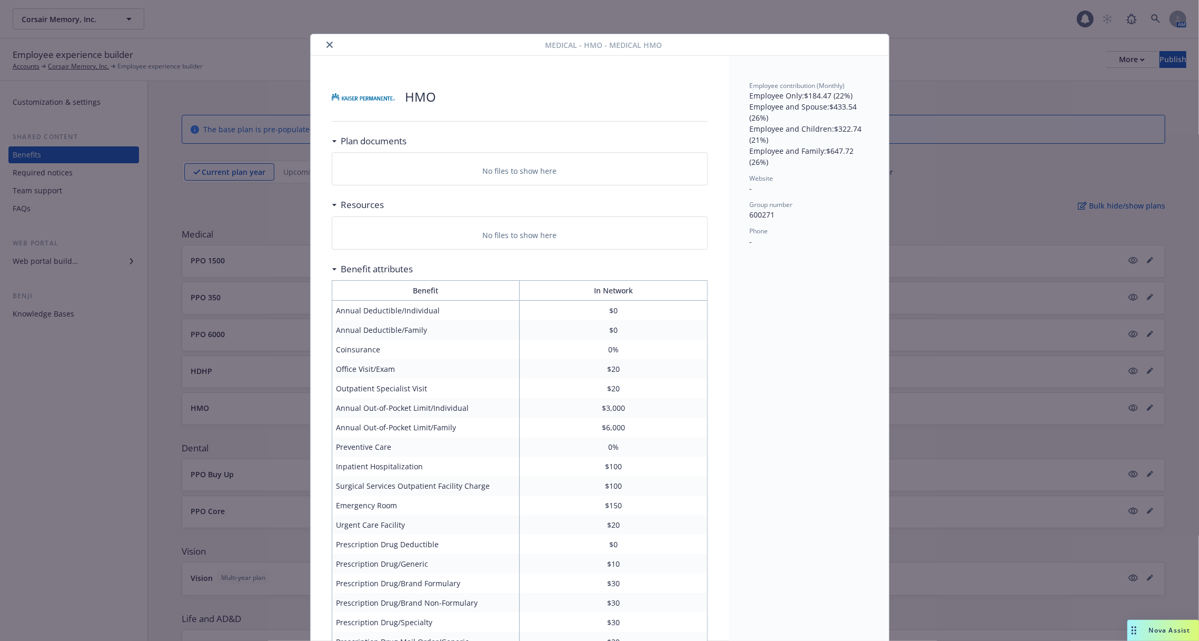
scroll to position [32, 0]
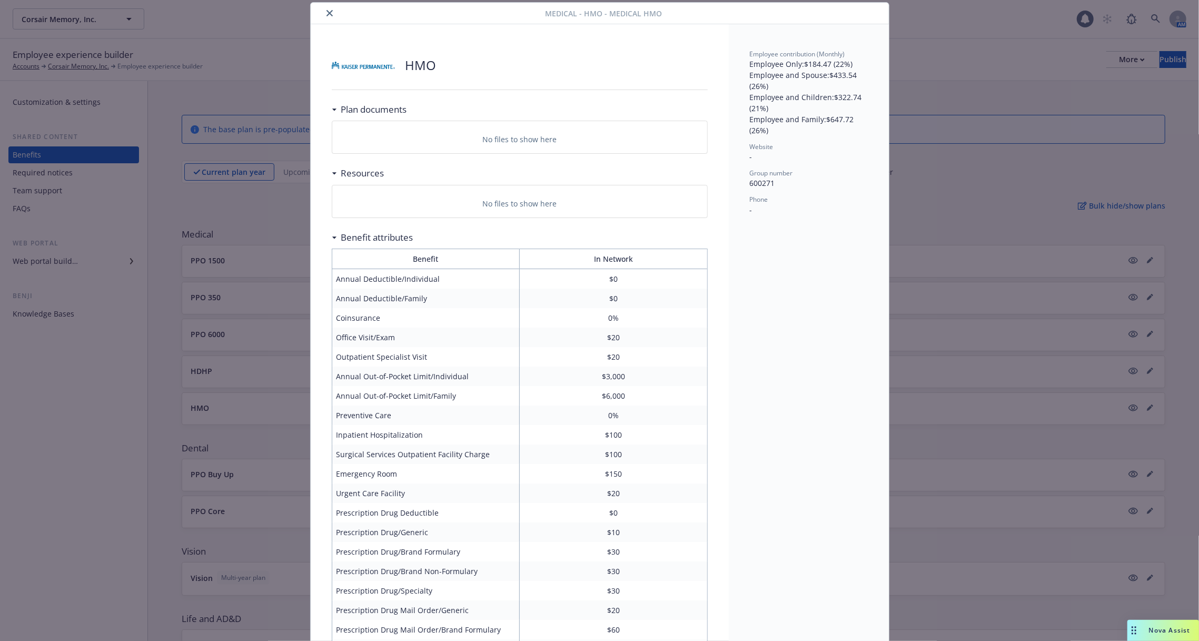
click at [329, 12] on icon "close" at bounding box center [329, 13] width 6 height 6
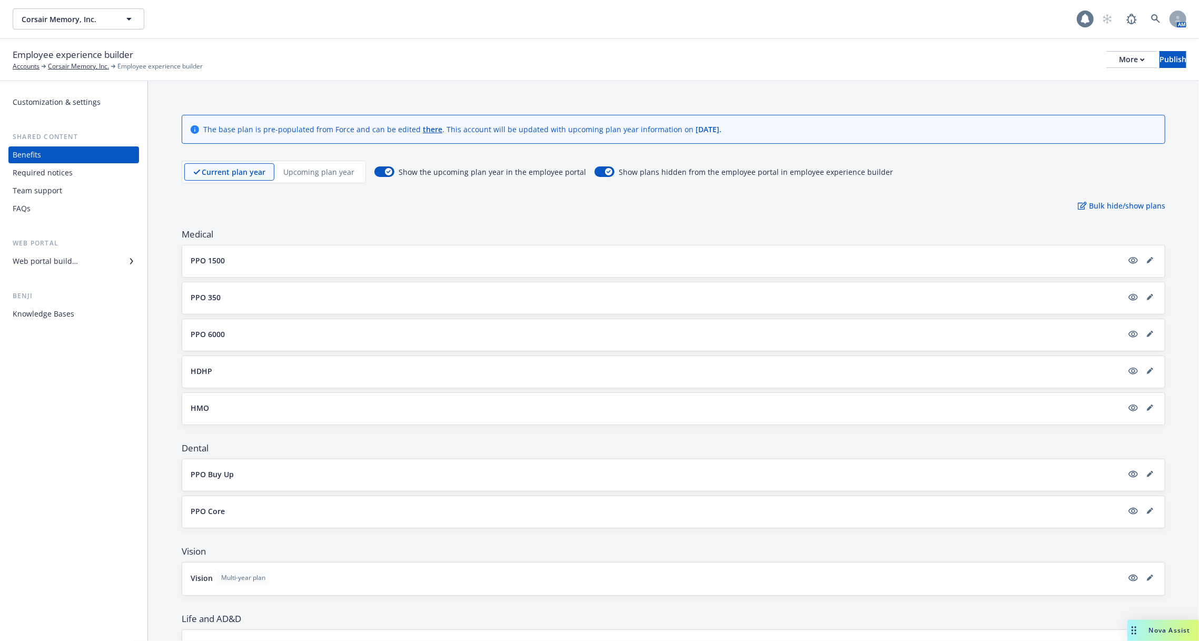
click at [1080, 14] on icon at bounding box center [1085, 19] width 11 height 11
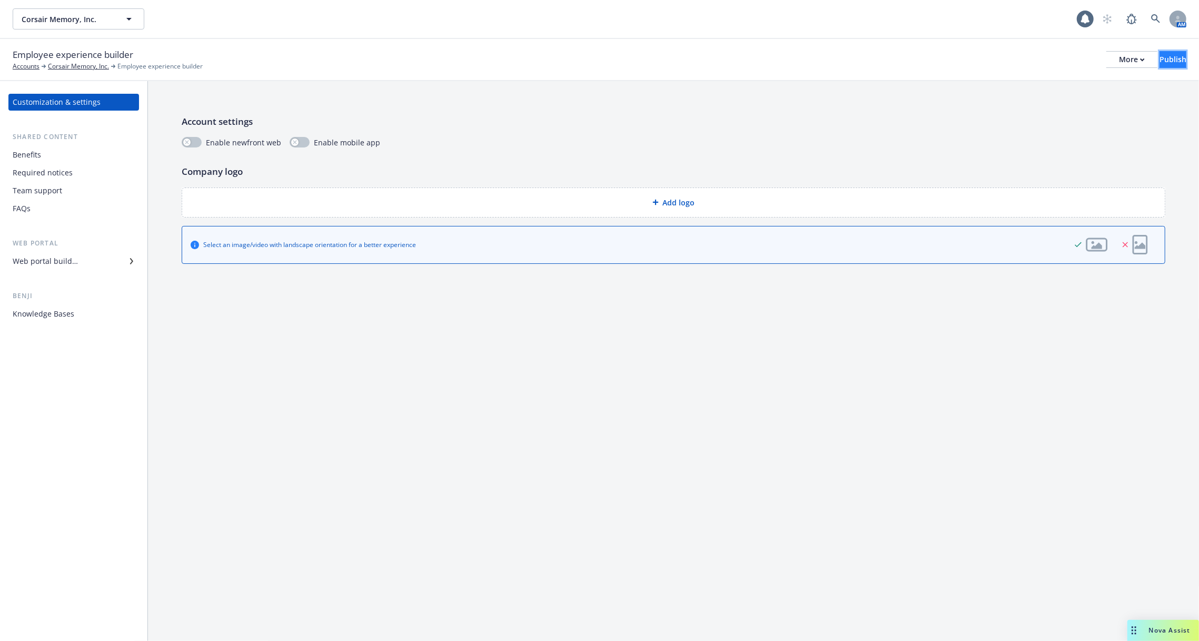
click at [1160, 60] on button "Publish" at bounding box center [1173, 59] width 27 height 17
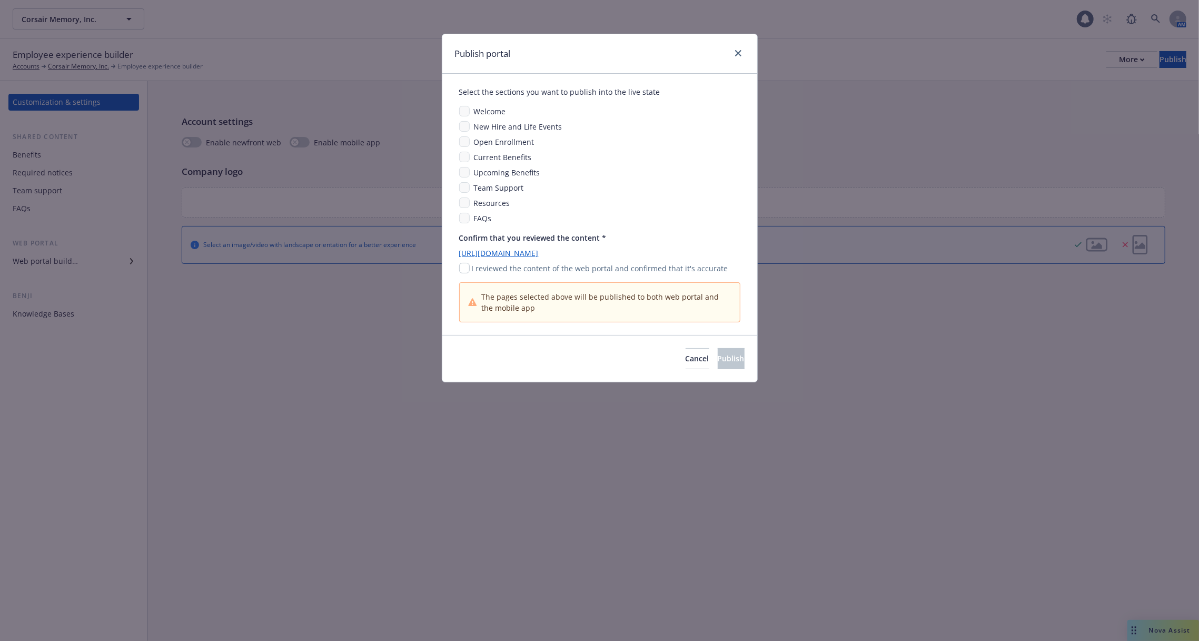
click at [994, 124] on div "Publish portal Select the sections you want to publish into the live state Welc…" at bounding box center [599, 320] width 1199 height 641
click at [738, 49] on link "close" at bounding box center [738, 53] width 13 height 13
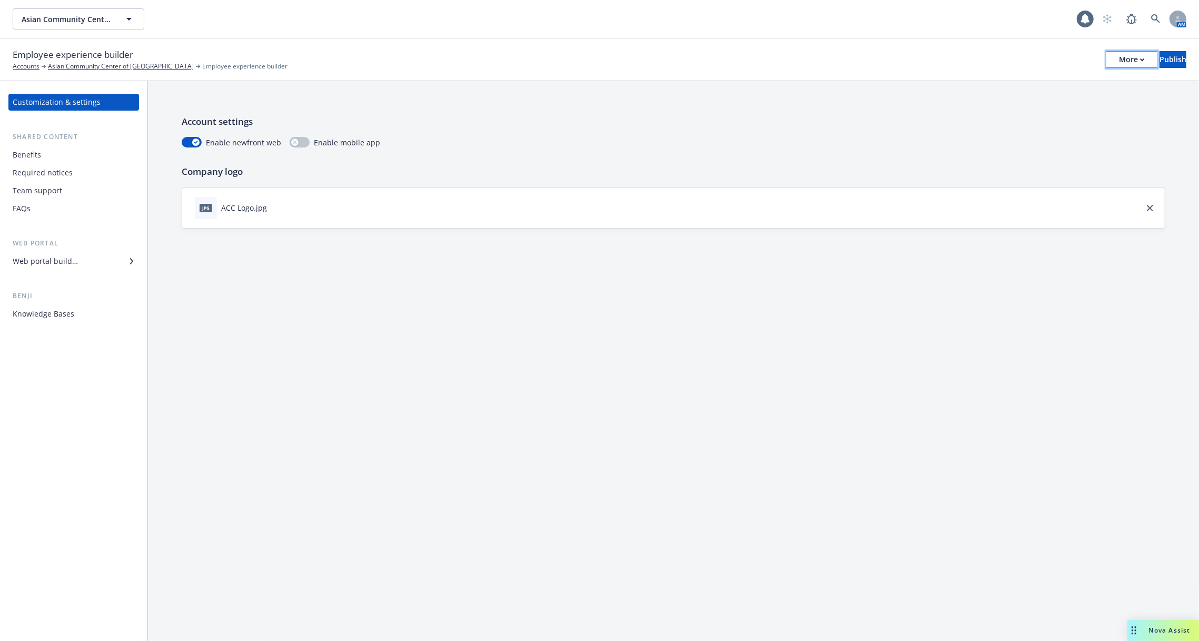
click at [1119, 62] on div "More" at bounding box center [1132, 60] width 26 height 16
click at [947, 124] on p "Account settings" at bounding box center [674, 122] width 984 height 14
click at [78, 165] on div "Required notices" at bounding box center [74, 172] width 122 height 17
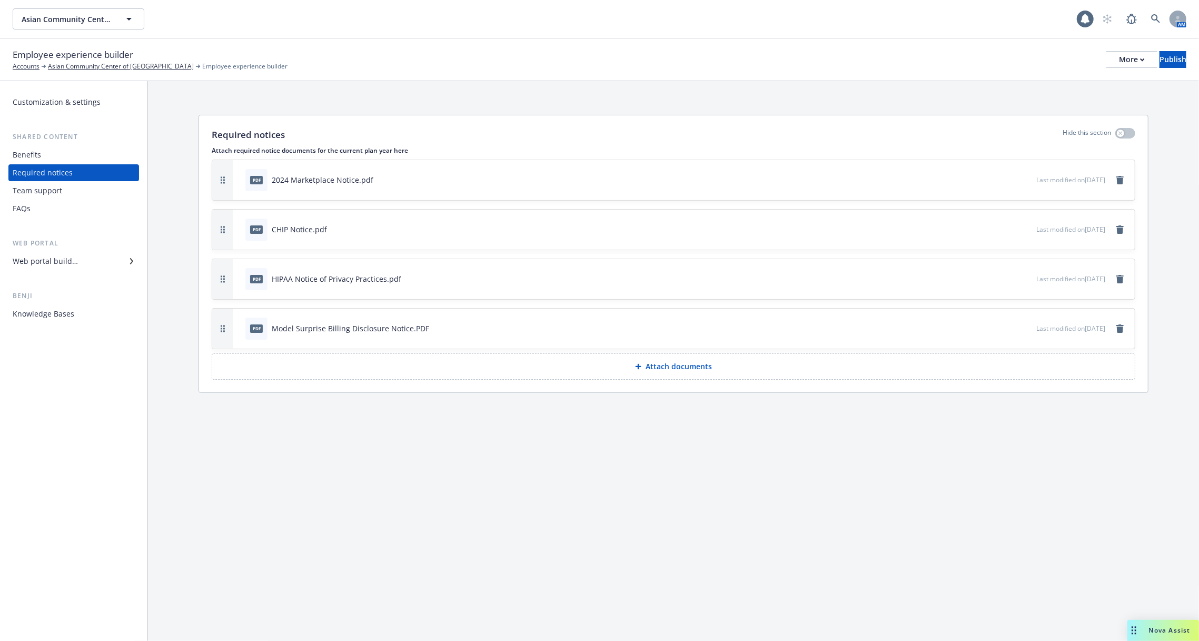
click at [74, 184] on div "Team support" at bounding box center [74, 190] width 122 height 17
click at [73, 202] on div "FAQs" at bounding box center [74, 208] width 122 height 17
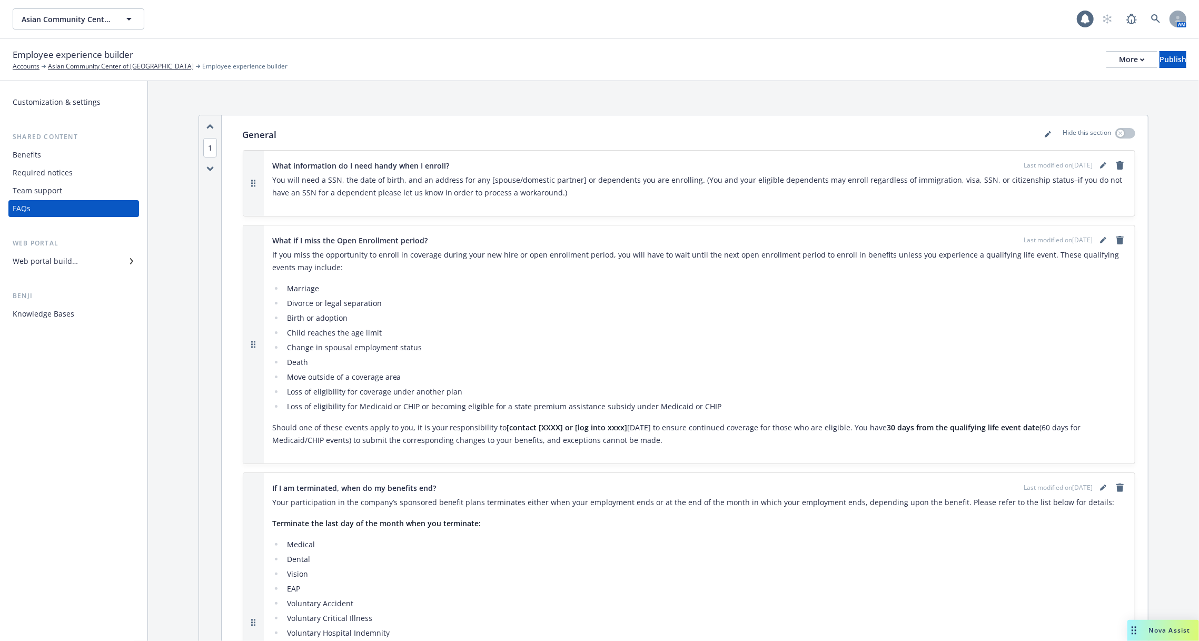
click at [78, 190] on div "Team support" at bounding box center [74, 190] width 122 height 17
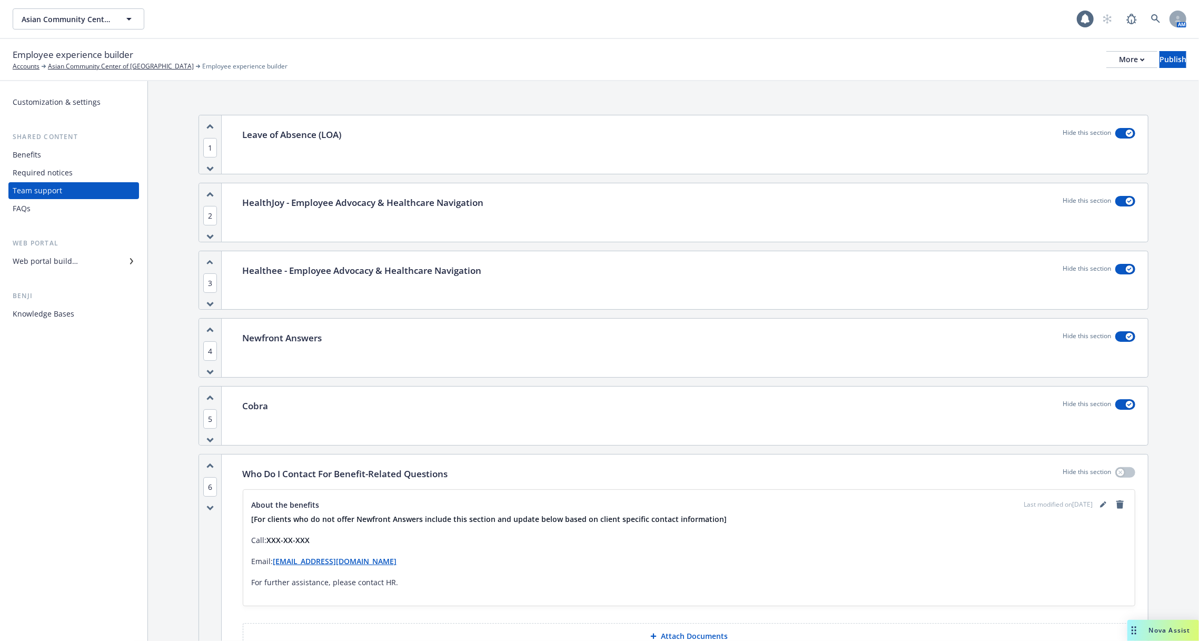
click at [77, 257] on div "Web portal builder" at bounding box center [74, 261] width 122 height 17
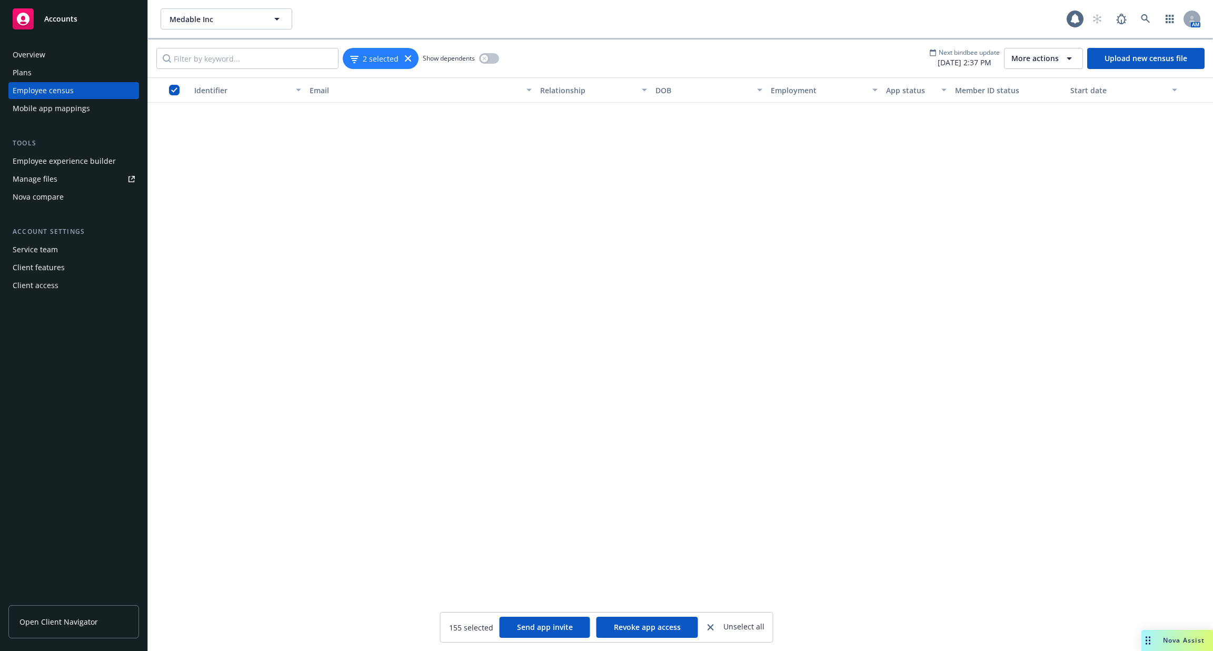
scroll to position [1628, 0]
